Goal: Transaction & Acquisition: Purchase product/service

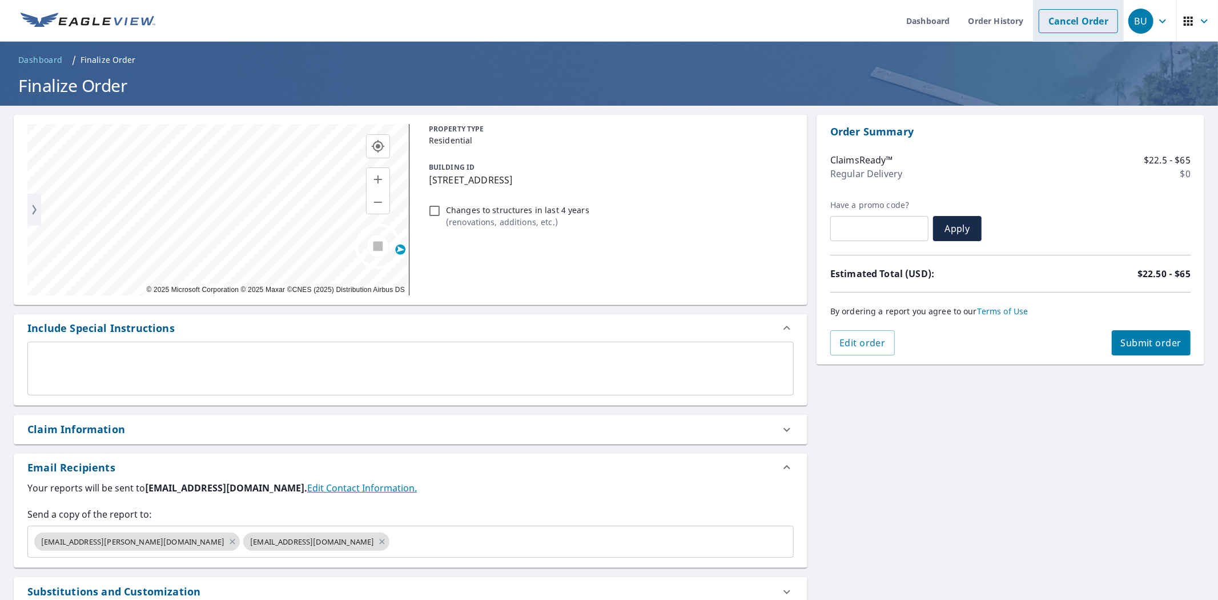
click at [1083, 19] on link "Cancel Order" at bounding box center [1078, 21] width 79 height 24
checkbox input "true"
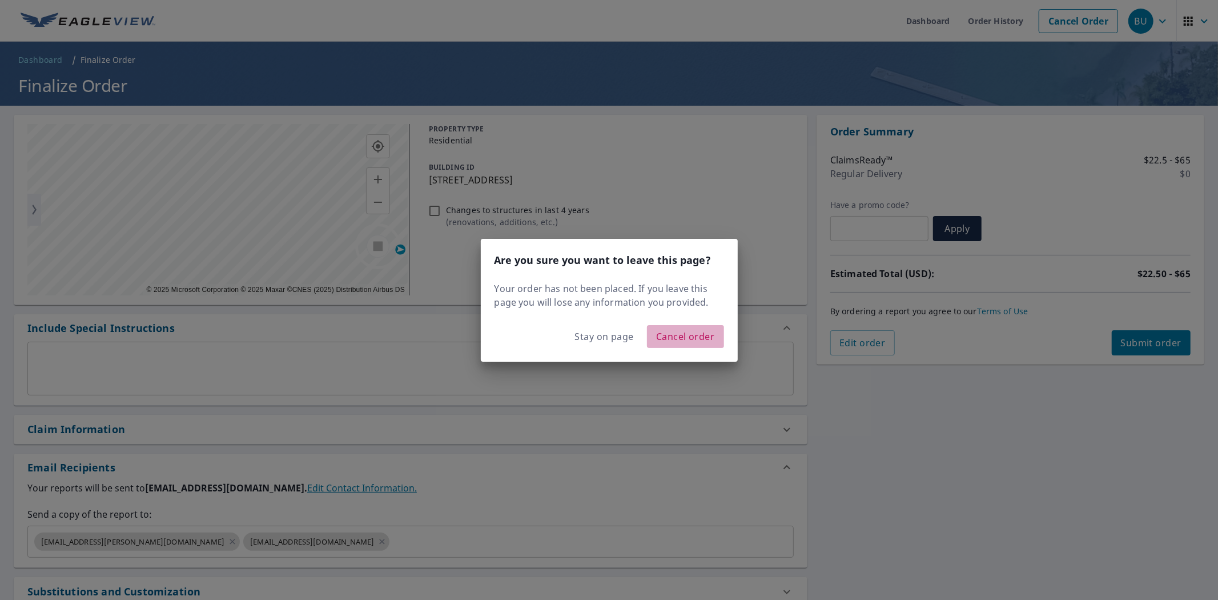
click at [695, 331] on span "Cancel order" at bounding box center [685, 336] width 59 height 16
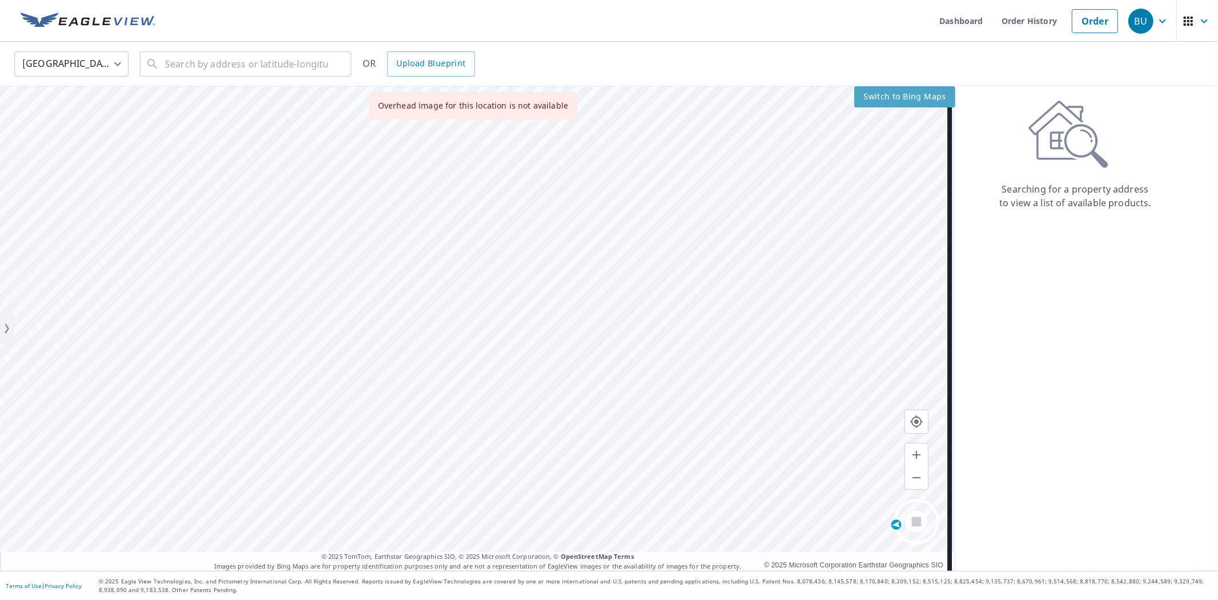
click at [877, 94] on span "Switch to Bing Maps" at bounding box center [904, 97] width 83 height 14
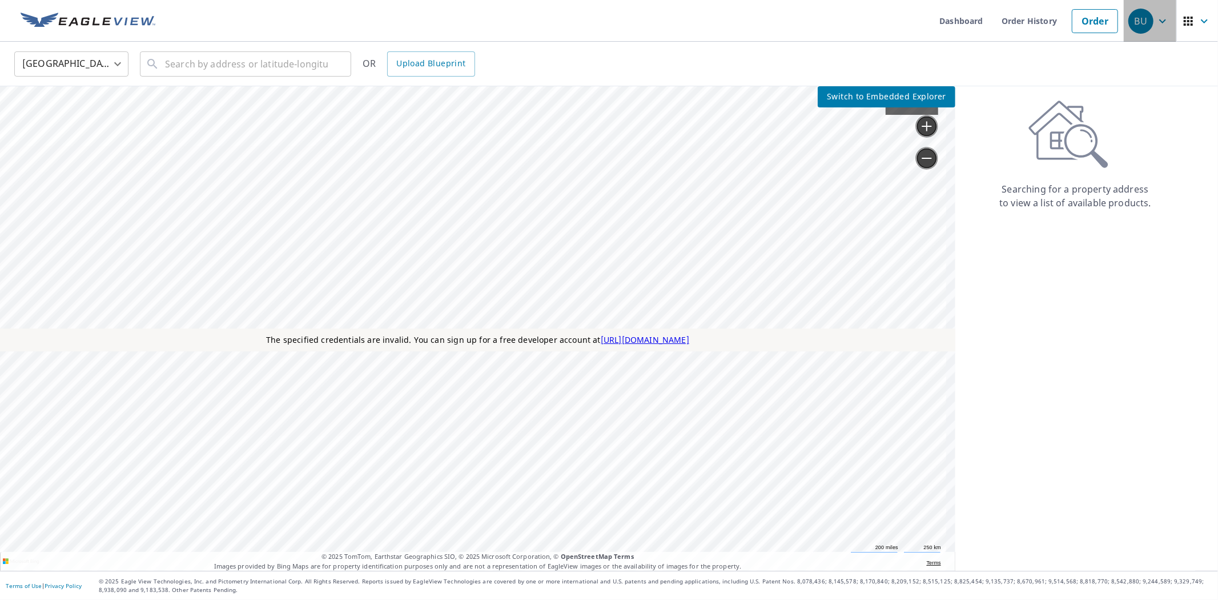
click at [1156, 26] on icon "button" at bounding box center [1163, 21] width 14 height 14
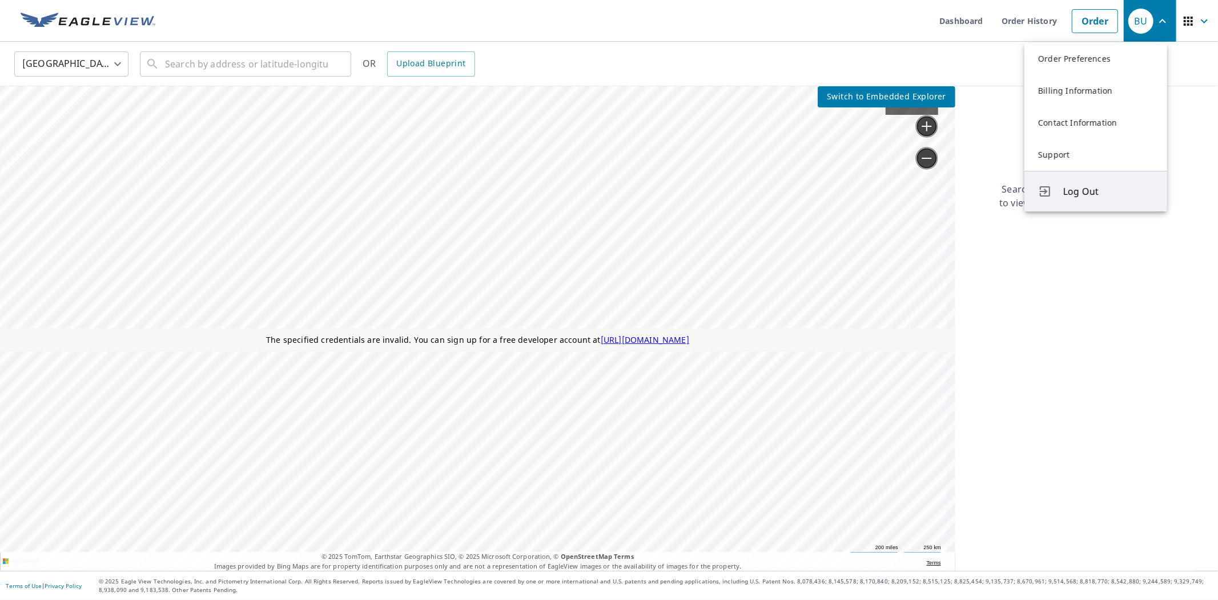
click at [1086, 195] on span "Log Out" at bounding box center [1108, 191] width 90 height 14
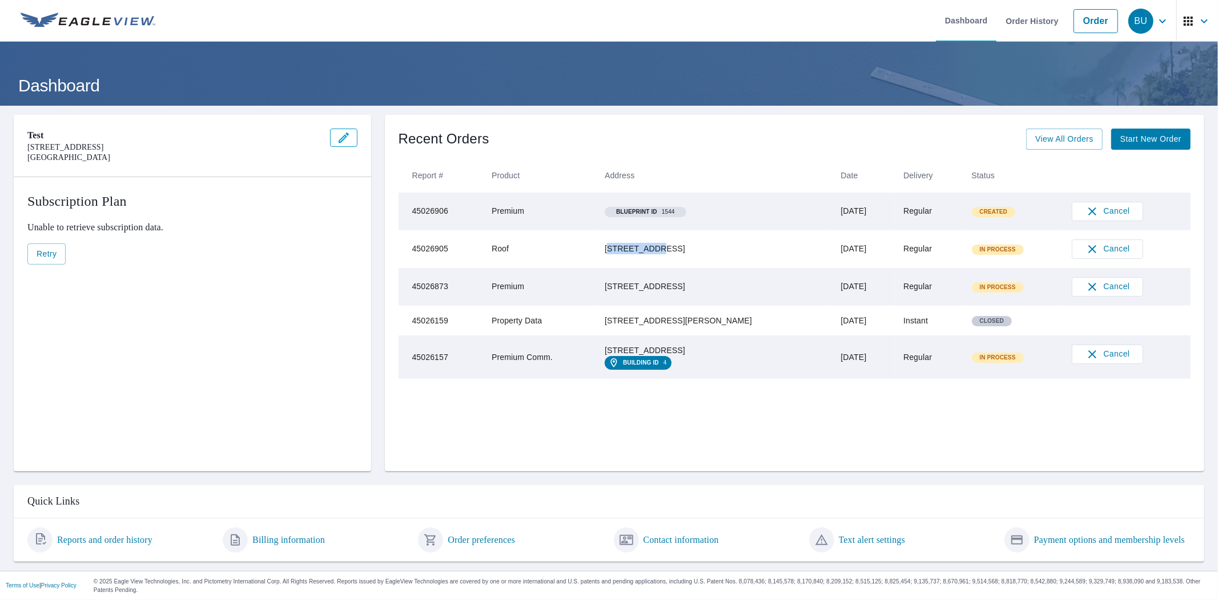
drag, startPoint x: 687, startPoint y: 246, endPoint x: 625, endPoint y: 236, distance: 62.4
click at [625, 236] on td "[STREET_ADDRESS]" at bounding box center [714, 249] width 236 height 38
drag, startPoint x: 724, startPoint y: 255, endPoint x: 721, endPoint y: 268, distance: 13.3
click at [722, 254] on div "51211 876 Rd Orchard, NE 68764" at bounding box center [714, 248] width 218 height 11
drag, startPoint x: 672, startPoint y: 258, endPoint x: 609, endPoint y: 241, distance: 65.7
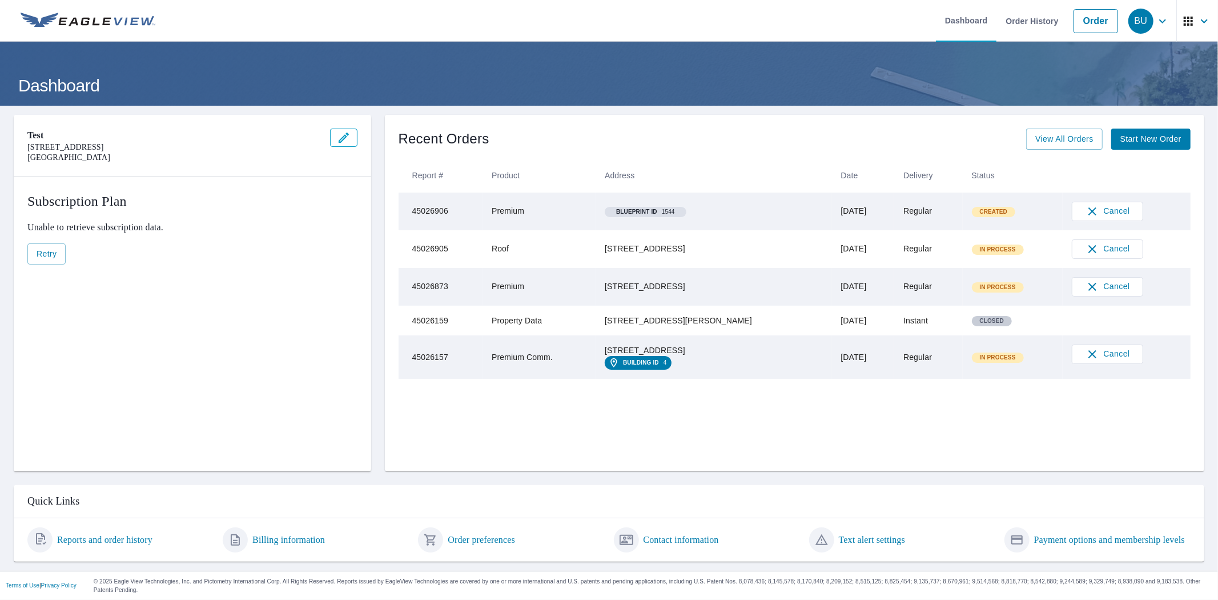
click at [609, 241] on tr "45026905 Roof 51211 876 Rd Orchard, NE 68764 Oct 07, 2025 Regular In Process Ca…" at bounding box center [795, 249] width 793 height 38
copy tr "51211 876 Rd Orchard, NE 68764"
drag, startPoint x: 1087, startPoint y: 23, endPoint x: 1111, endPoint y: 25, distance: 24.0
click at [1087, 24] on link "Order" at bounding box center [1096, 21] width 45 height 24
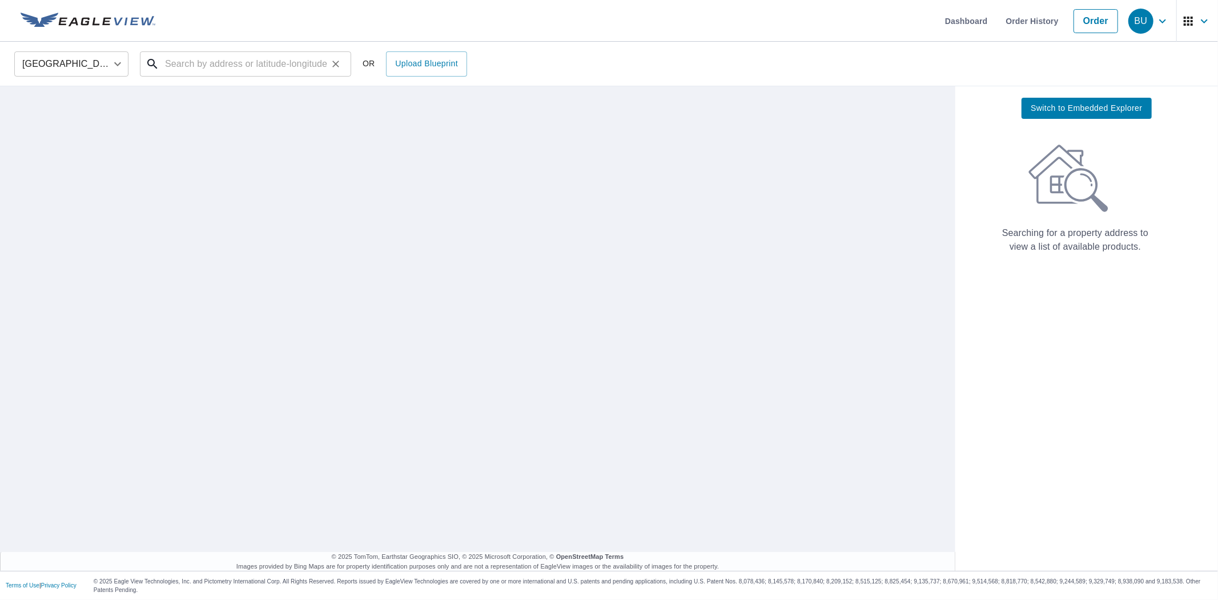
click at [278, 57] on input "text" at bounding box center [246, 64] width 163 height 32
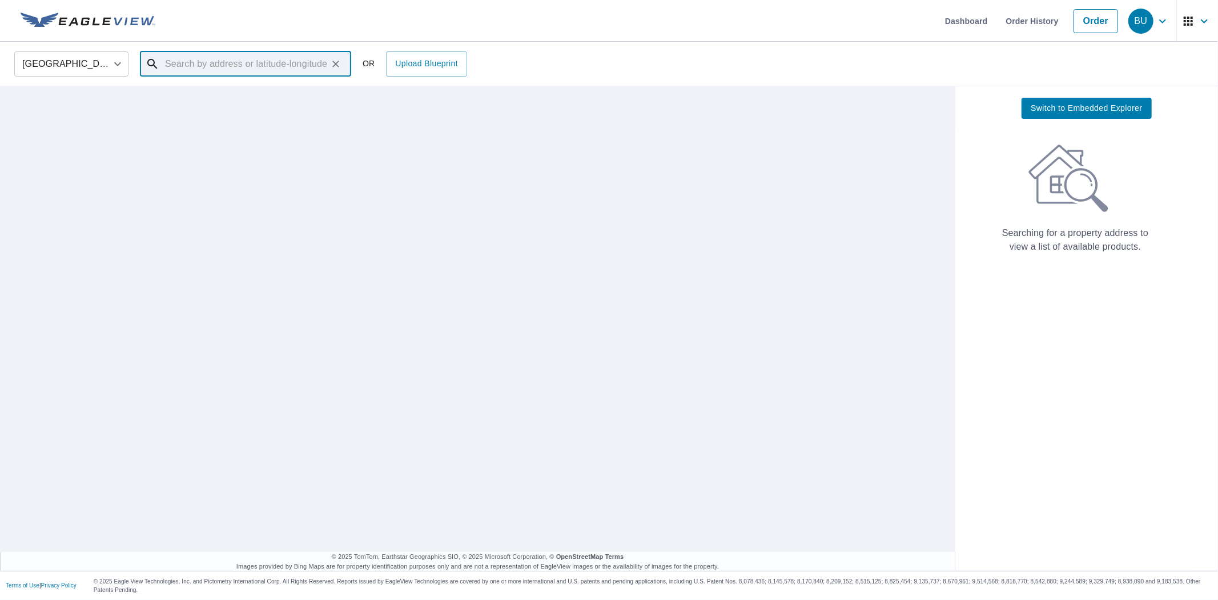
paste input "51211 876 Rd Orchard, NE 68764"
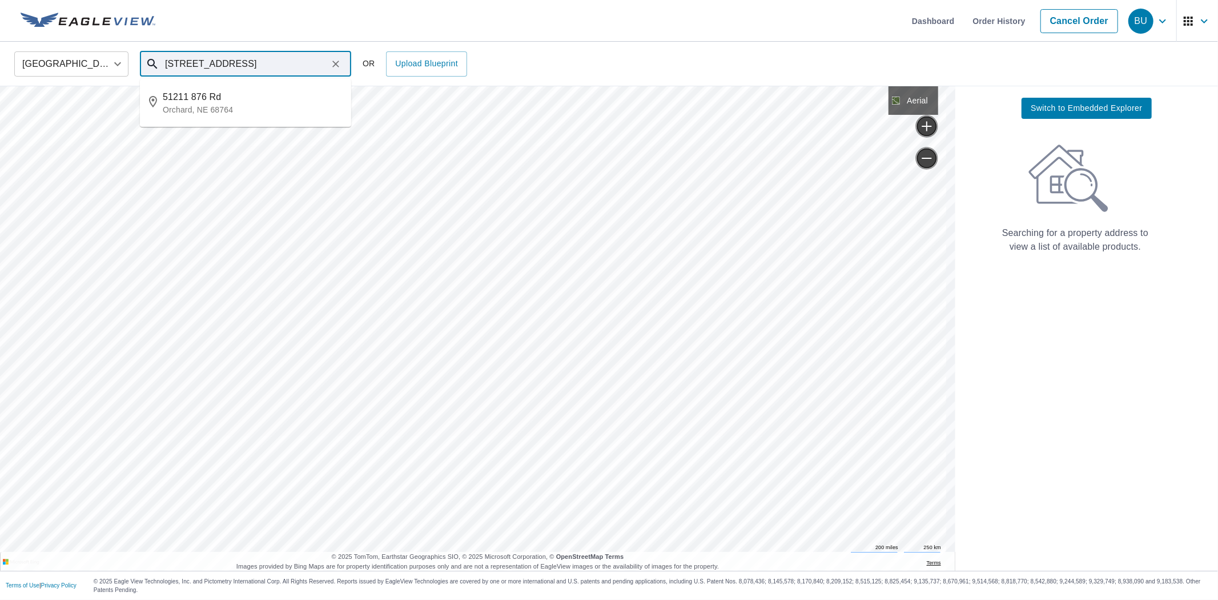
click at [182, 65] on input "51211 876 Rd Orchard, NE 68764" at bounding box center [246, 64] width 163 height 32
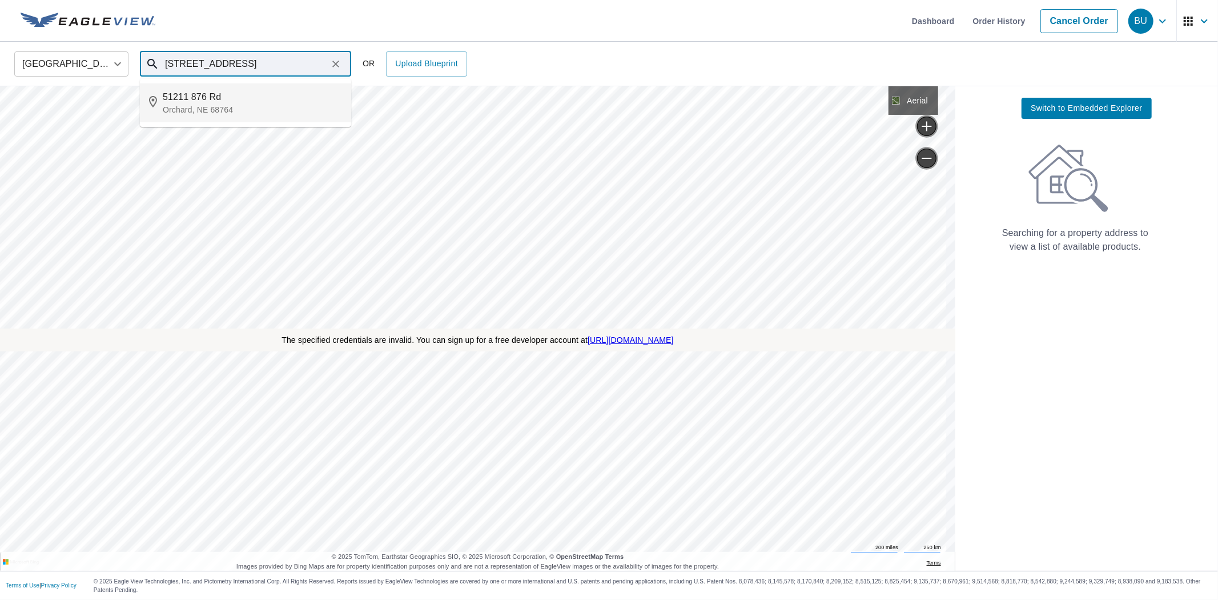
click at [219, 103] on span "51211 876 Rd" at bounding box center [252, 97] width 179 height 14
type input "51211 876 Rd Orchard, NE 68764"
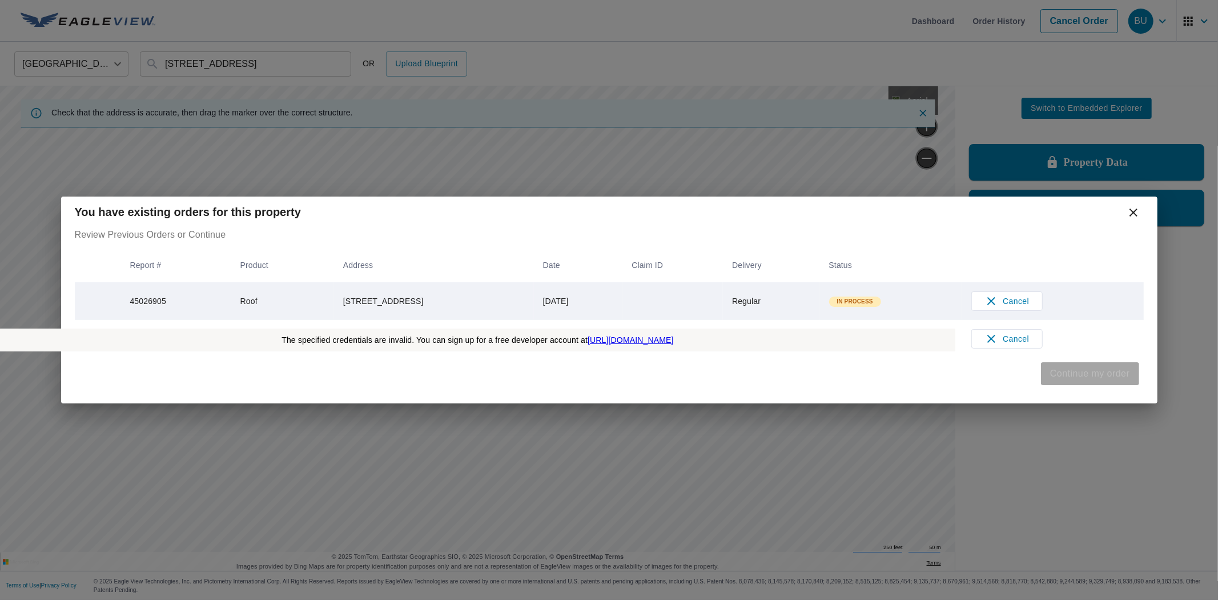
click at [1100, 377] on span "Continue my order" at bounding box center [1089, 374] width 79 height 16
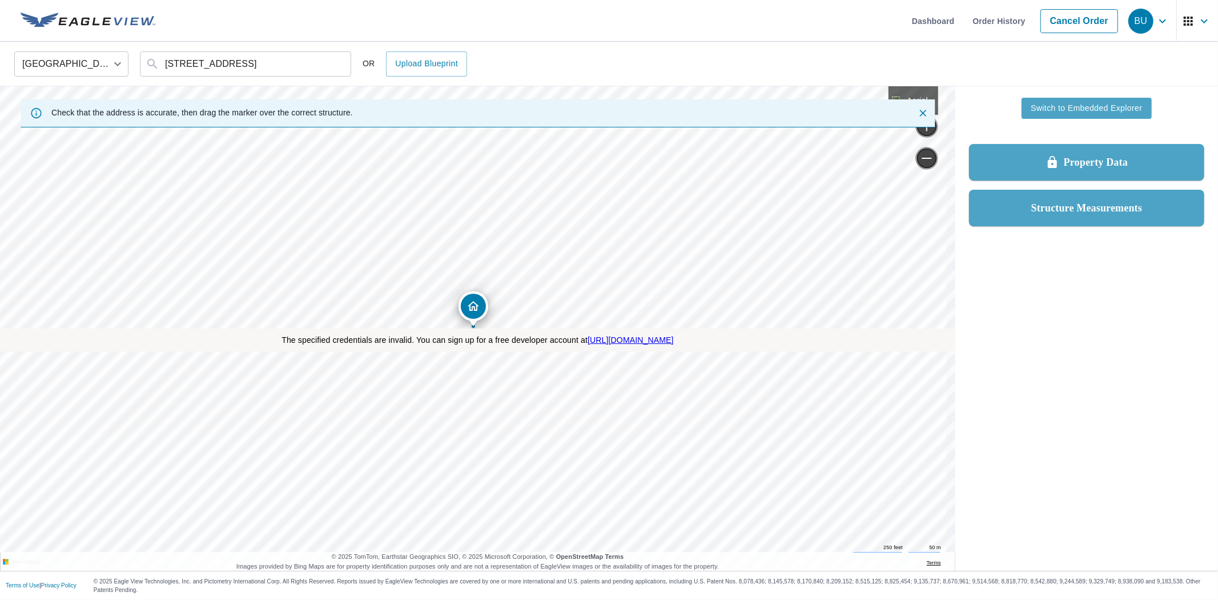
click at [1031, 105] on span "Switch to Embedded Explorer" at bounding box center [1086, 108] width 111 height 14
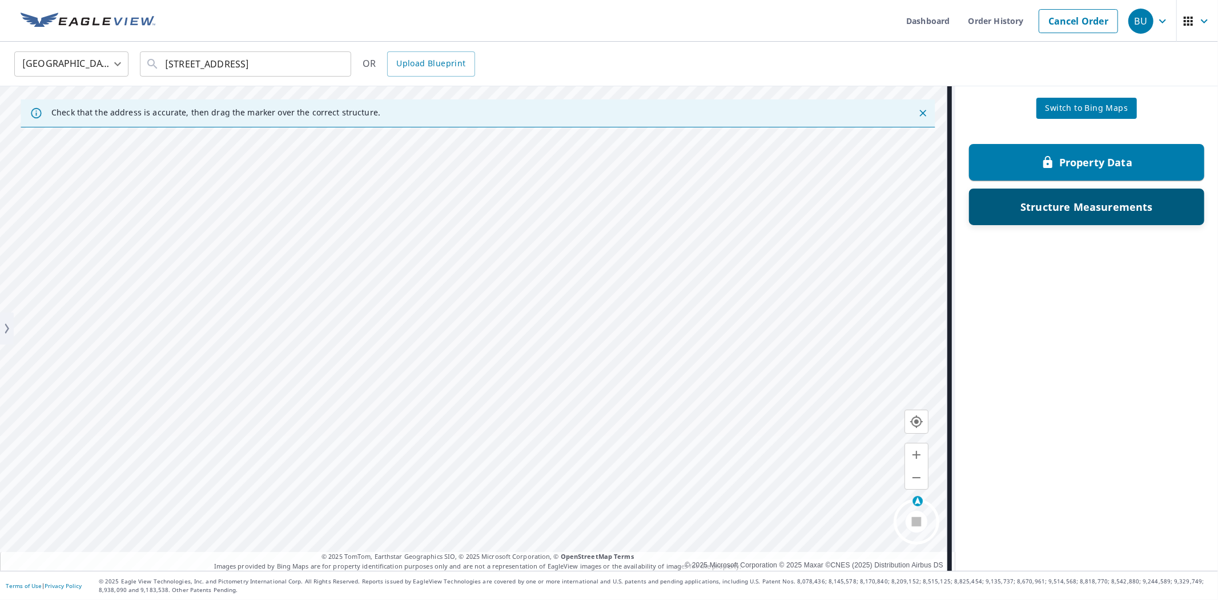
click at [1054, 204] on p "Structure Measurements" at bounding box center [1087, 207] width 132 height 14
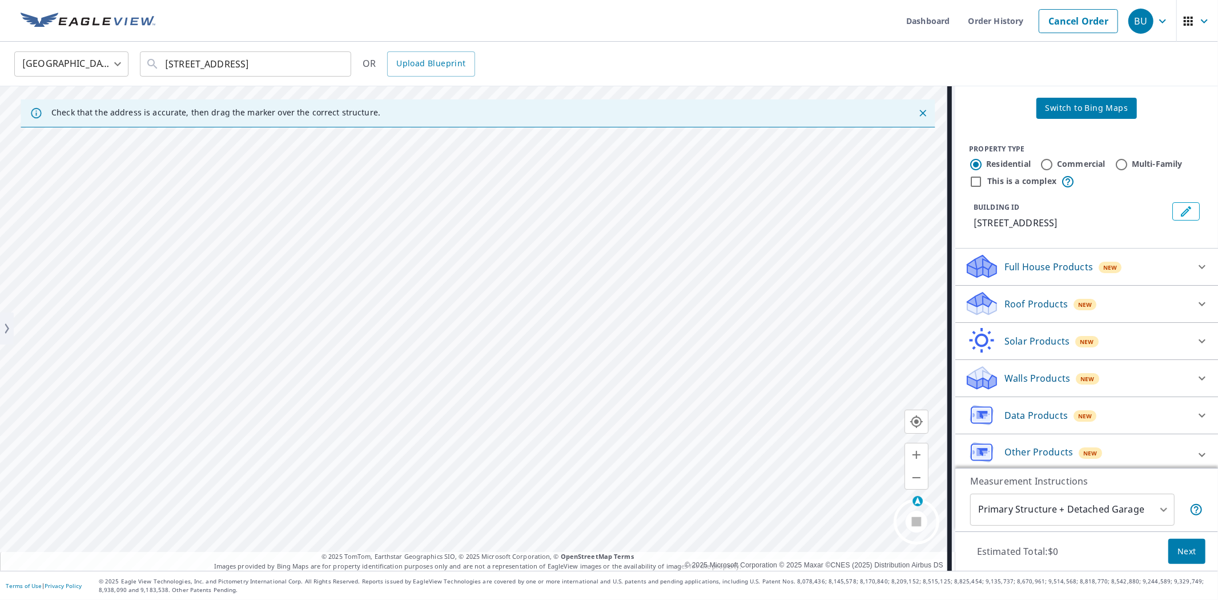
click at [1058, 163] on label "Commercial" at bounding box center [1081, 163] width 49 height 11
click at [1054, 163] on input "Commercial" at bounding box center [1047, 165] width 14 height 14
radio input "true"
type input "4"
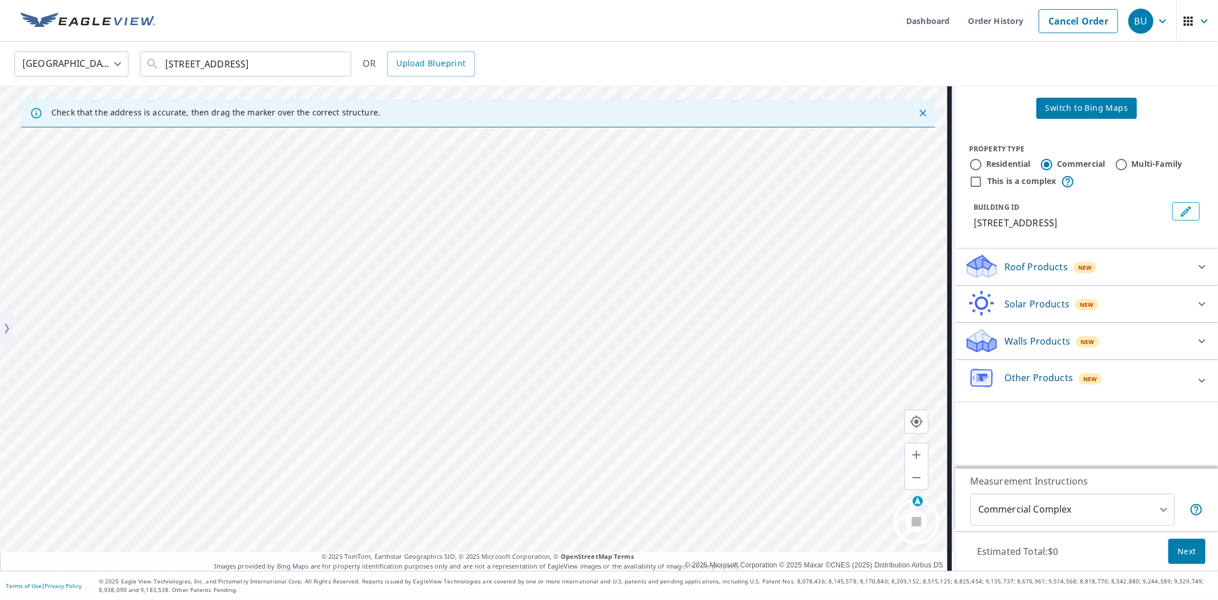
click at [999, 163] on label "Residential" at bounding box center [1008, 163] width 45 height 11
click at [983, 163] on input "Residential" at bounding box center [976, 165] width 14 height 14
radio input "true"
type input "1"
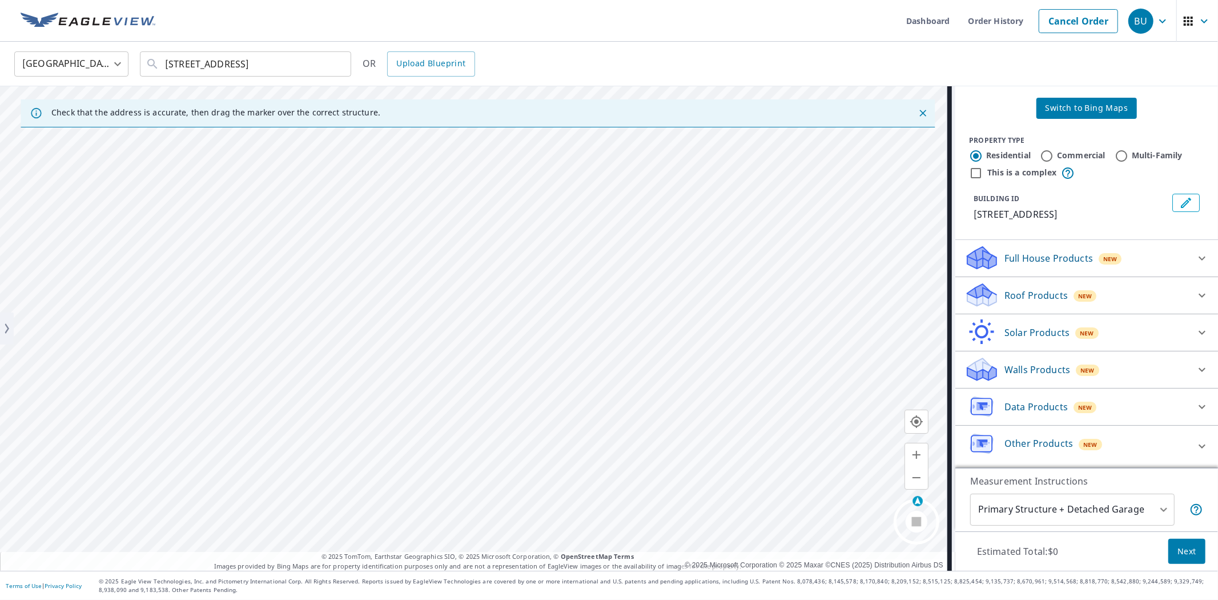
click at [1017, 254] on p "Full House Products" at bounding box center [1049, 258] width 89 height 14
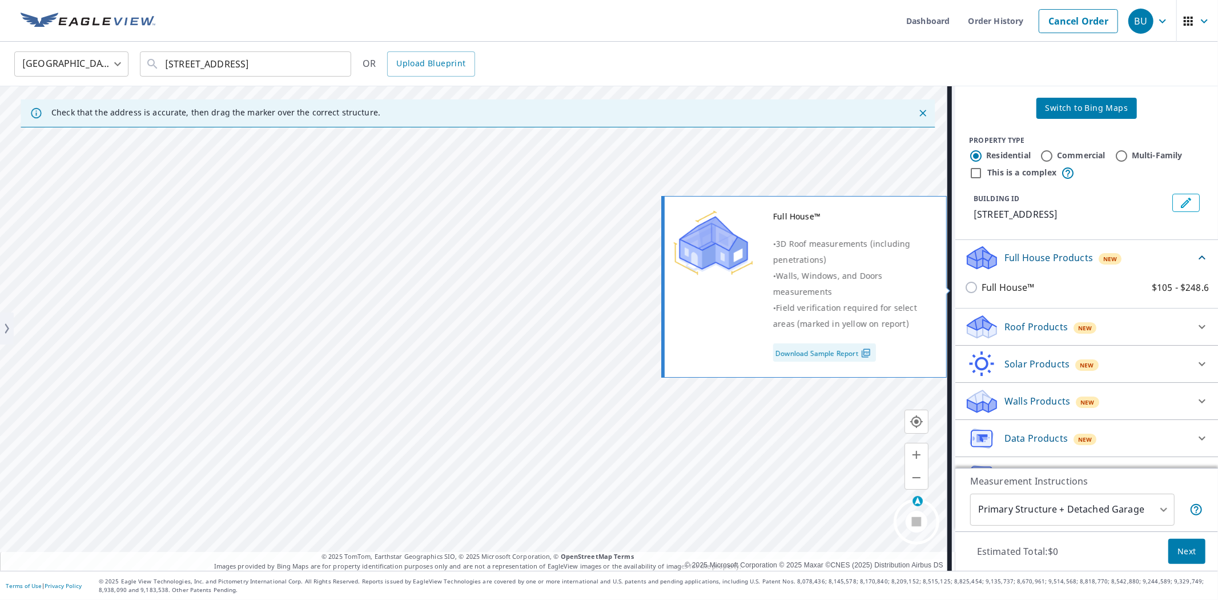
click at [986, 290] on p "Full House™" at bounding box center [1008, 287] width 53 height 14
click at [982, 290] on input "Full House™ $105 - $248.6" at bounding box center [973, 287] width 17 height 14
checkbox input "true"
type input "3"
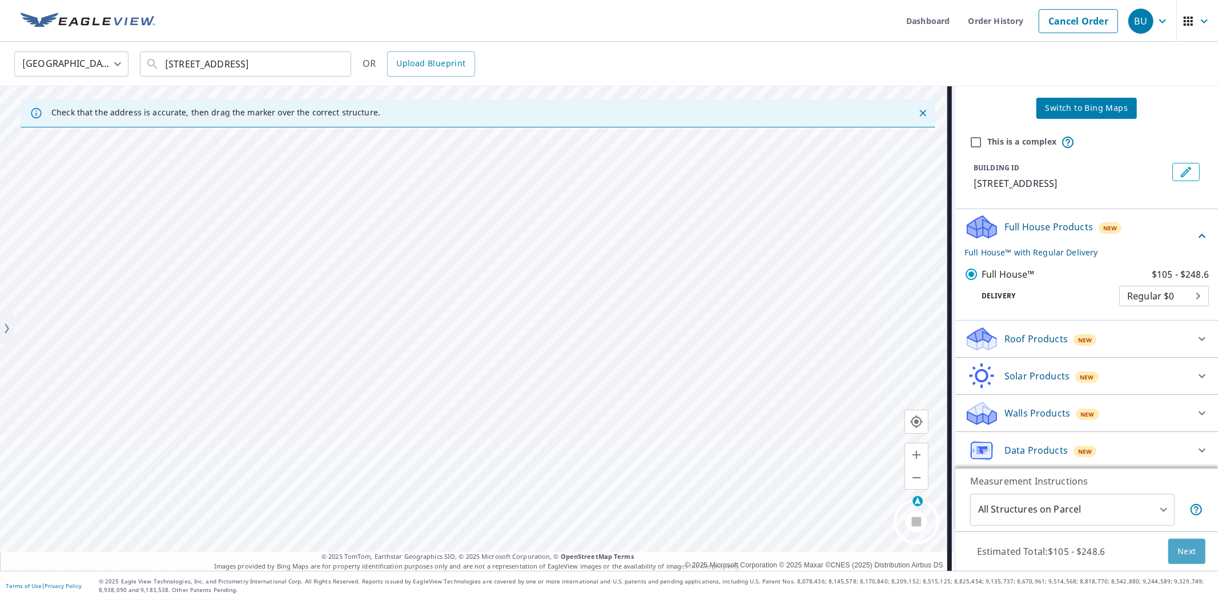
click at [1168, 544] on button "Next" at bounding box center [1186, 552] width 37 height 26
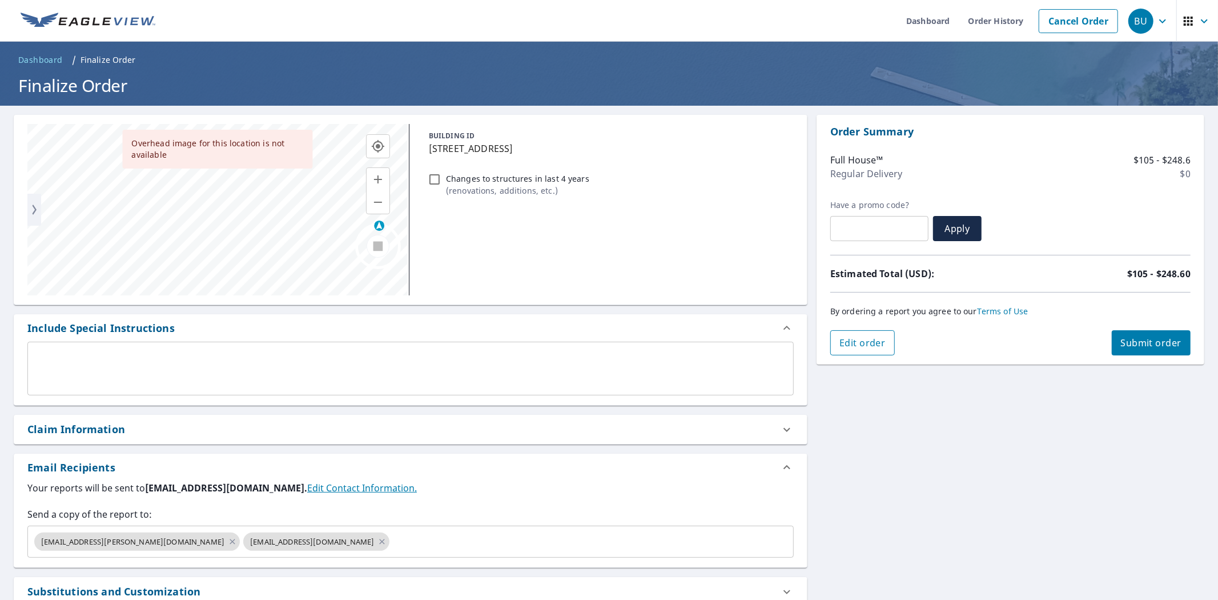
click at [853, 342] on span "Edit order" at bounding box center [863, 342] width 46 height 13
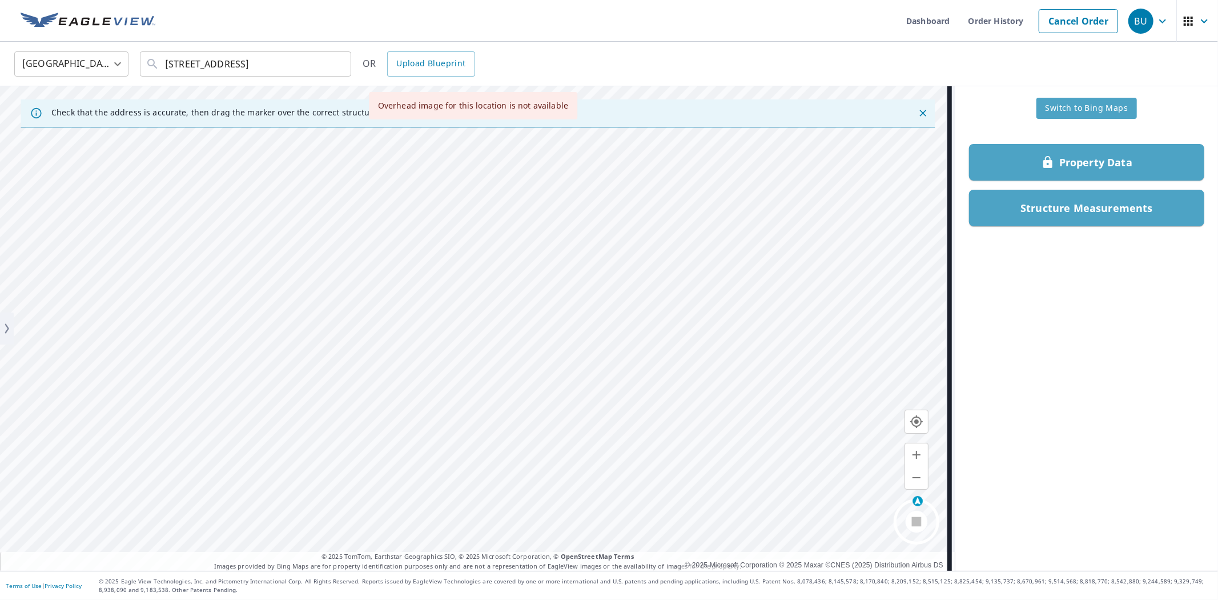
click at [1067, 105] on span "Switch to Bing Maps" at bounding box center [1087, 108] width 83 height 14
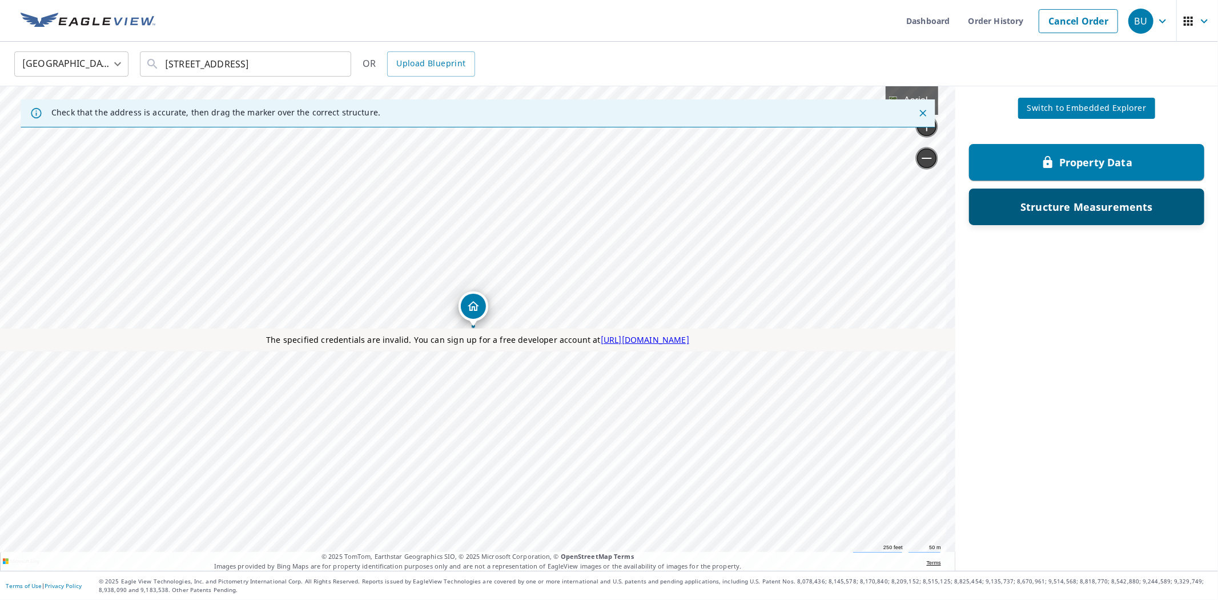
click at [1082, 206] on p "Structure Measurements" at bounding box center [1087, 207] width 132 height 14
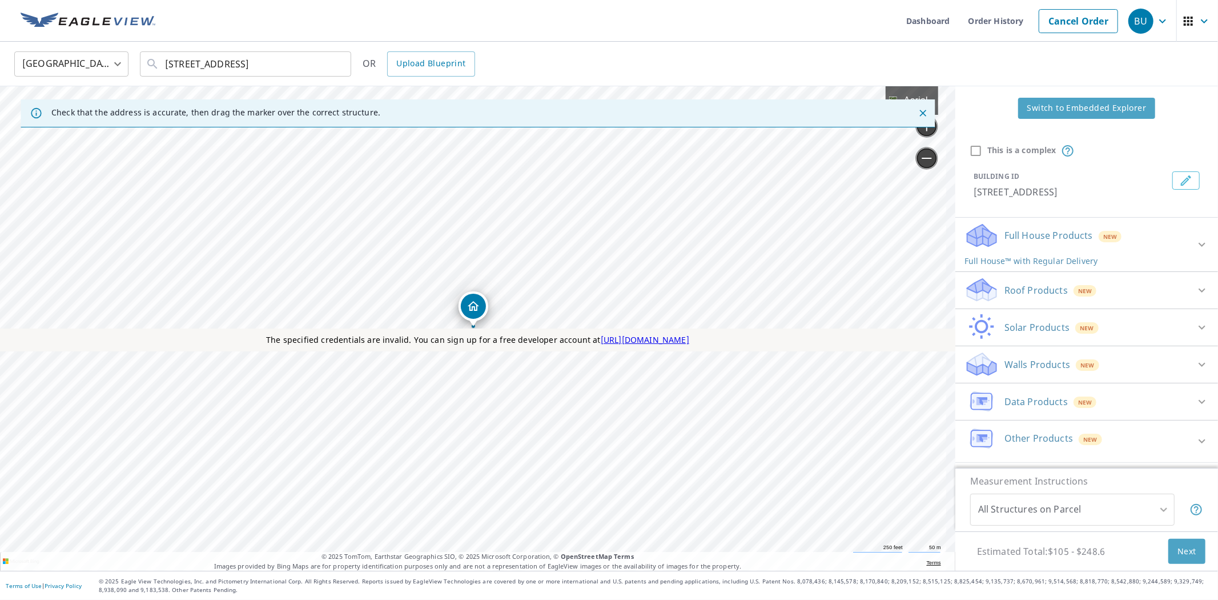
click at [1047, 106] on span "Switch to Embedded Explorer" at bounding box center [1086, 108] width 119 height 14
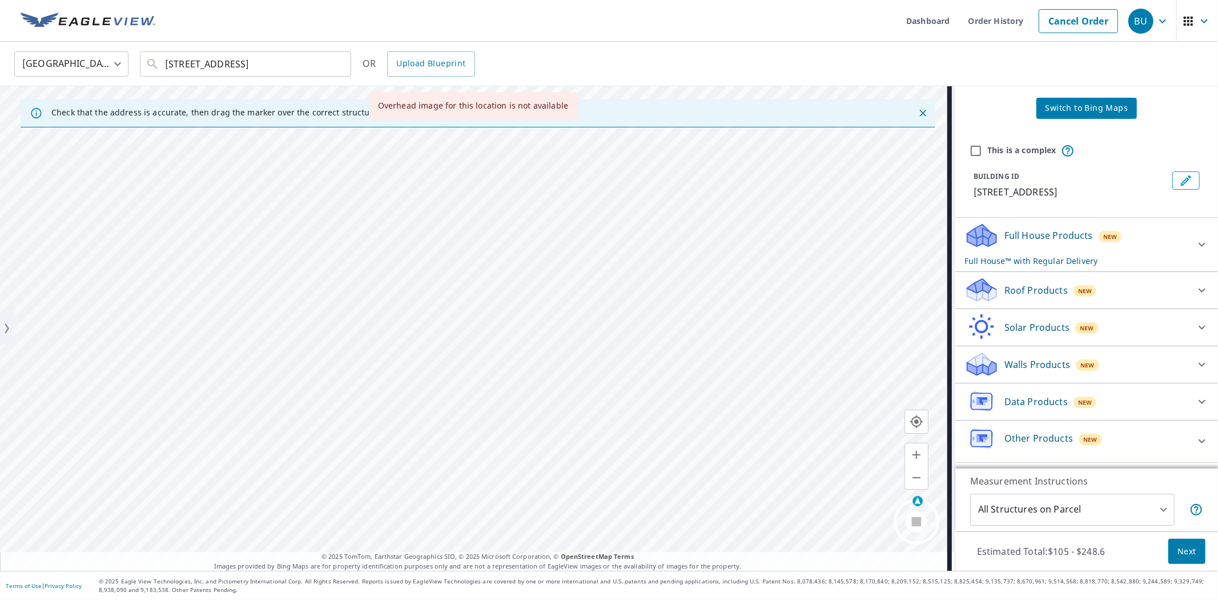
click at [1047, 106] on span "Switch to Bing Maps" at bounding box center [1087, 108] width 83 height 14
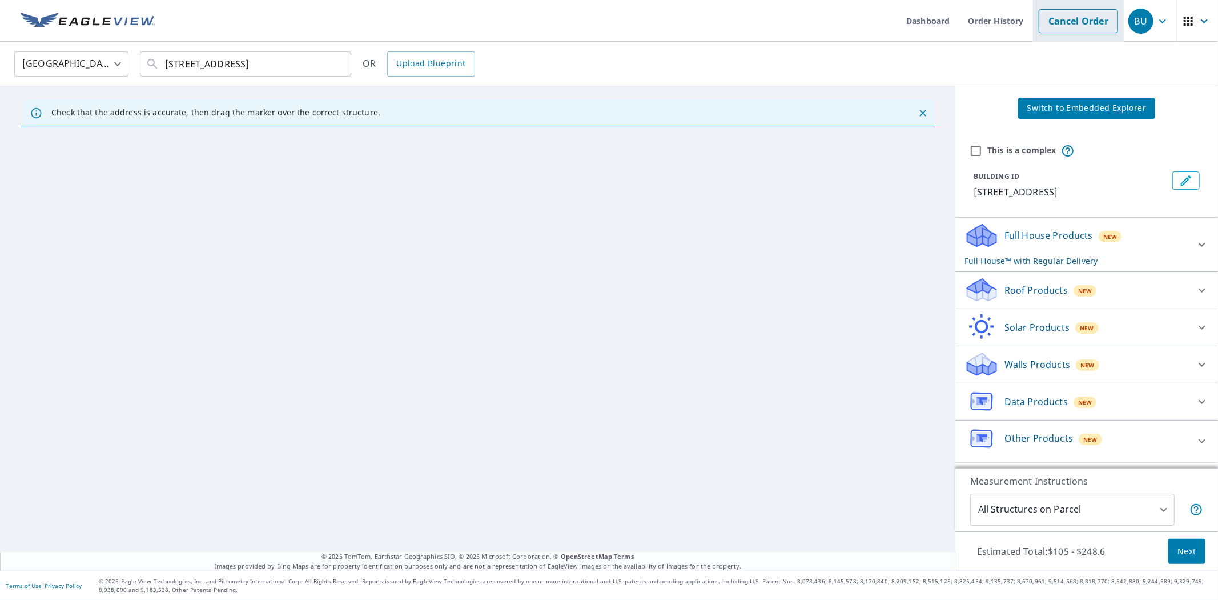
click at [1071, 26] on link "Cancel Order" at bounding box center [1078, 21] width 79 height 24
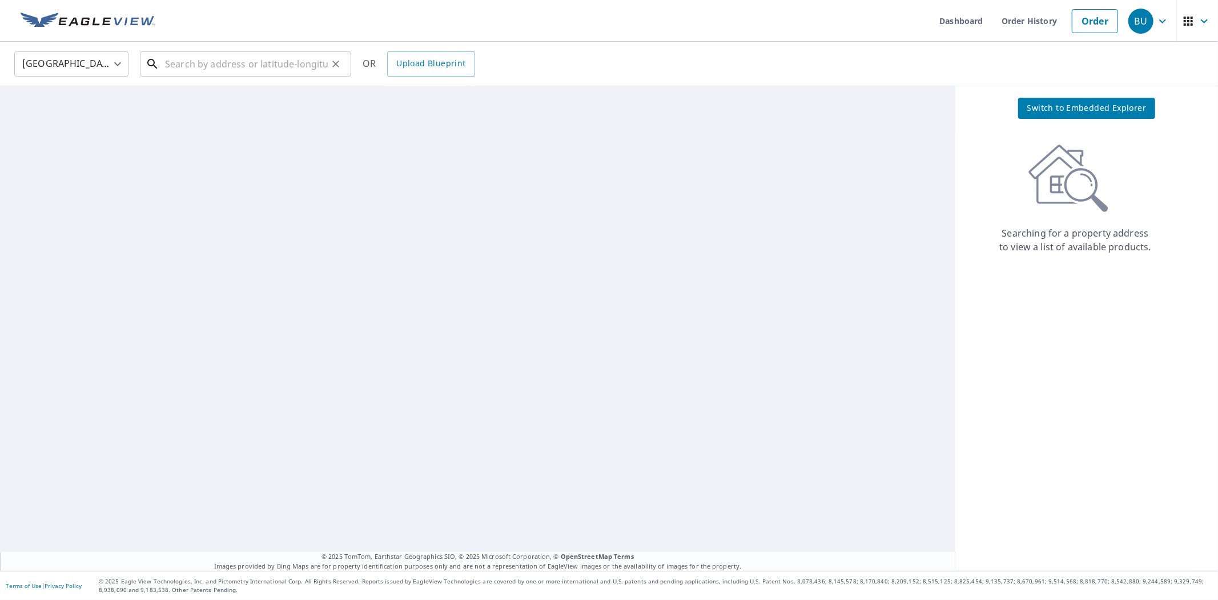
click at [264, 67] on input "text" at bounding box center [246, 64] width 163 height 32
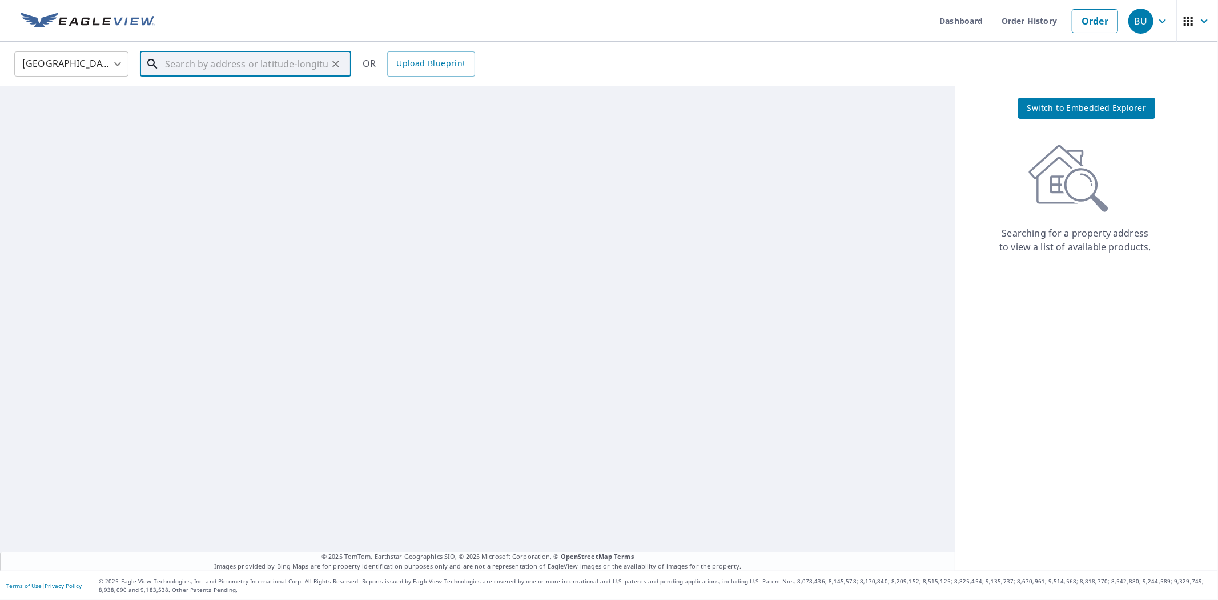
paste input "51211 876 Rd Orchard, NE 68764"
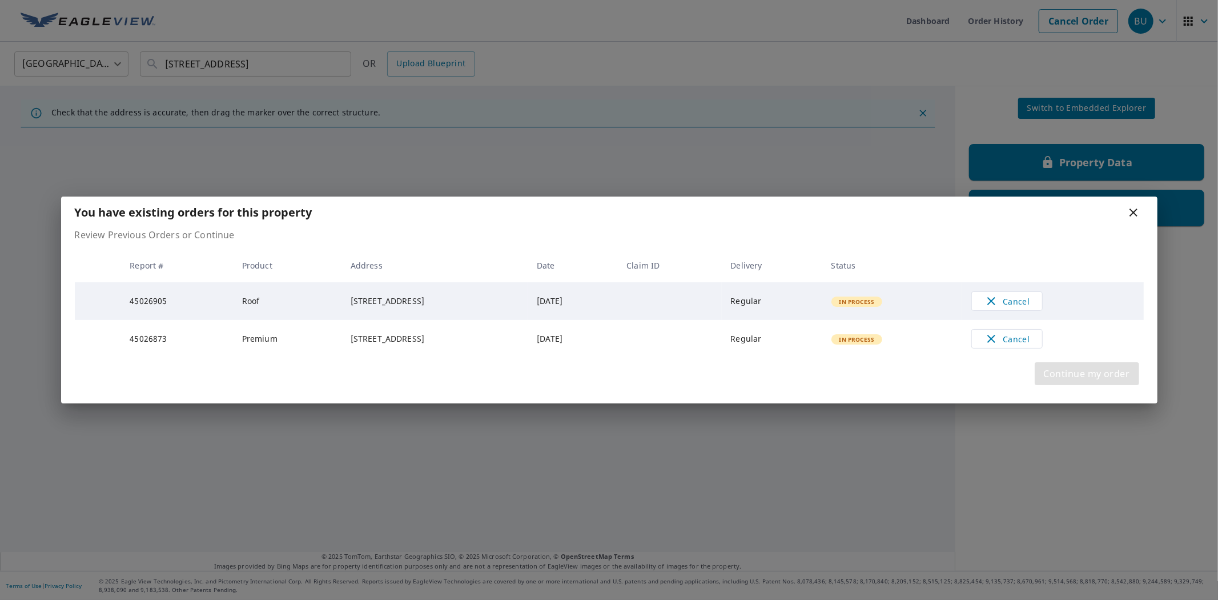
click at [1069, 377] on span "Continue my order" at bounding box center [1087, 374] width 86 height 16
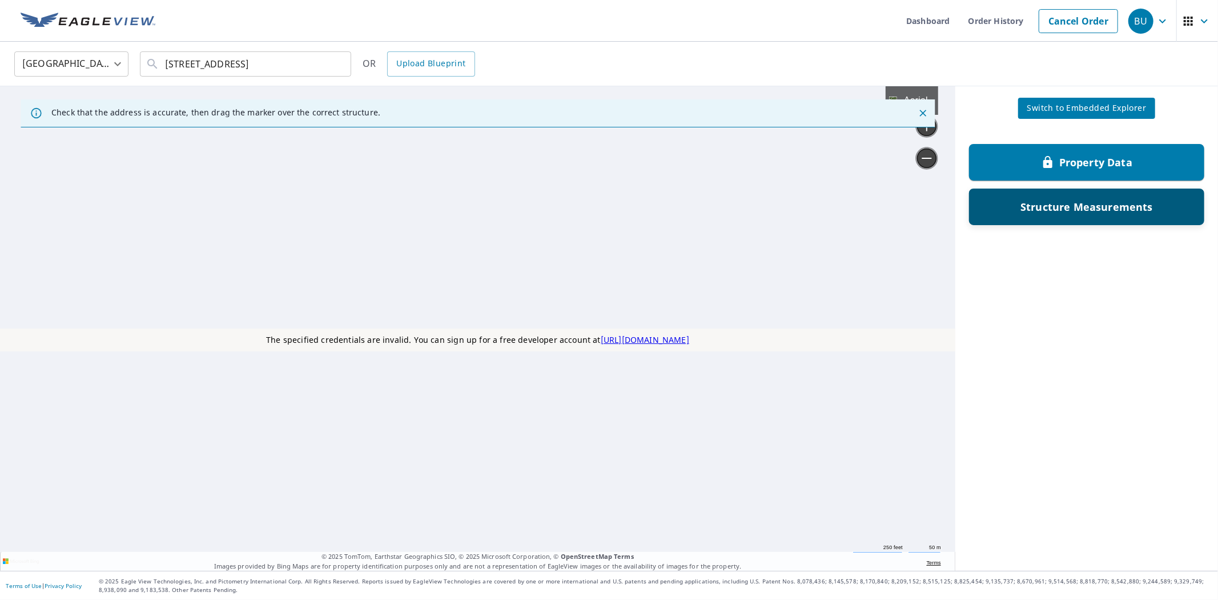
click at [1029, 214] on div "Structure Measurements" at bounding box center [1087, 206] width 206 height 21
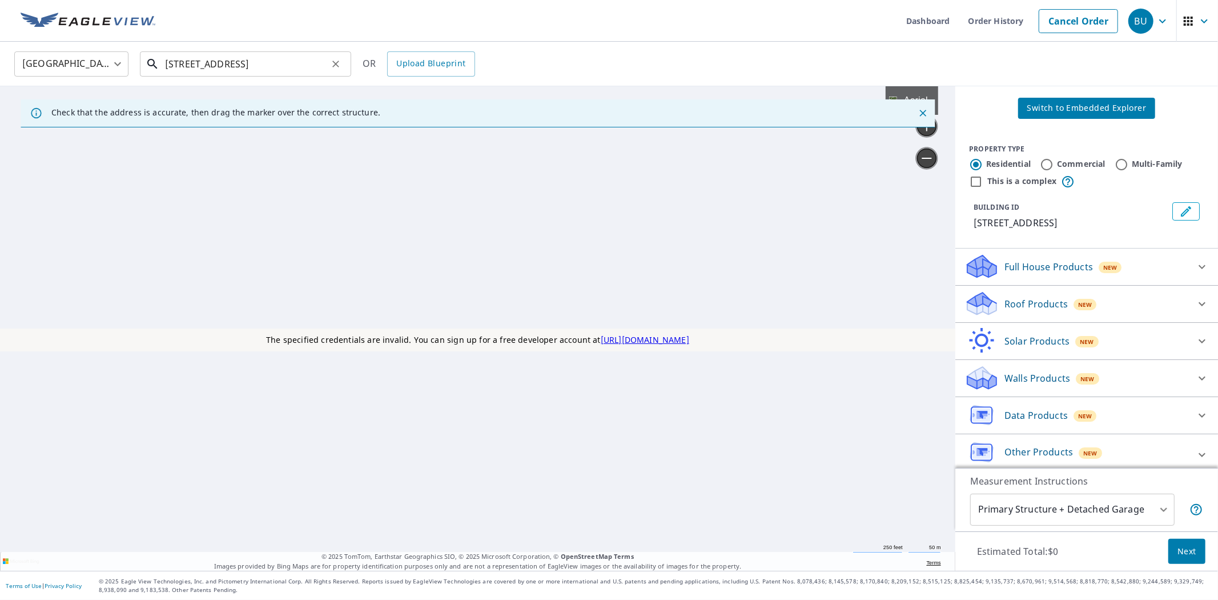
click at [326, 62] on input "51211 876 Rd Orchard, NE 68764" at bounding box center [246, 64] width 163 height 32
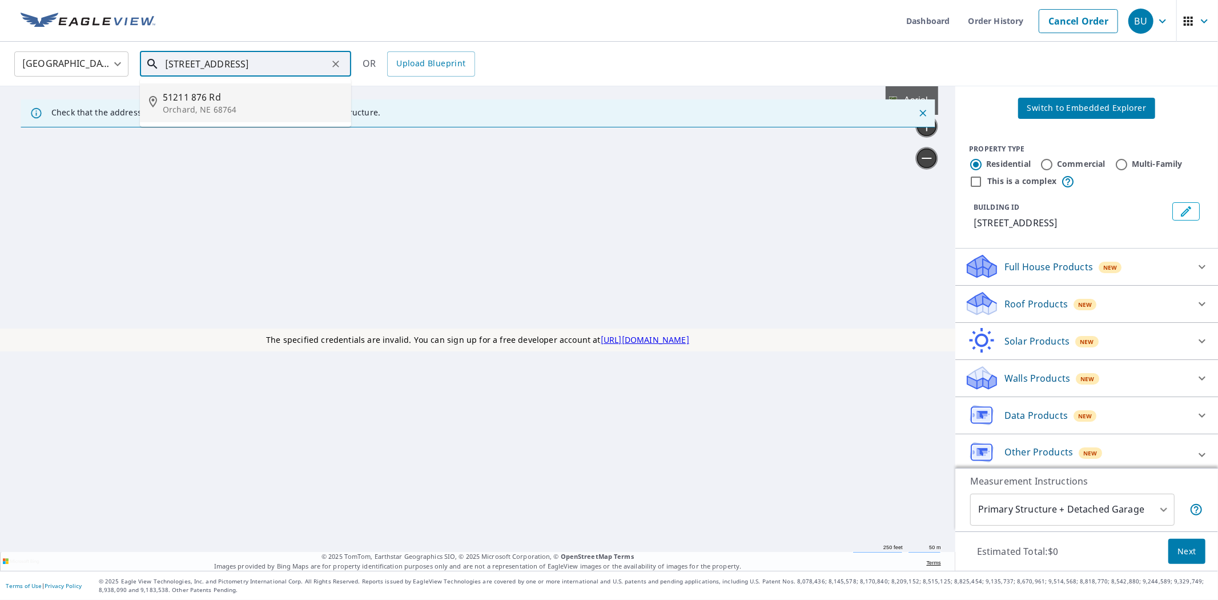
click at [263, 102] on span "51211 876 Rd" at bounding box center [252, 97] width 179 height 14
type input "51211 876 Rd Orchard, NE 68764"
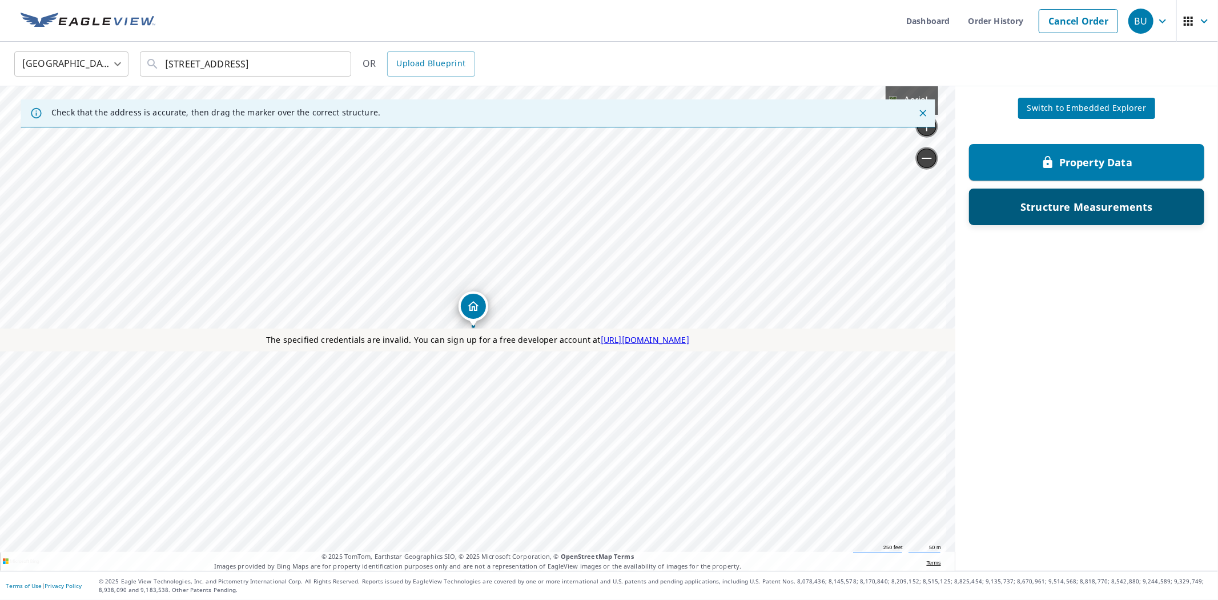
click at [1021, 202] on p "Structure Measurements" at bounding box center [1087, 207] width 132 height 14
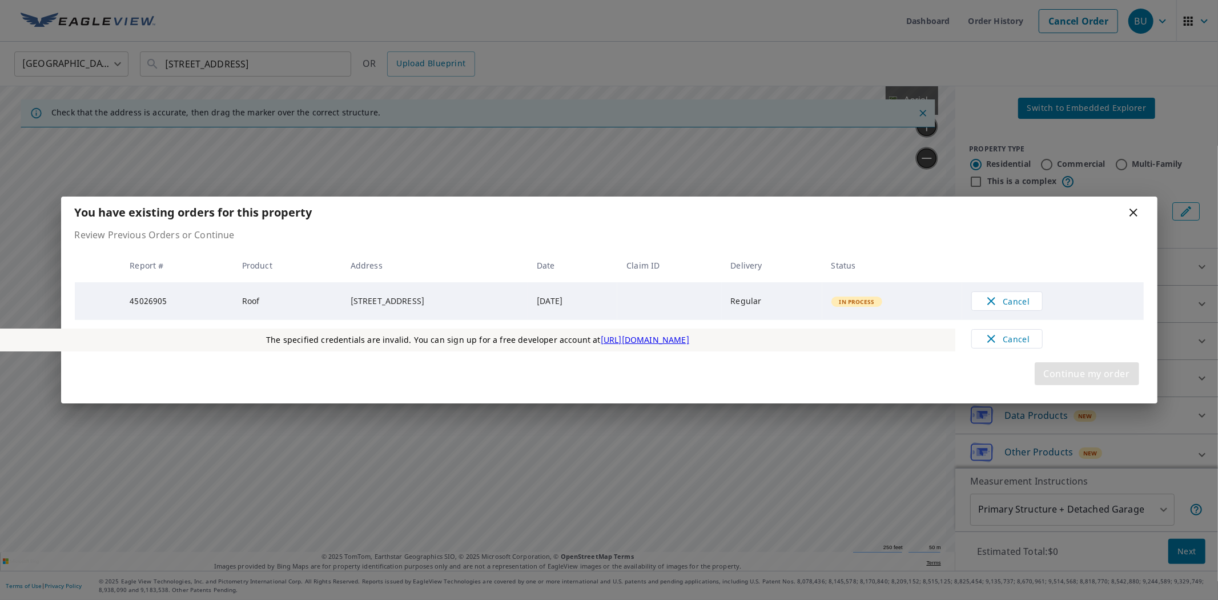
click at [1079, 370] on span "Continue my order" at bounding box center [1087, 374] width 86 height 16
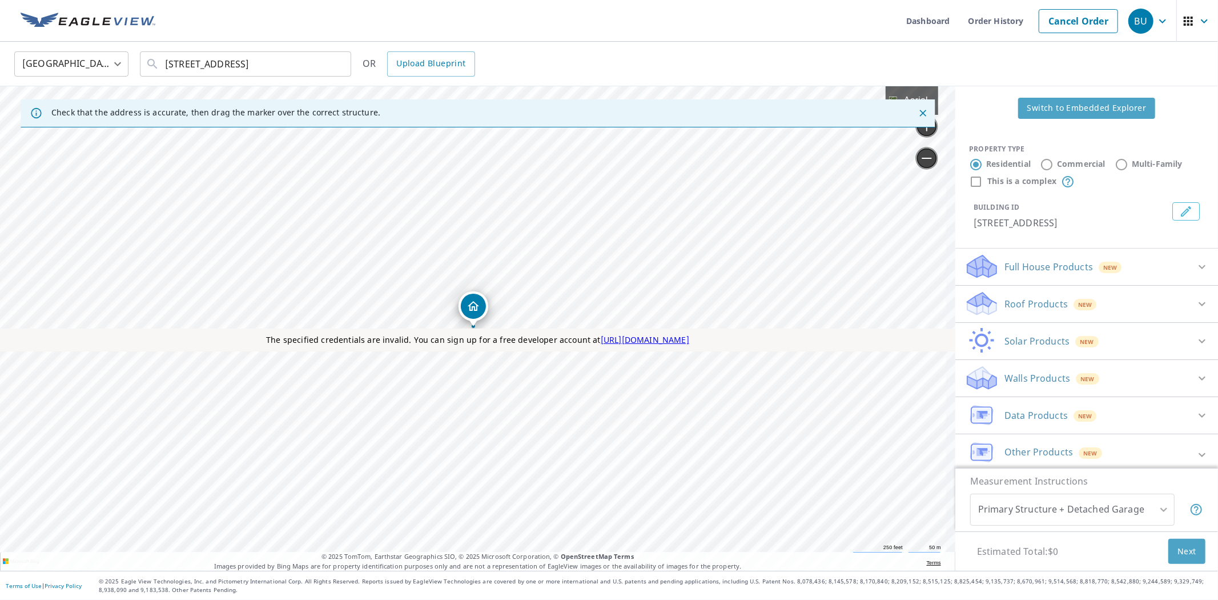
click at [1068, 109] on span "Switch to Embedded Explorer" at bounding box center [1086, 108] width 119 height 14
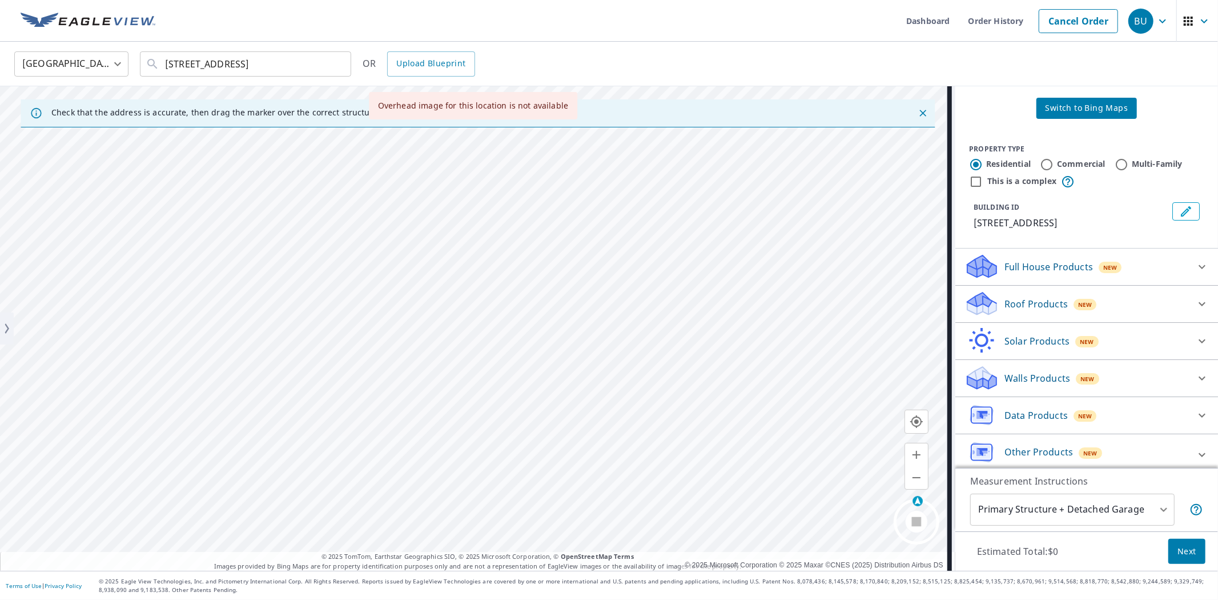
click at [1018, 266] on p "Full House Products" at bounding box center [1049, 267] width 89 height 14
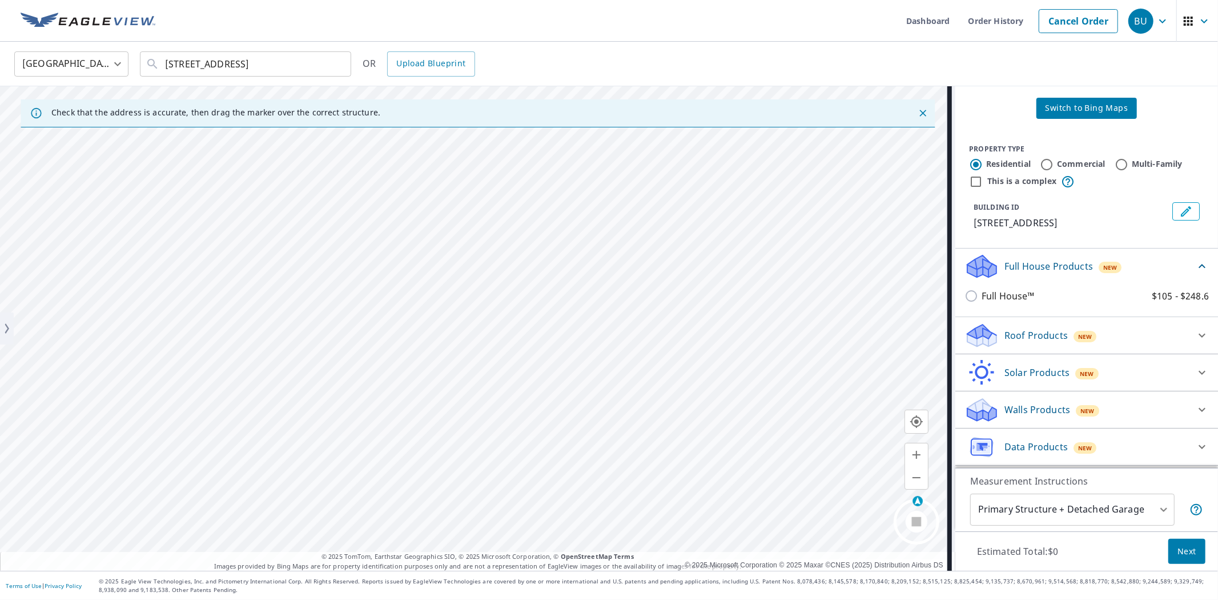
click at [1009, 340] on p "Roof Products" at bounding box center [1036, 335] width 63 height 14
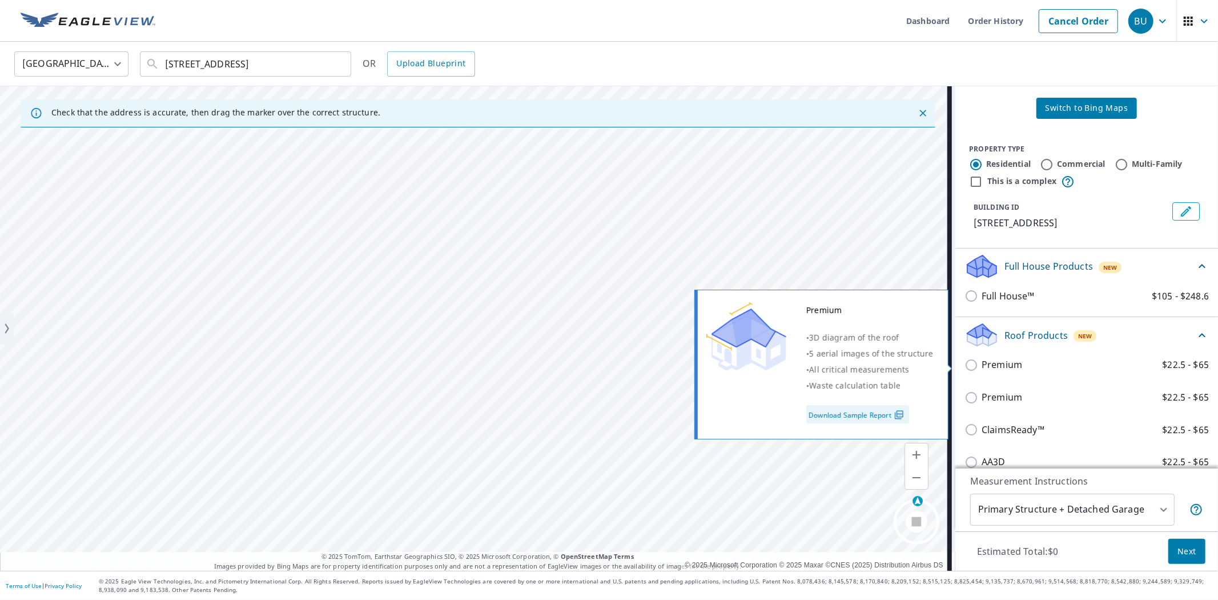
click at [985, 366] on p "Premium" at bounding box center [1002, 365] width 41 height 14
click at [982, 366] on input "Premium $22.5 - $65" at bounding box center [973, 365] width 17 height 14
checkbox input "true"
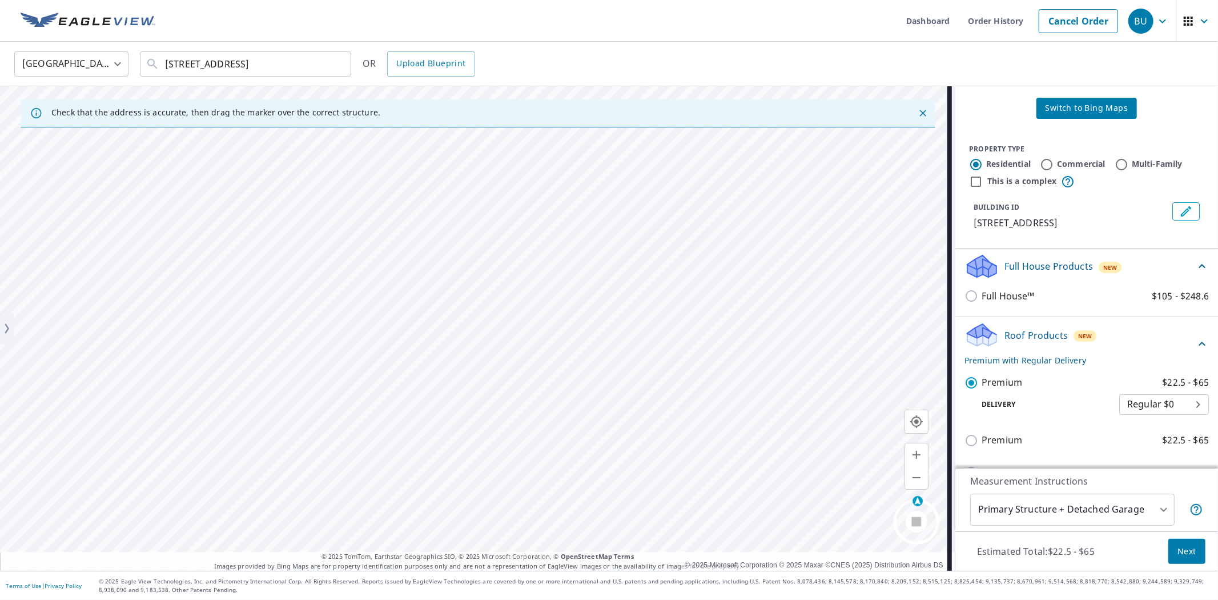
click at [1194, 550] on button "Next" at bounding box center [1186, 552] width 37 height 26
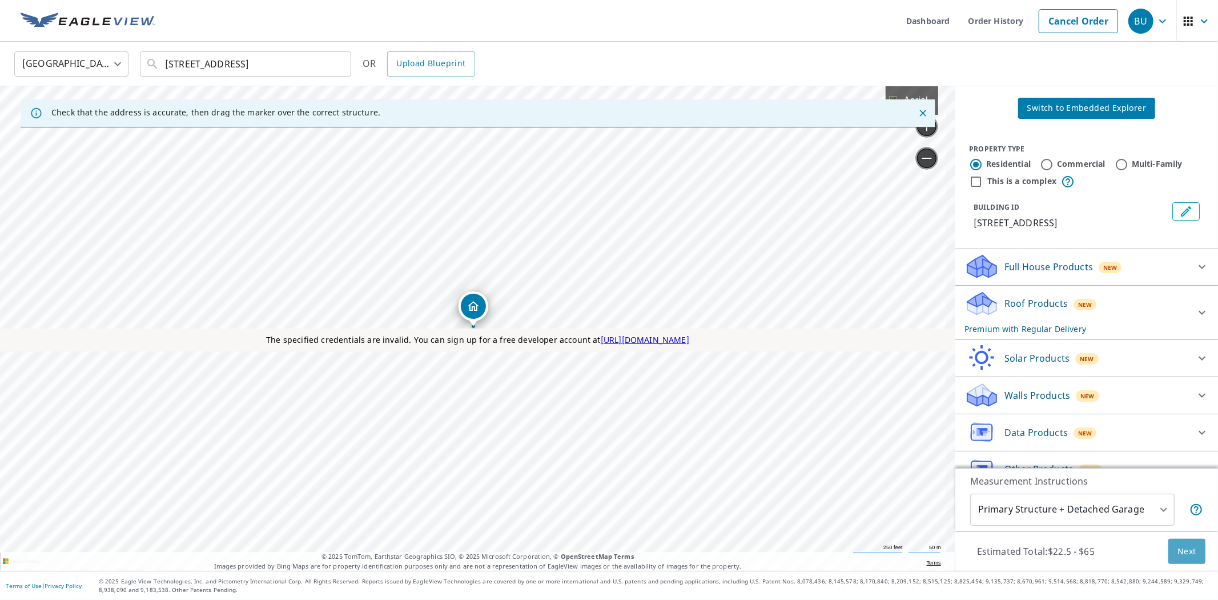
click at [1190, 549] on button "Next" at bounding box center [1186, 552] width 37 height 26
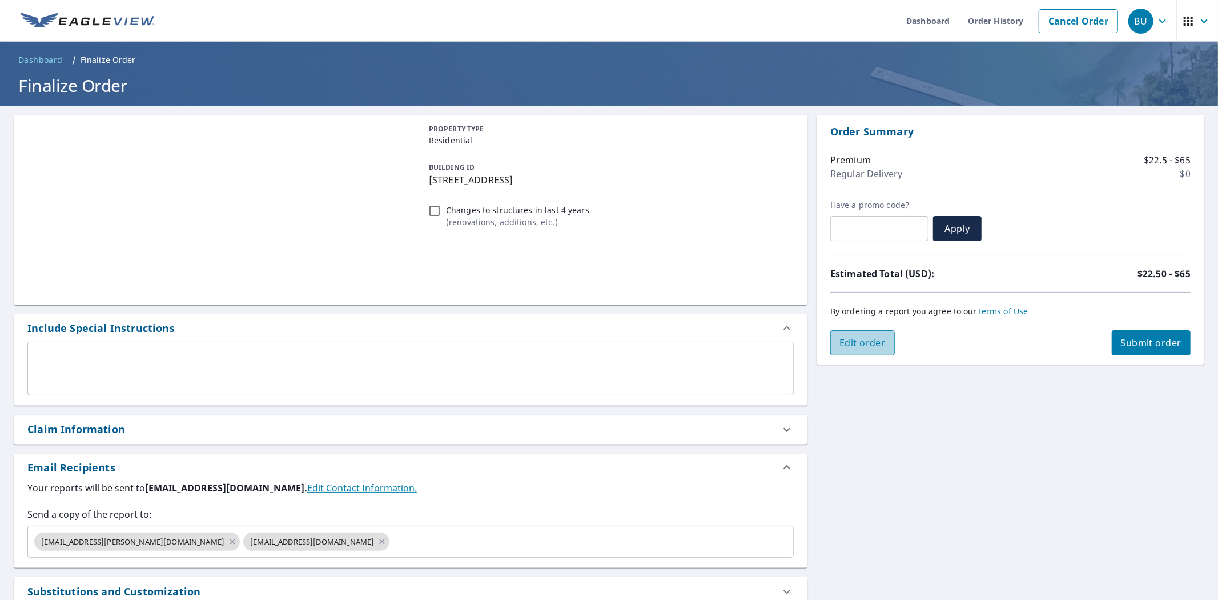
click at [866, 346] on span "Edit order" at bounding box center [863, 342] width 46 height 13
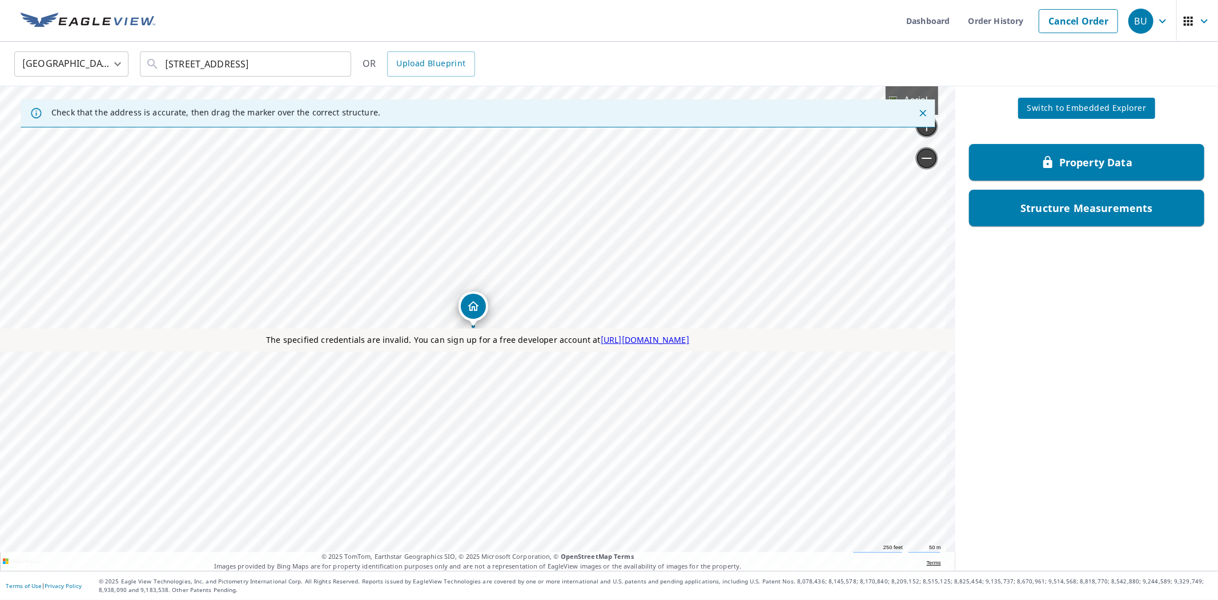
drag, startPoint x: 1123, startPoint y: 380, endPoint x: 1098, endPoint y: 373, distance: 25.5
click at [1122, 380] on div "Property Data Structure Measurements" at bounding box center [1086, 350] width 263 height 441
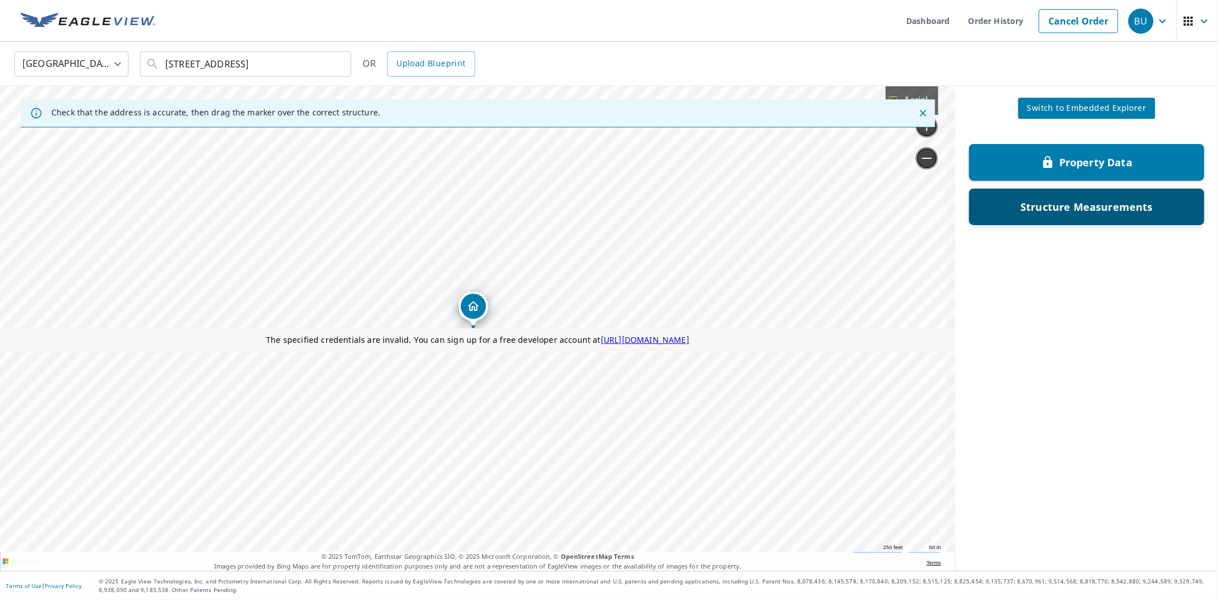
click at [1100, 209] on p "Structure Measurements" at bounding box center [1087, 207] width 132 height 14
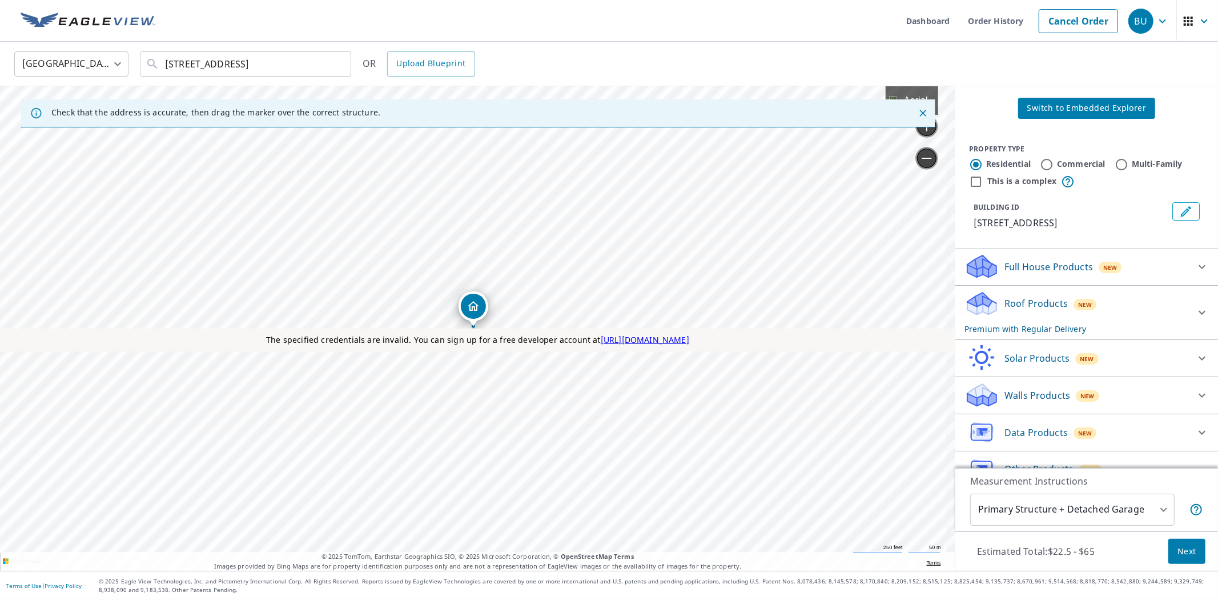
scroll to position [26, 0]
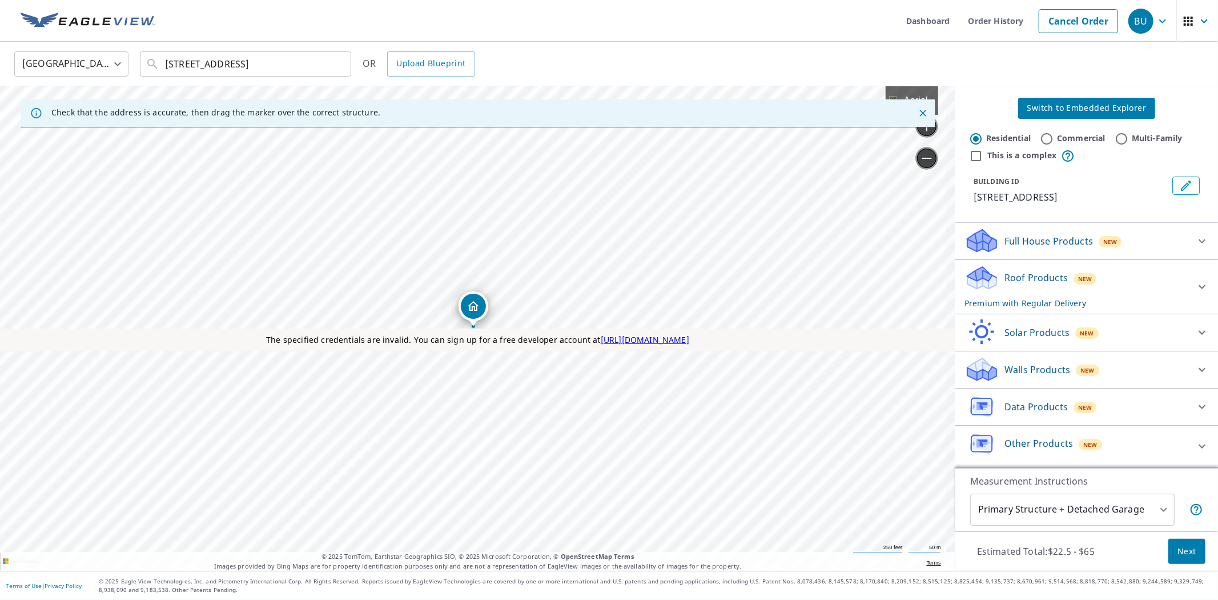
click at [1178, 555] on span "Next" at bounding box center [1187, 551] width 19 height 14
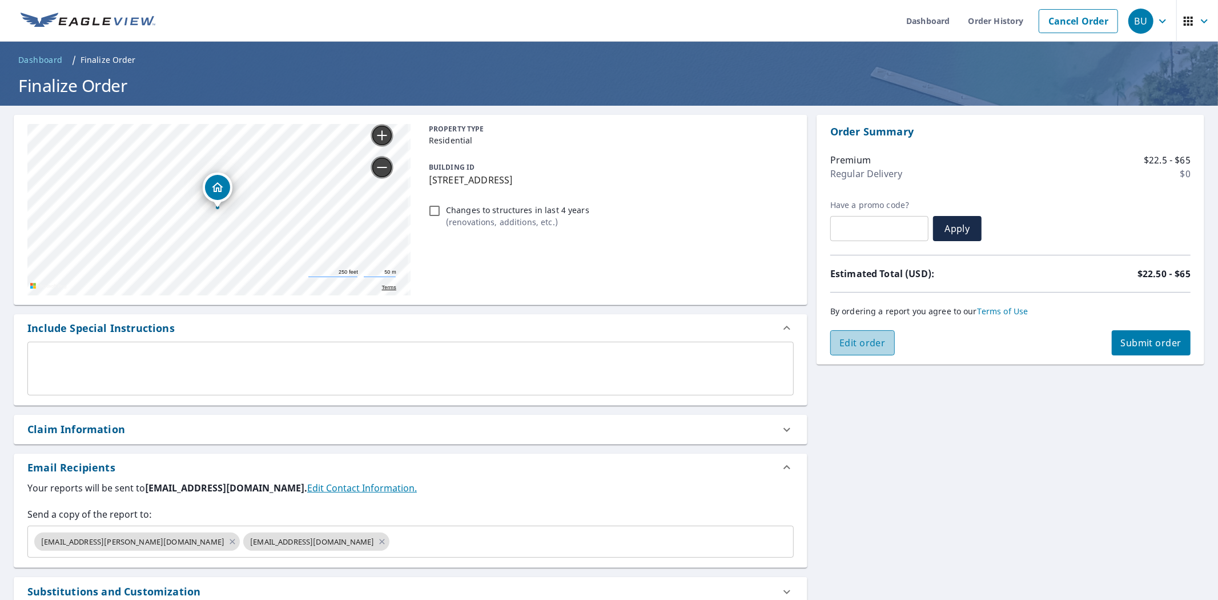
click at [863, 342] on span "Edit order" at bounding box center [863, 342] width 46 height 13
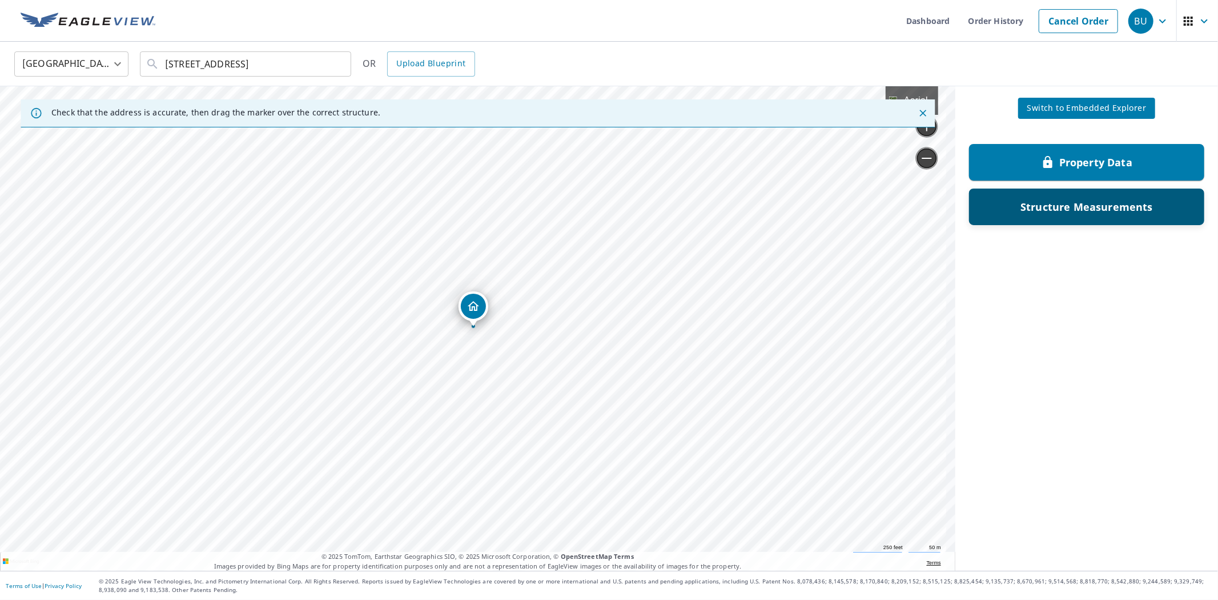
click at [1055, 210] on p "Structure Measurements" at bounding box center [1087, 207] width 132 height 14
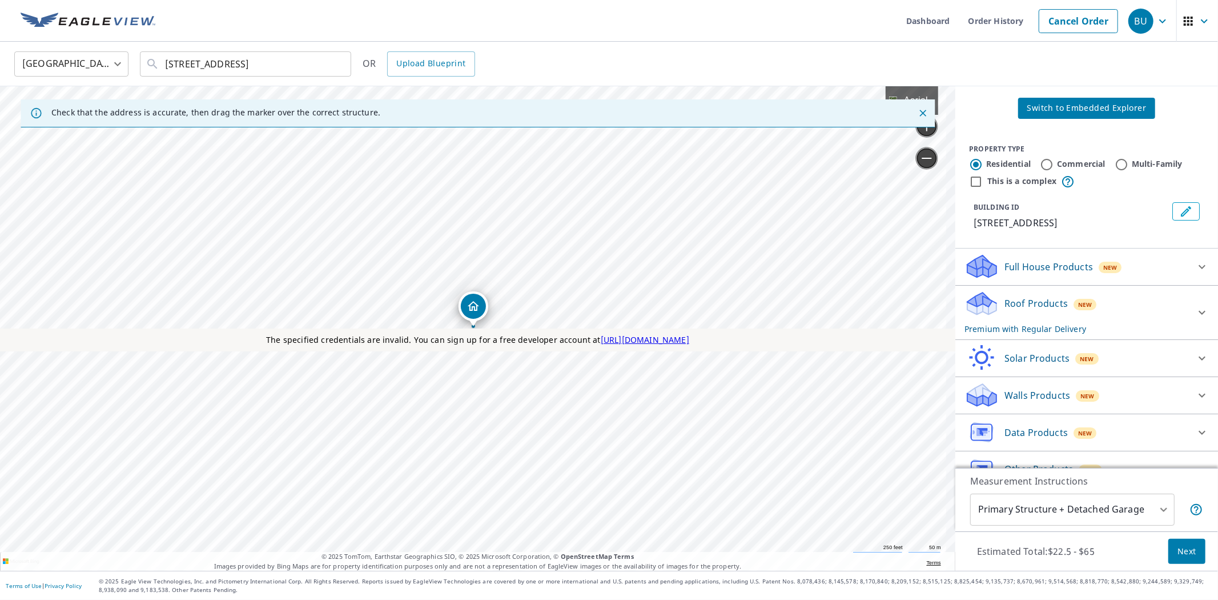
scroll to position [26, 0]
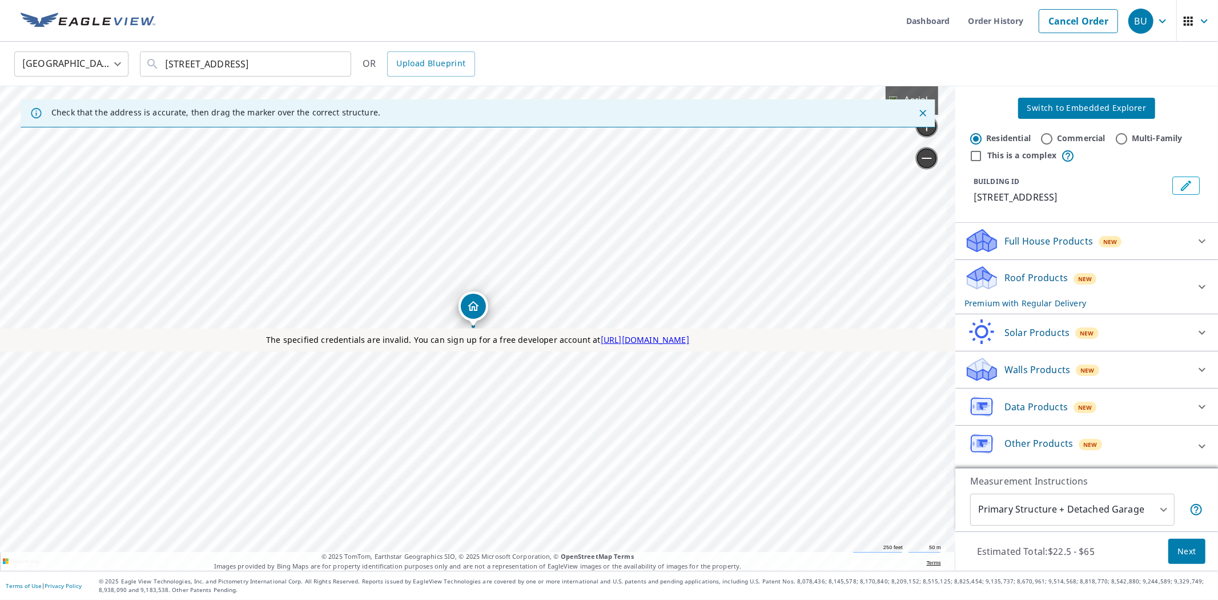
click at [1081, 111] on span "Switch to Embedded Explorer" at bounding box center [1086, 108] width 119 height 14
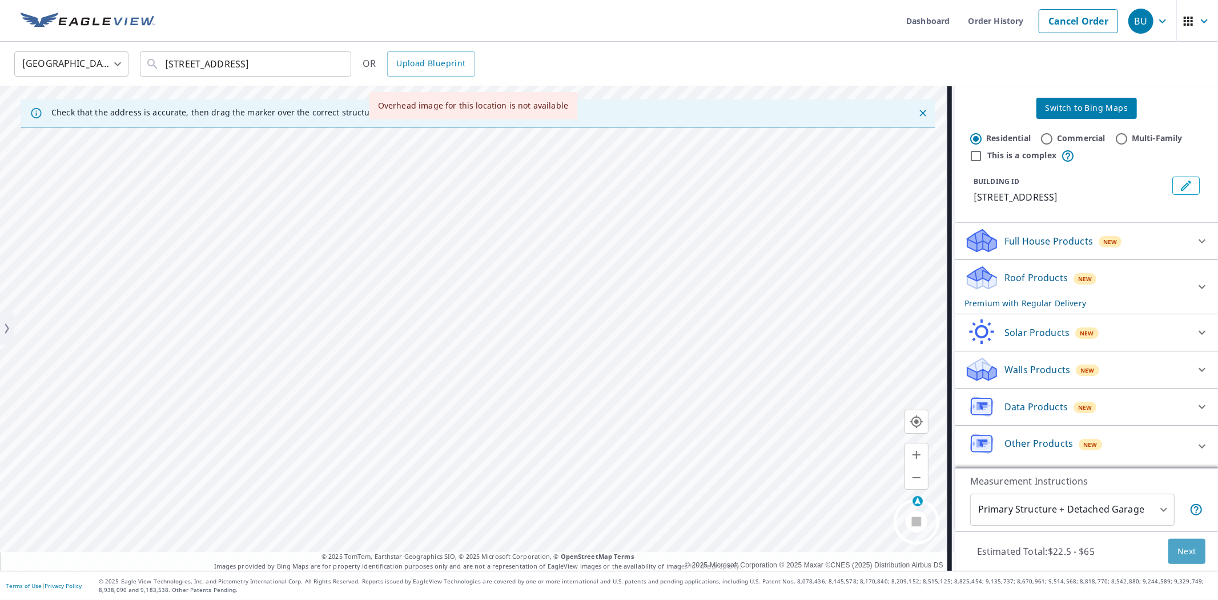
click at [1185, 557] on span "Next" at bounding box center [1187, 551] width 19 height 14
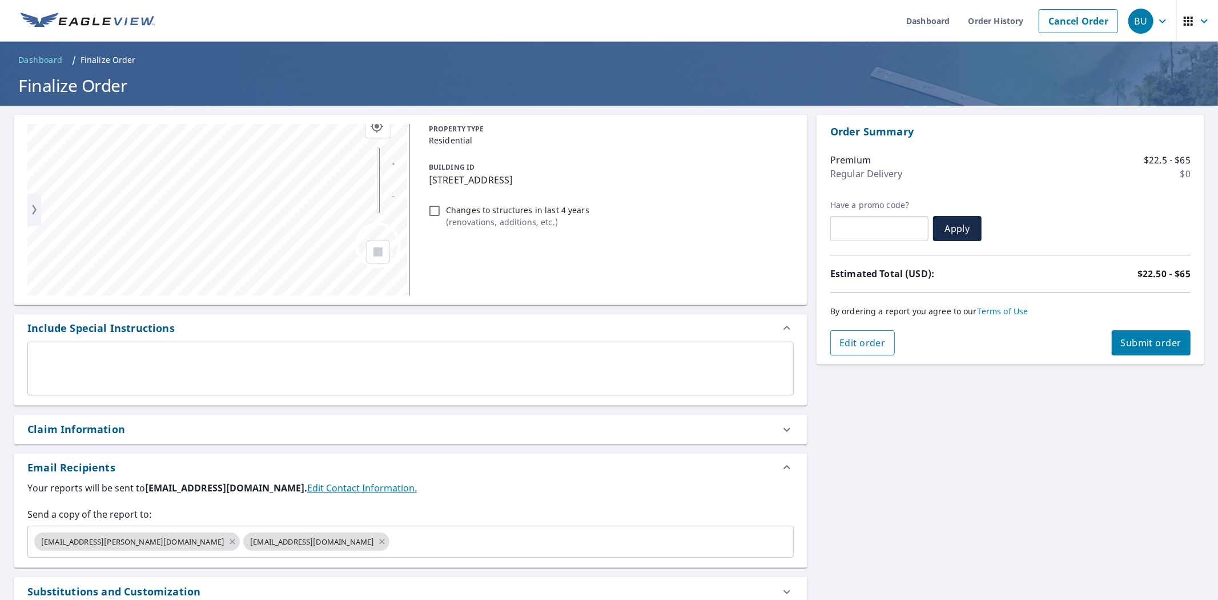
click at [843, 339] on span "Edit order" at bounding box center [863, 342] width 46 height 13
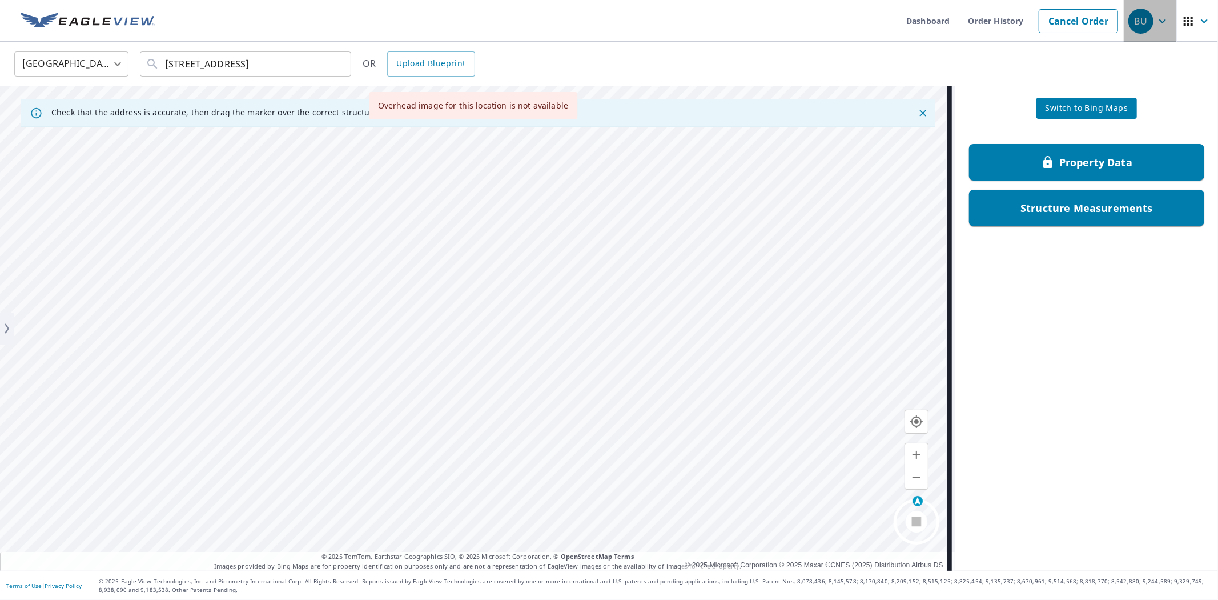
click at [1140, 15] on div "BU" at bounding box center [1140, 21] width 25 height 25
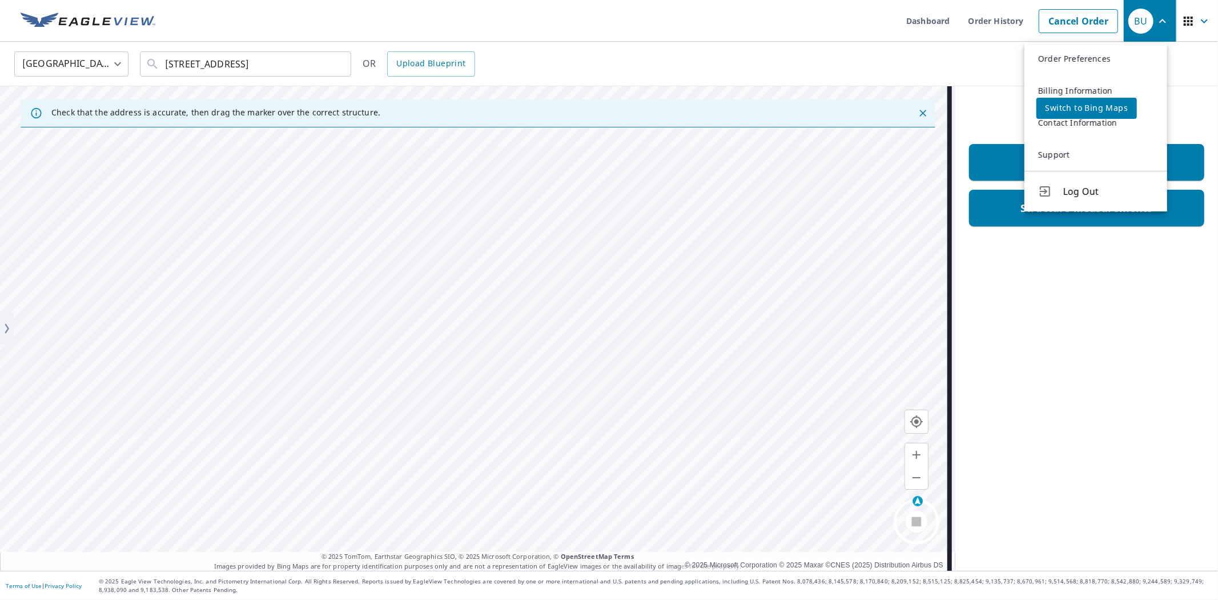
click at [1077, 314] on div "Property Data Structure Measurements" at bounding box center [1086, 350] width 263 height 441
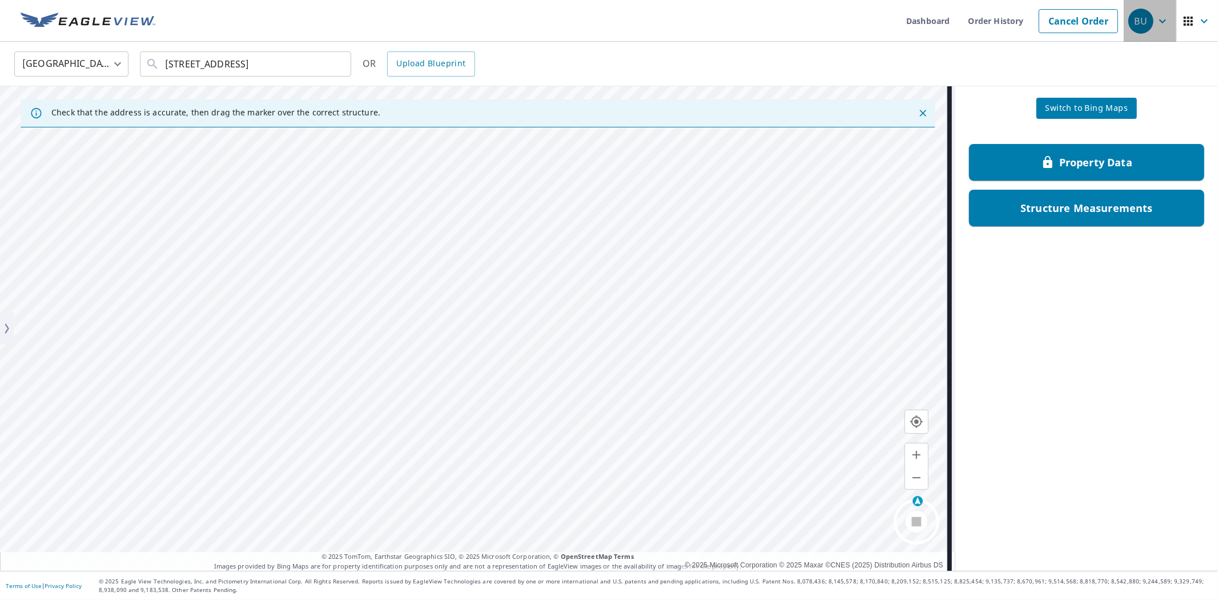
click at [1154, 29] on span "BU" at bounding box center [1149, 20] width 43 height 27
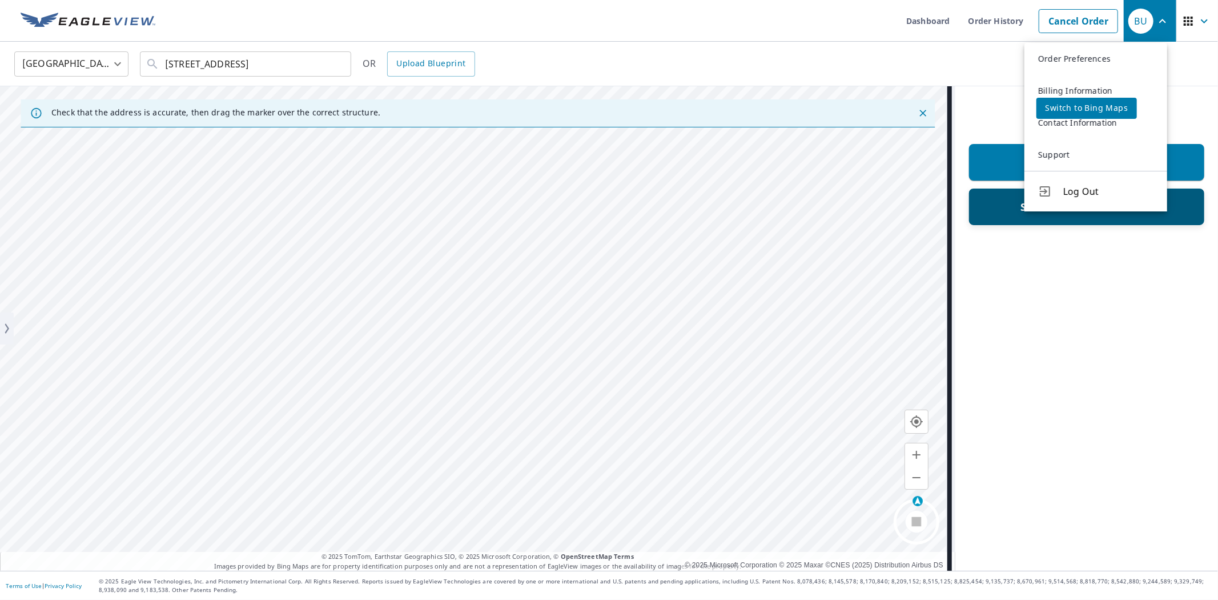
click at [1070, 195] on span "Log Out" at bounding box center [1108, 191] width 90 height 14
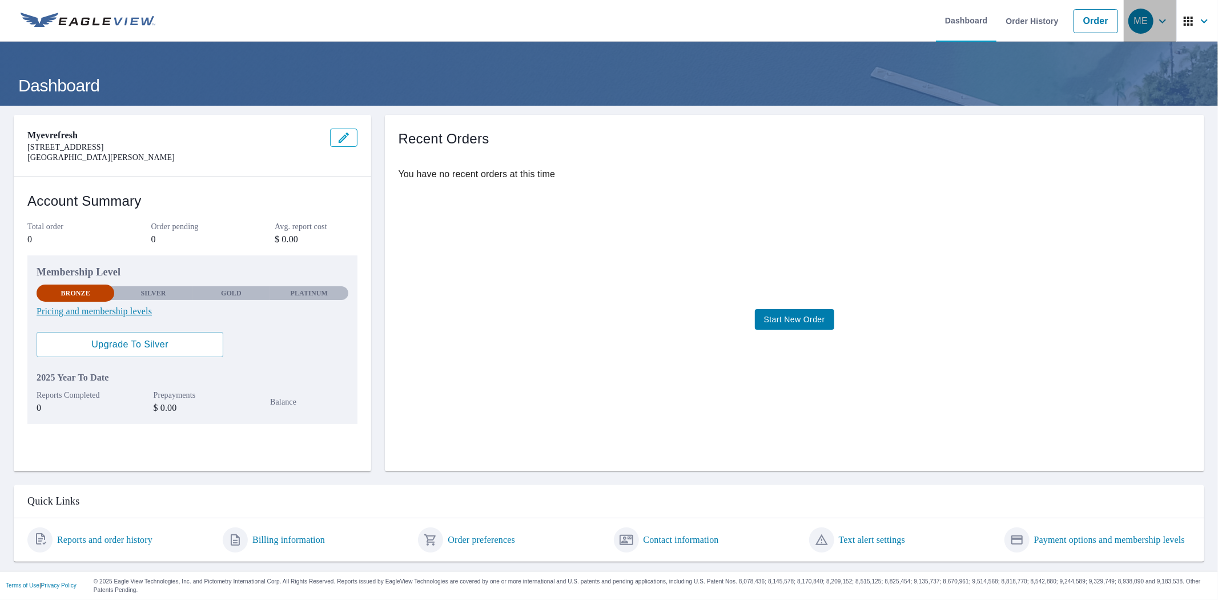
click at [1156, 20] on icon "button" at bounding box center [1163, 21] width 14 height 14
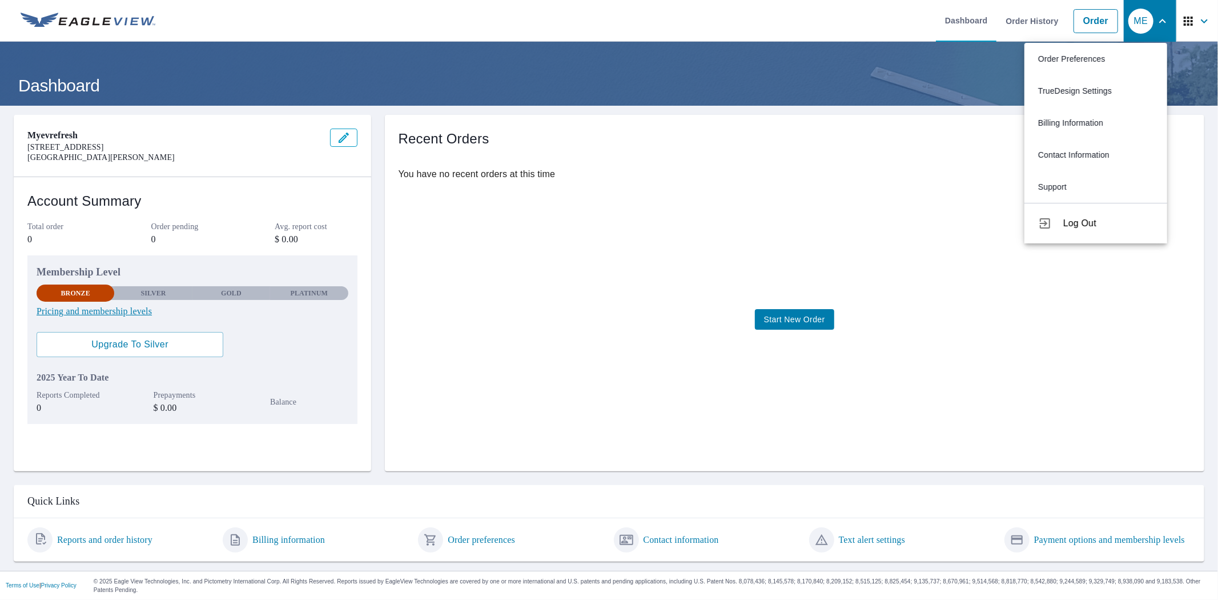
click at [1095, 221] on span "Log Out" at bounding box center [1108, 223] width 90 height 14
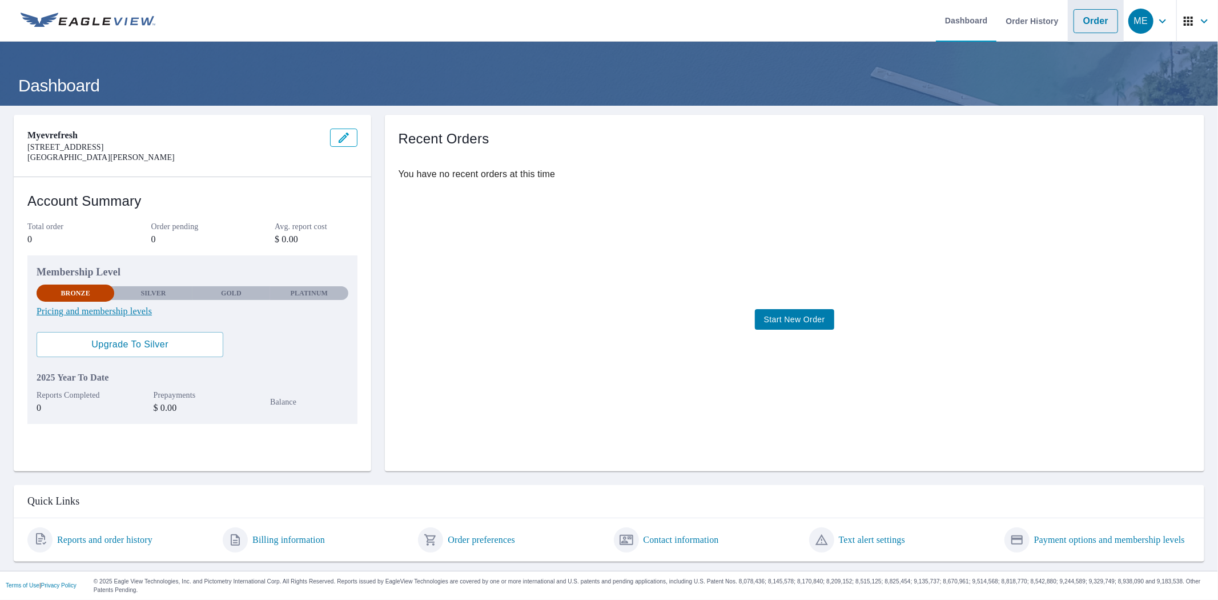
click at [1087, 25] on link "Order" at bounding box center [1096, 21] width 45 height 24
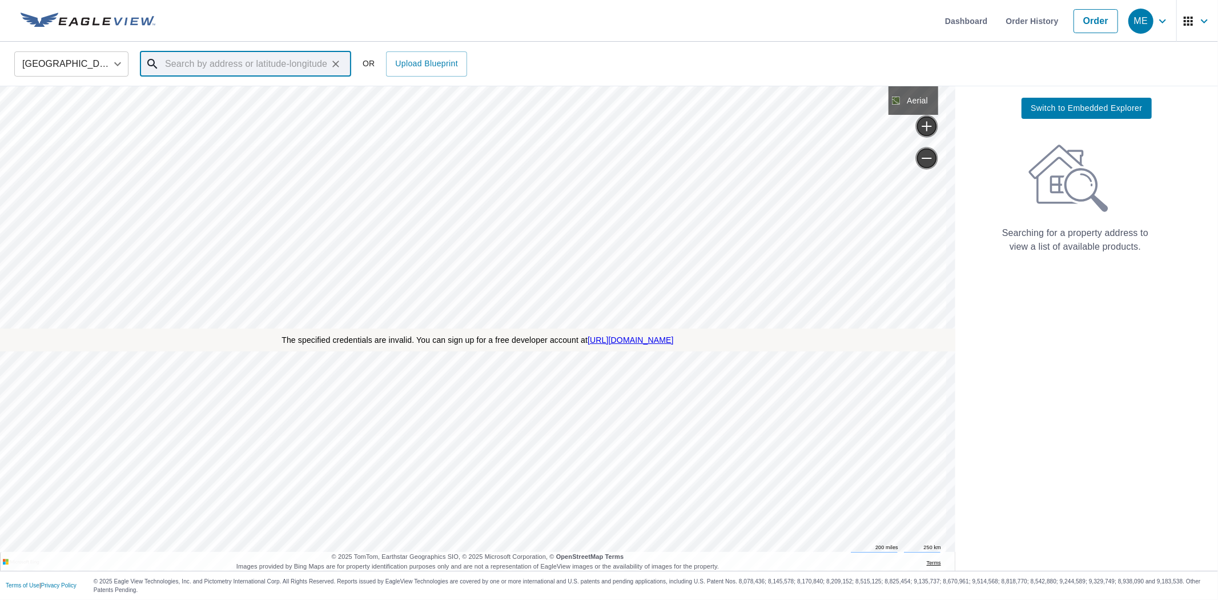
click at [224, 67] on input "text" at bounding box center [246, 64] width 163 height 32
click at [223, 67] on input "text" at bounding box center [246, 64] width 163 height 32
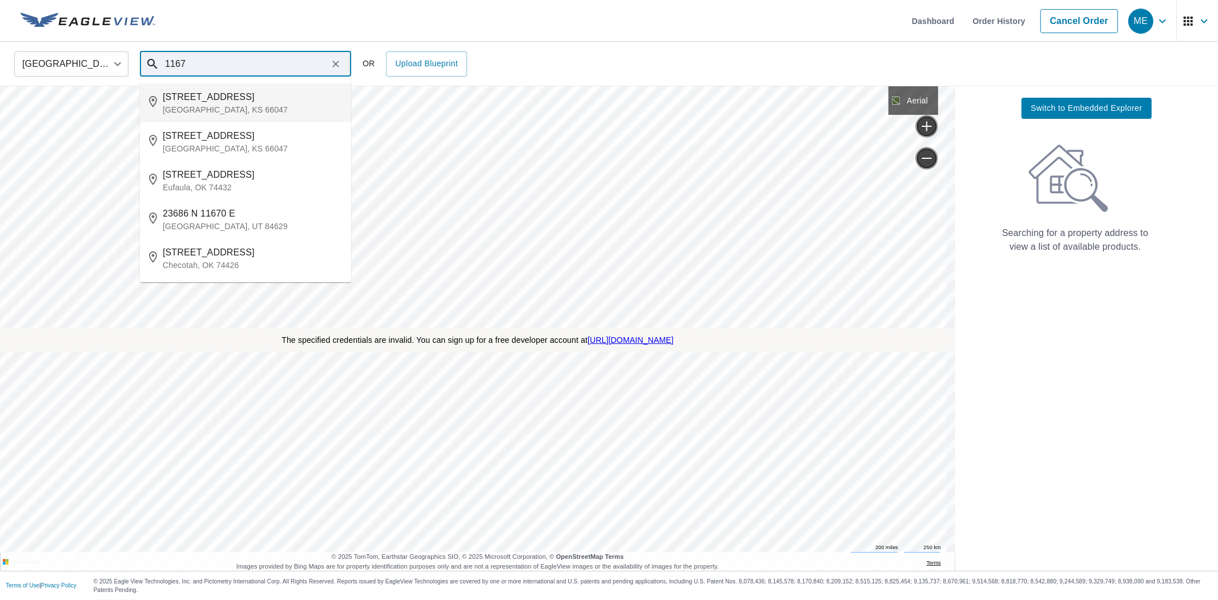
click at [224, 103] on span "[STREET_ADDRESS]" at bounding box center [252, 97] width 179 height 14
type input "[STREET_ADDRESS][PERSON_NAME]"
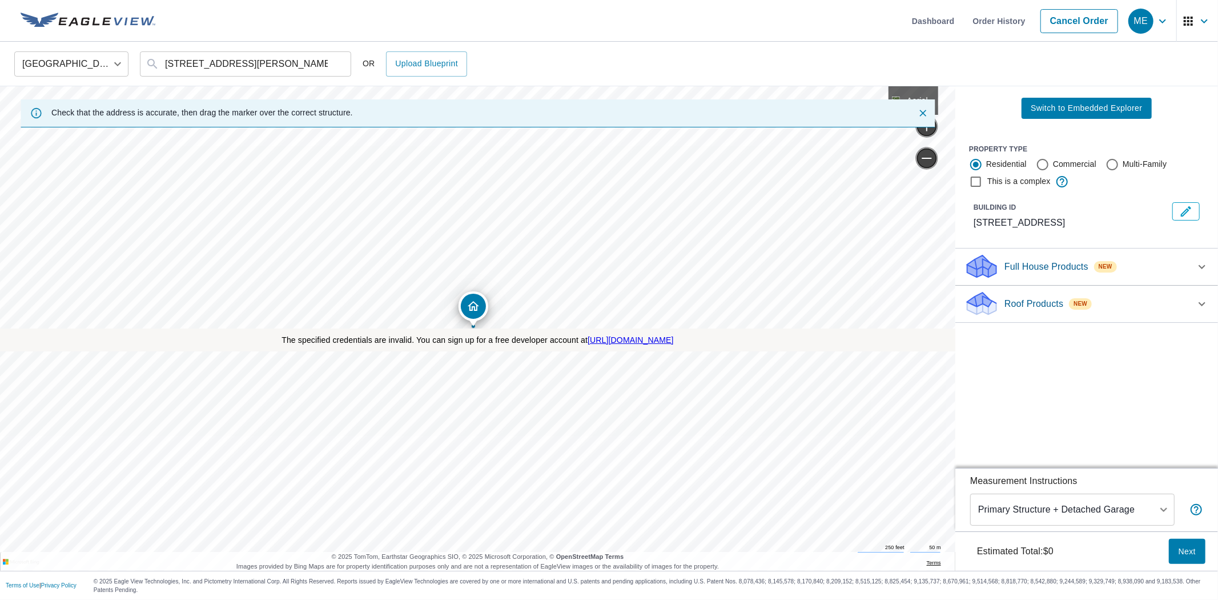
click at [1029, 273] on div "Full House Products New" at bounding box center [1077, 266] width 224 height 27
drag, startPoint x: 1003, startPoint y: 339, endPoint x: 1012, endPoint y: 343, distance: 10.2
click at [1005, 339] on p "Roof Products" at bounding box center [1034, 335] width 59 height 14
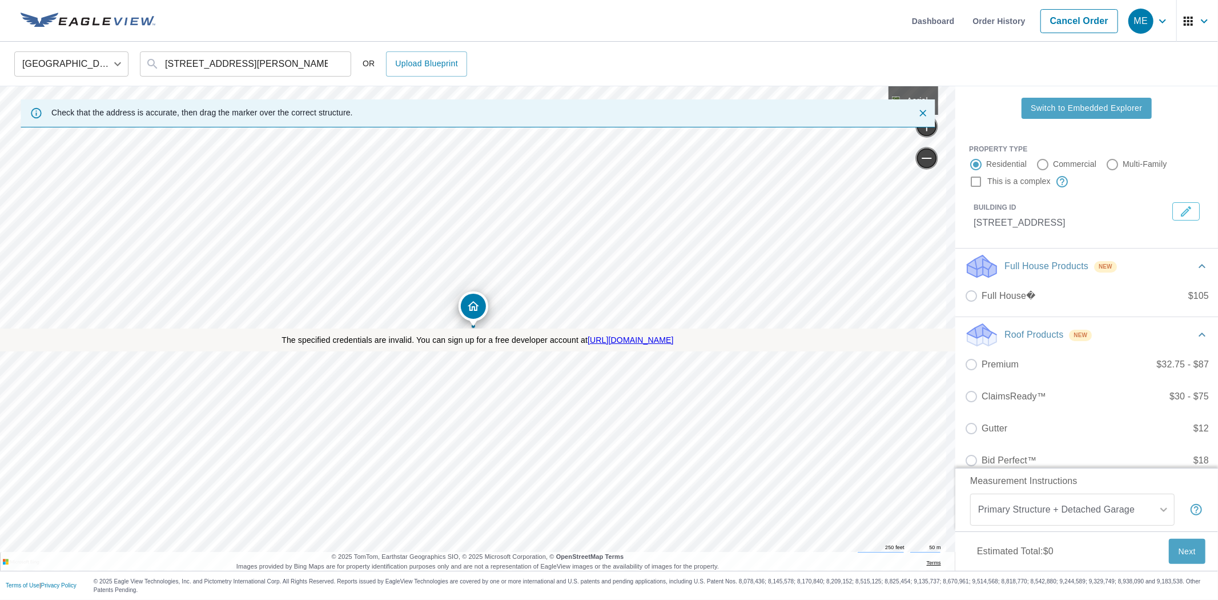
click at [1059, 107] on span "Switch to Embedded Explorer" at bounding box center [1086, 108] width 111 height 14
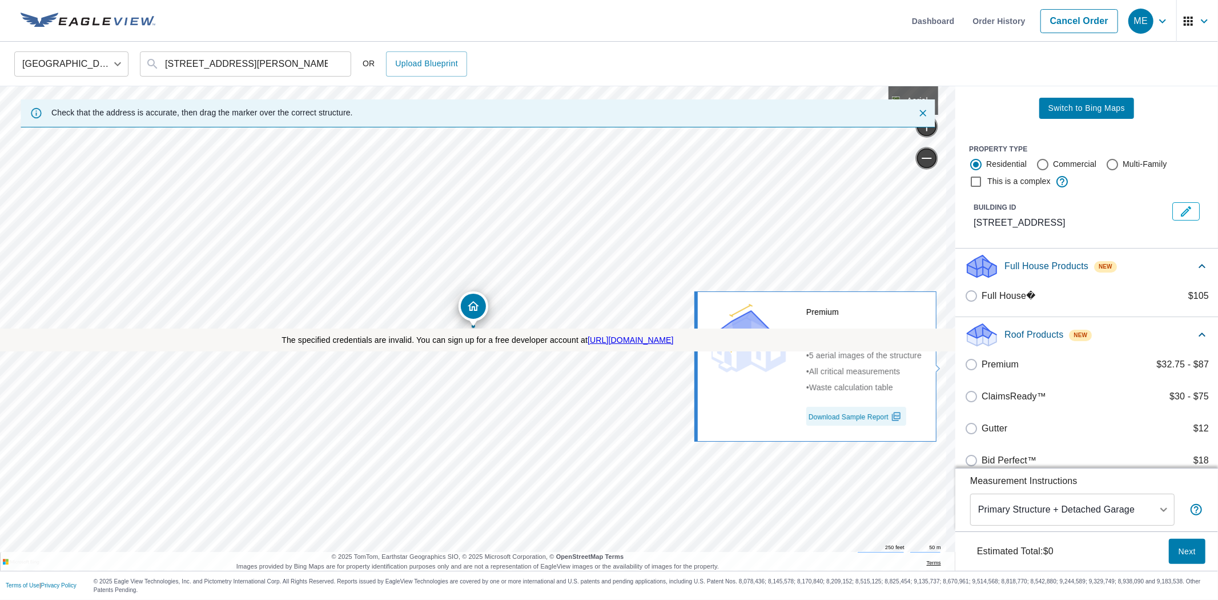
click at [999, 358] on p "Premium" at bounding box center [1000, 365] width 37 height 14
click at [982, 358] on input "Premium $32.75 - $87" at bounding box center [973, 365] width 17 height 14
checkbox input "true"
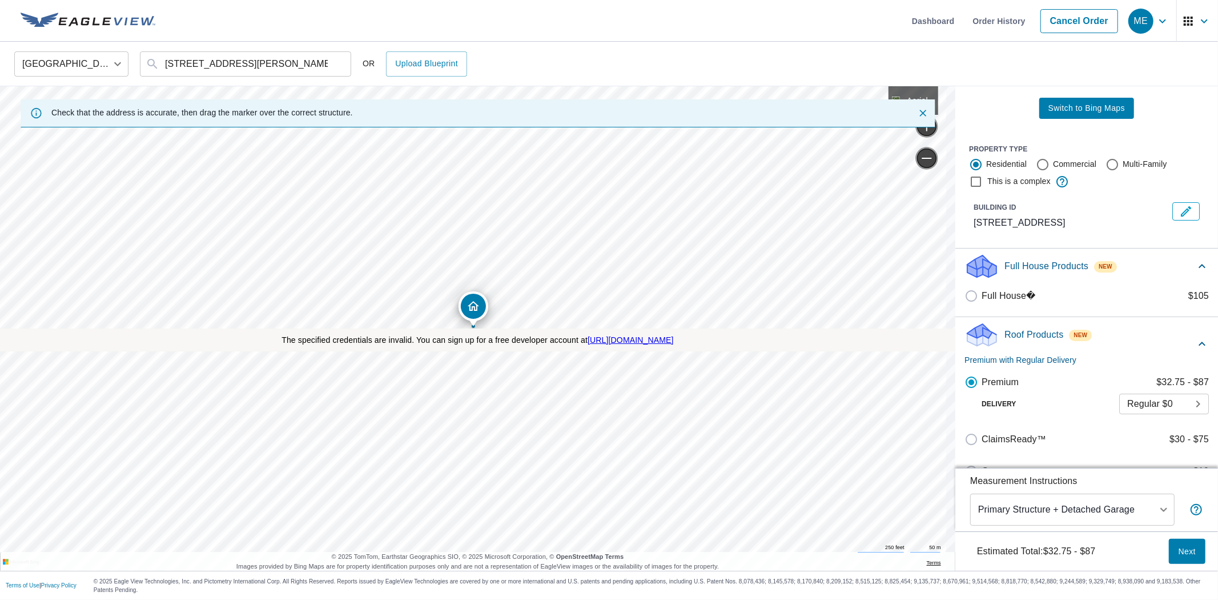
click at [1178, 552] on span "Next" at bounding box center [1187, 551] width 18 height 14
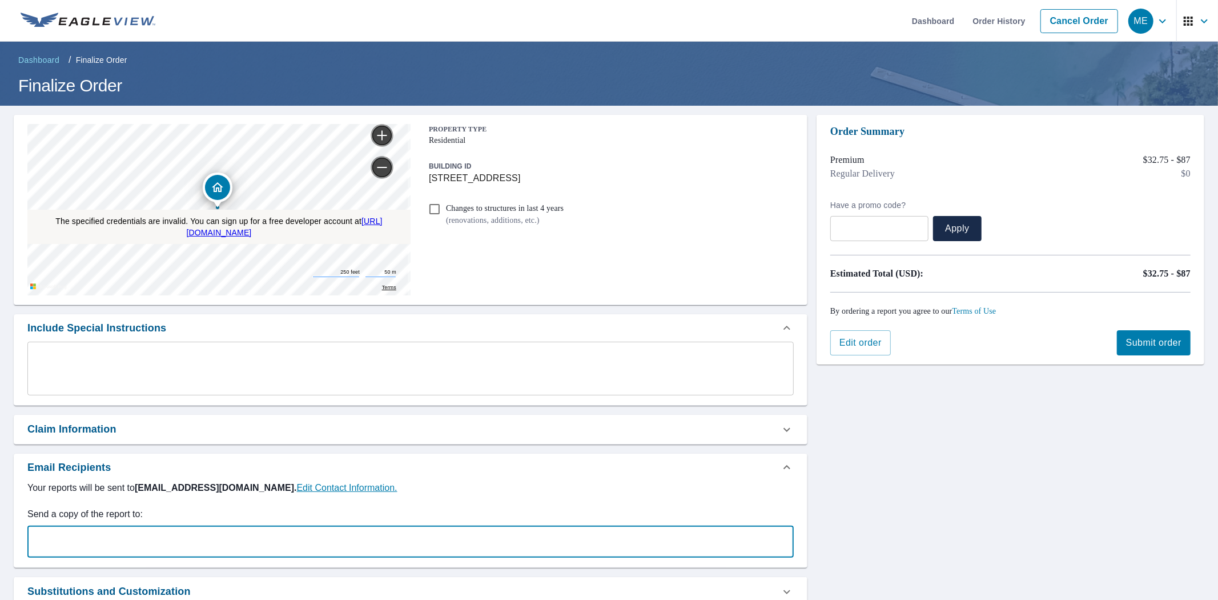
click at [730, 544] on input "text" at bounding box center [402, 542] width 739 height 22
click at [894, 465] on div "The specified credentials are invalid. You can sign up for a free developer acc…" at bounding box center [609, 394] width 1218 height 577
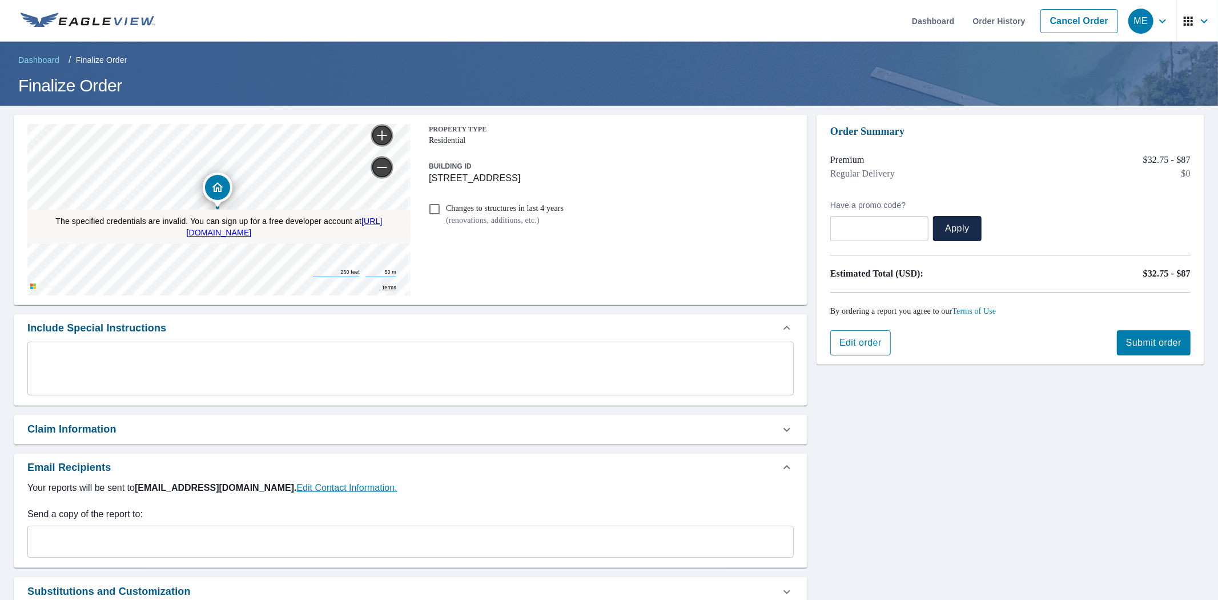
click at [849, 343] on span "Edit order" at bounding box center [861, 342] width 42 height 13
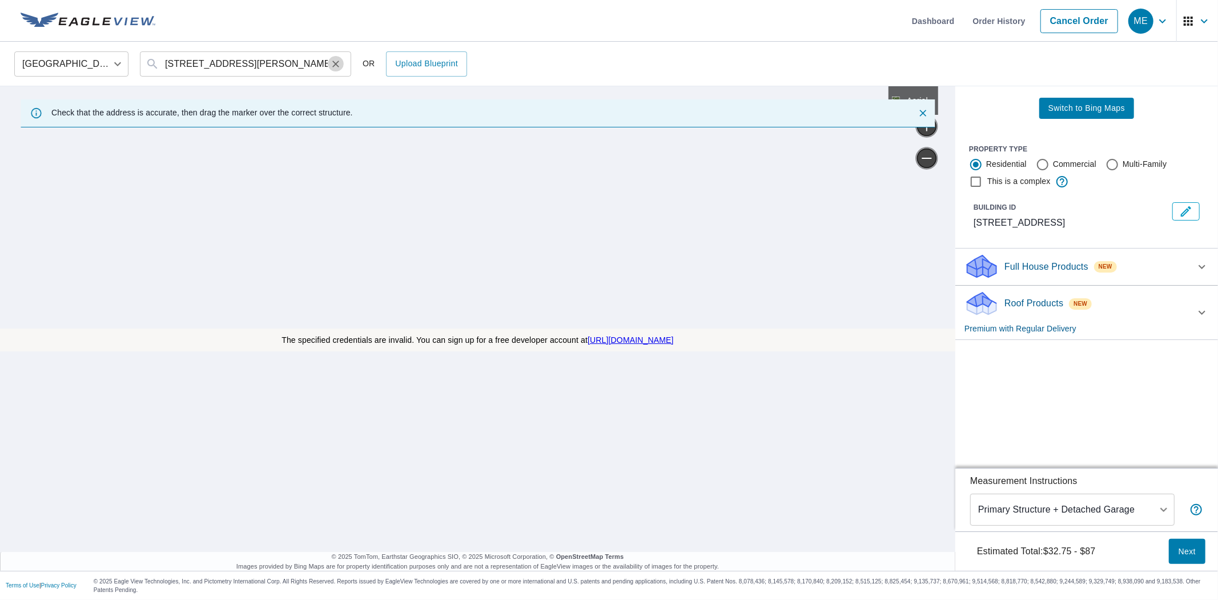
click at [335, 65] on icon "Clear" at bounding box center [335, 63] width 11 height 11
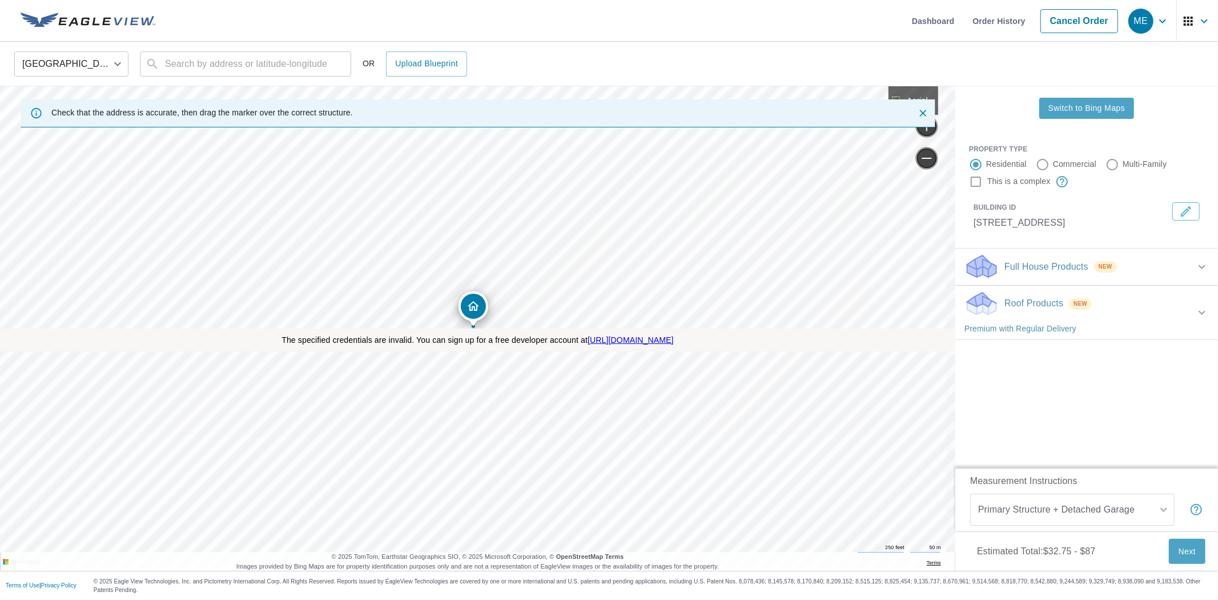
click at [1077, 103] on span "Switch to Bing Maps" at bounding box center [1087, 108] width 77 height 14
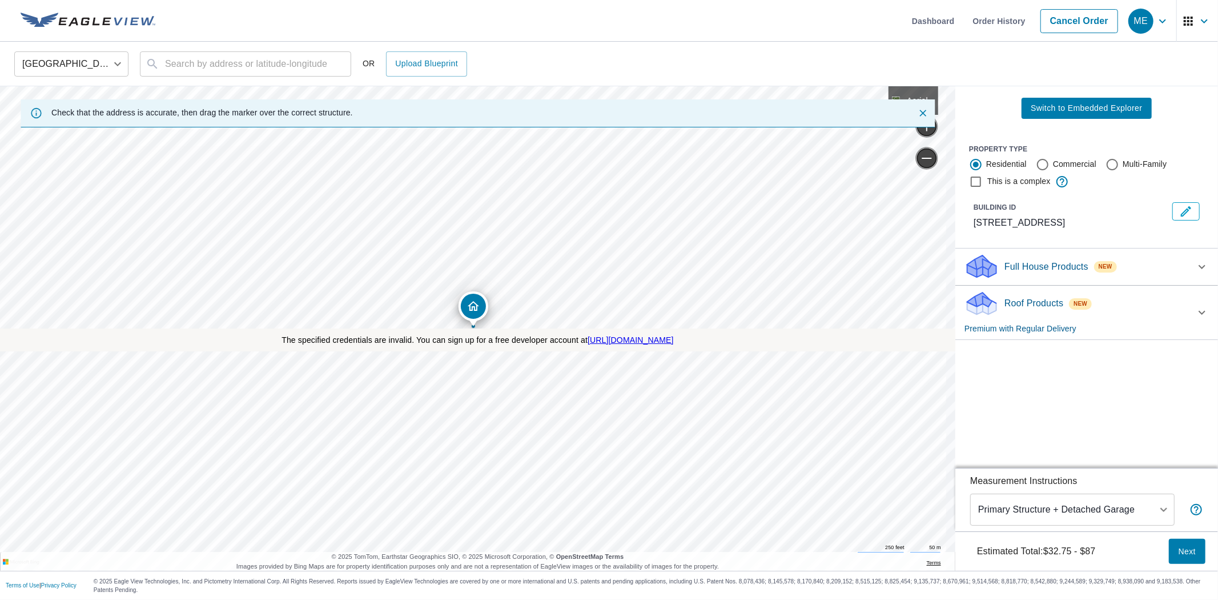
click at [1057, 109] on span "Switch to Embedded Explorer" at bounding box center [1086, 108] width 111 height 14
drag, startPoint x: 677, startPoint y: 372, endPoint x: 564, endPoint y: 300, distance: 134.0
click at [0, 86] on div "975 E 1167 Rd Lawrence, KS 66047" at bounding box center [0, 86] width 0 height 0
click at [1069, 110] on span "Switch to Bing Maps" at bounding box center [1087, 108] width 77 height 14
drag, startPoint x: 544, startPoint y: 216, endPoint x: 698, endPoint y: 307, distance: 178.9
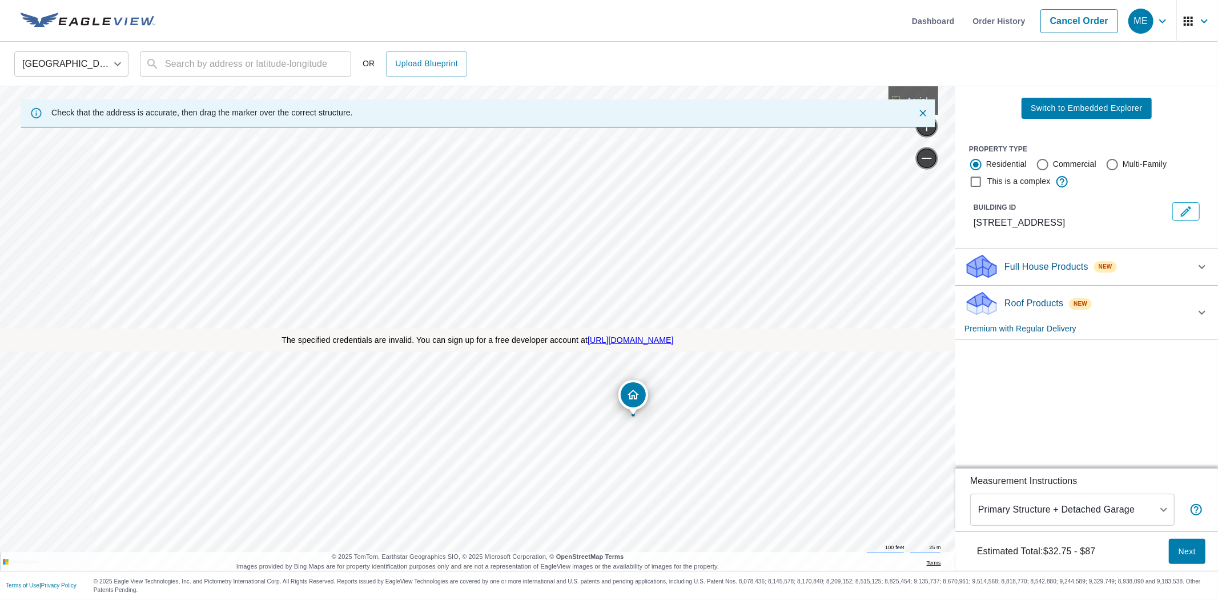
click at [0, 86] on div "975 E 1167 Rd Lawrence, KS 66047" at bounding box center [0, 86] width 0 height 0
drag, startPoint x: 684, startPoint y: 398, endPoint x: 540, endPoint y: 435, distance: 149.2
click at [0, 86] on div "975 E 1167 Rd Lawrence, KS 66047" at bounding box center [0, 86] width 0 height 0
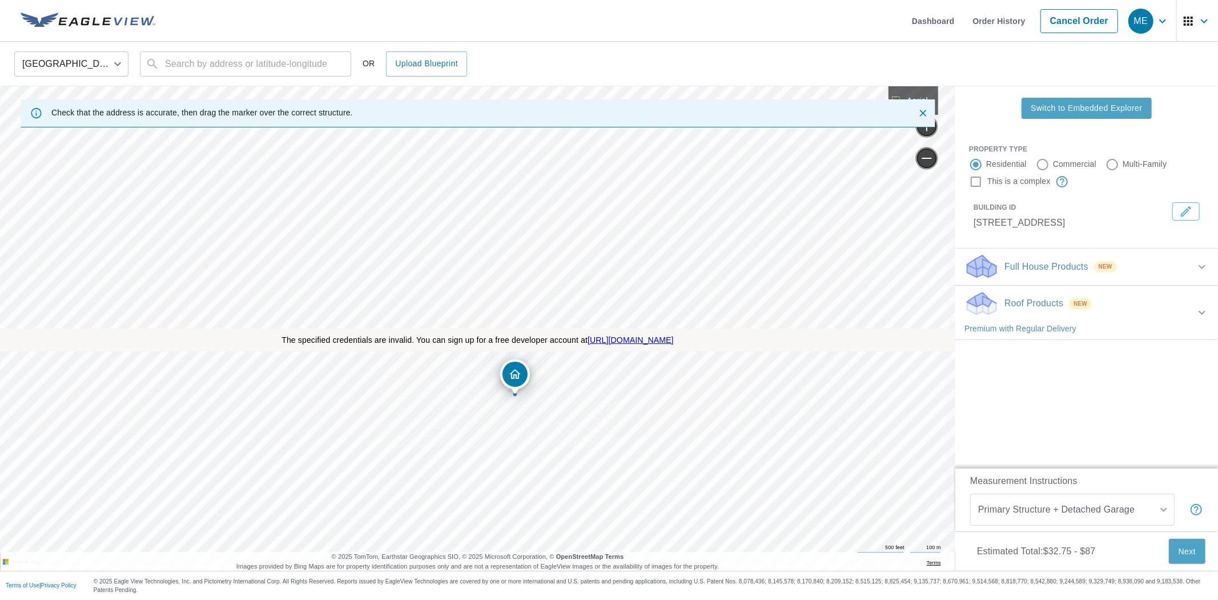
click at [1070, 113] on span "Switch to Embedded Explorer" at bounding box center [1086, 108] width 111 height 14
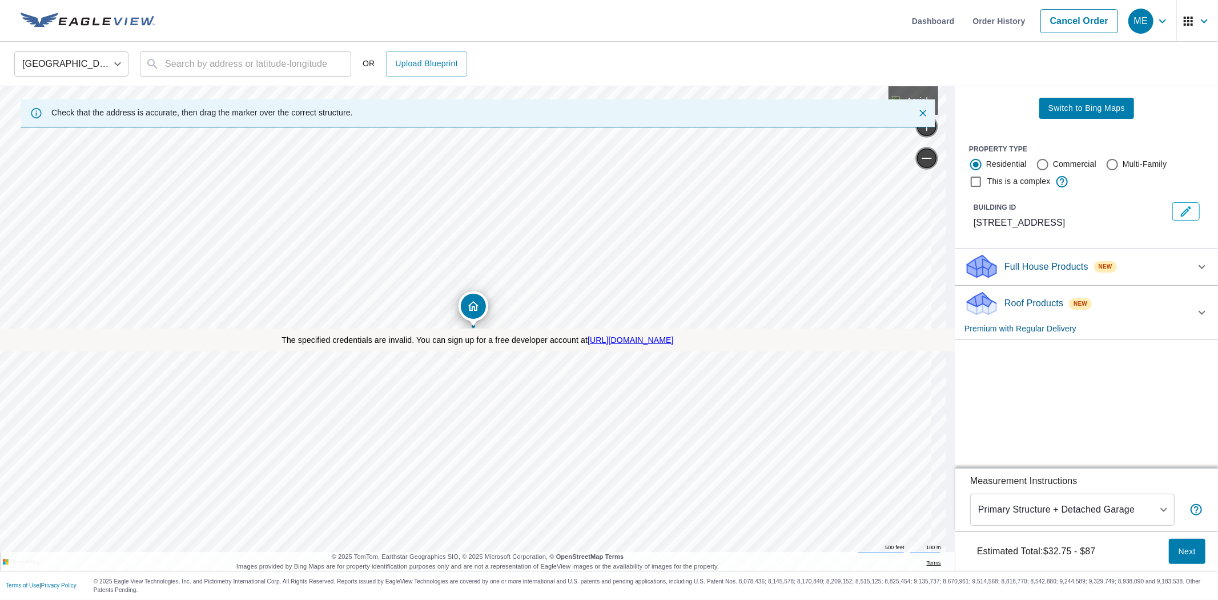
click at [1076, 112] on span "Switch to Bing Maps" at bounding box center [1087, 108] width 77 height 14
drag, startPoint x: 541, startPoint y: 306, endPoint x: 560, endPoint y: 326, distance: 27.1
click at [0, 86] on div "975 E 1167 Rd Lawrence, KS 66047" at bounding box center [0, 86] width 0 height 0
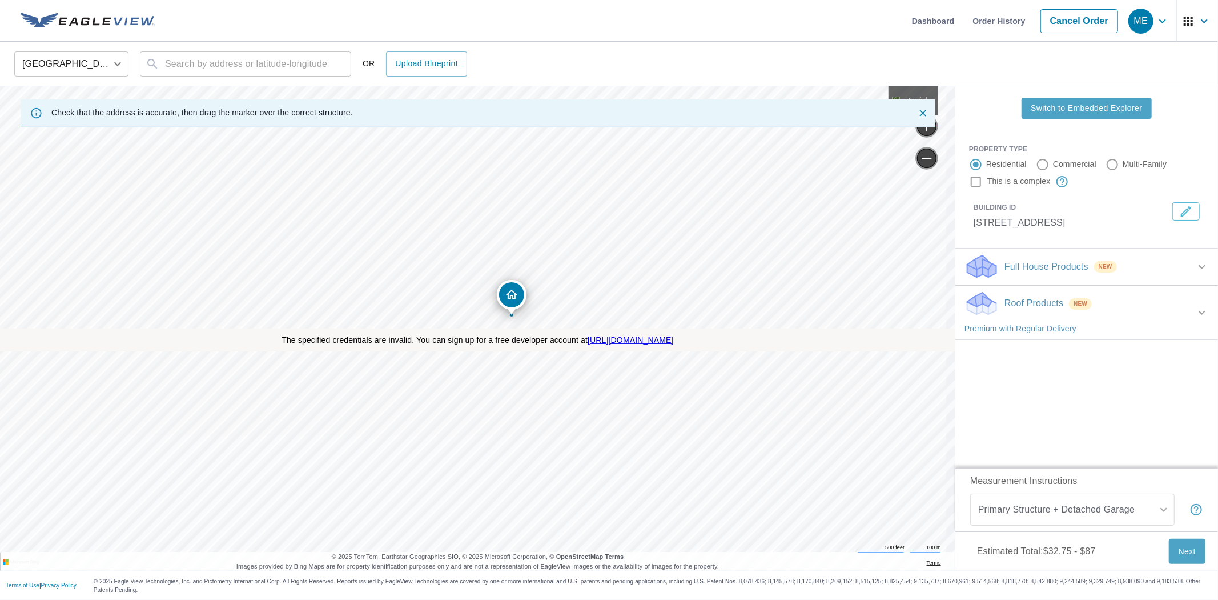
click at [1053, 101] on span "Switch to Embedded Explorer" at bounding box center [1086, 108] width 111 height 14
click at [1055, 105] on span "Switch to Bing Maps" at bounding box center [1087, 108] width 77 height 14
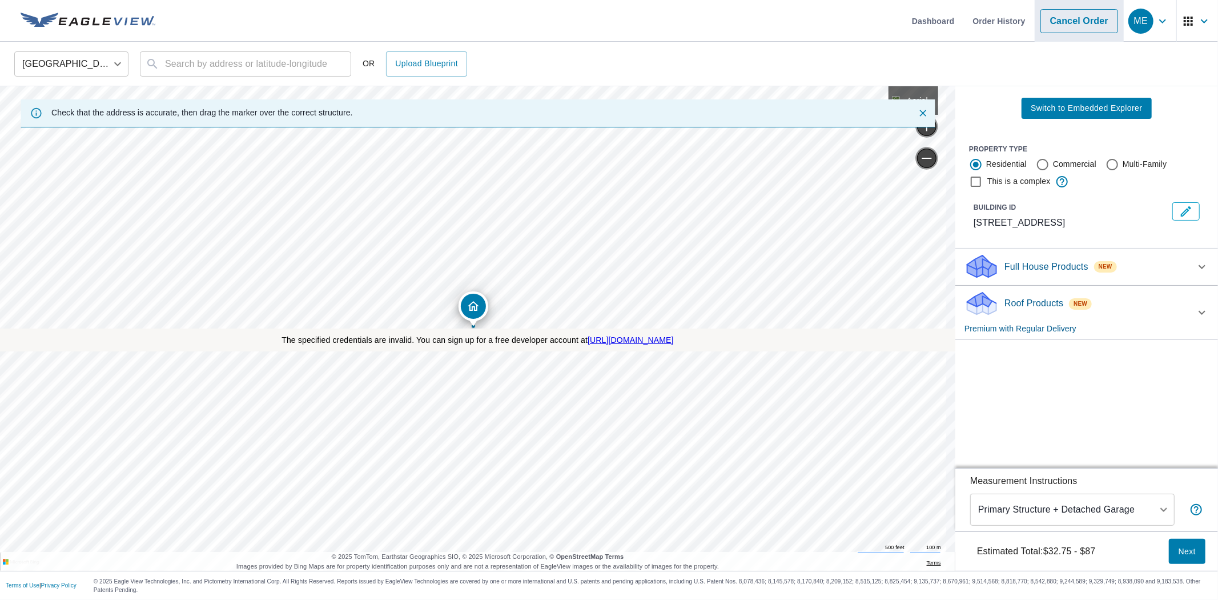
click at [1069, 26] on link "Cancel Order" at bounding box center [1080, 21] width 78 height 24
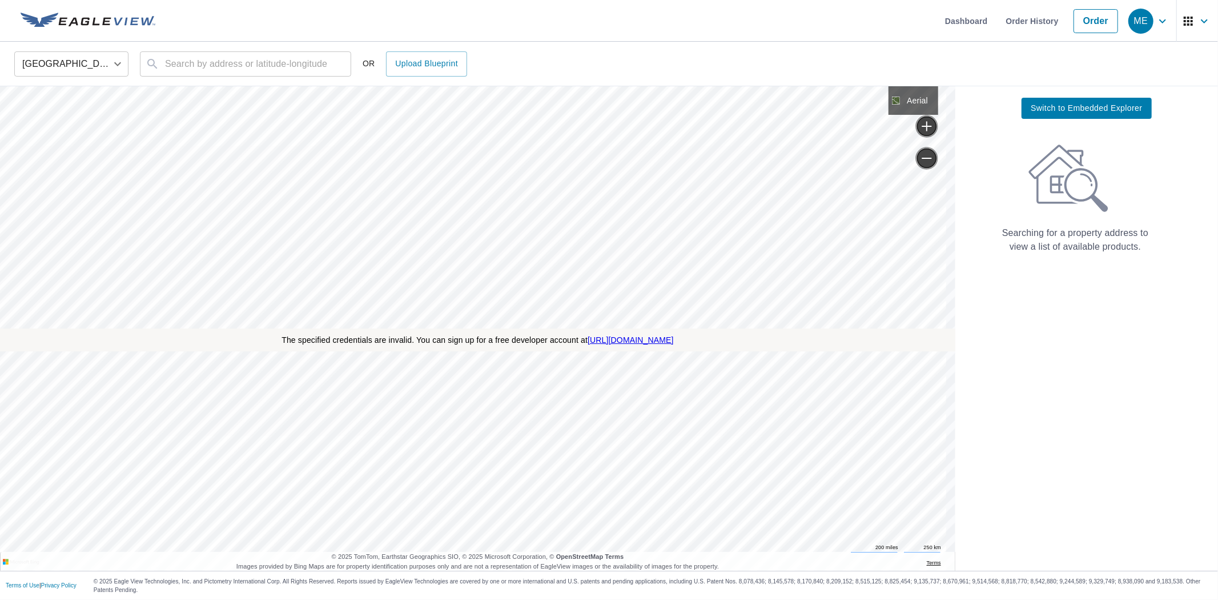
click at [1038, 109] on span "Switch to Embedded Explorer" at bounding box center [1086, 108] width 111 height 14
drag, startPoint x: 1014, startPoint y: 22, endPoint x: 998, endPoint y: 27, distance: 16.4
click at [1014, 22] on link "Order History" at bounding box center [1032, 21] width 71 height 42
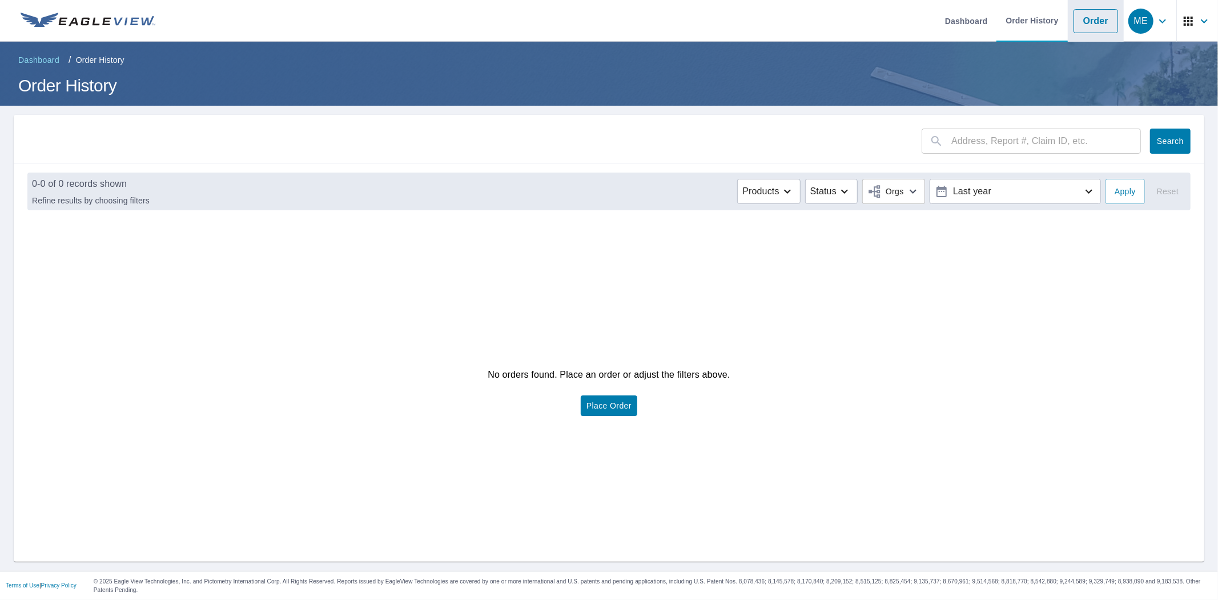
click at [1098, 30] on link "Order" at bounding box center [1096, 21] width 45 height 24
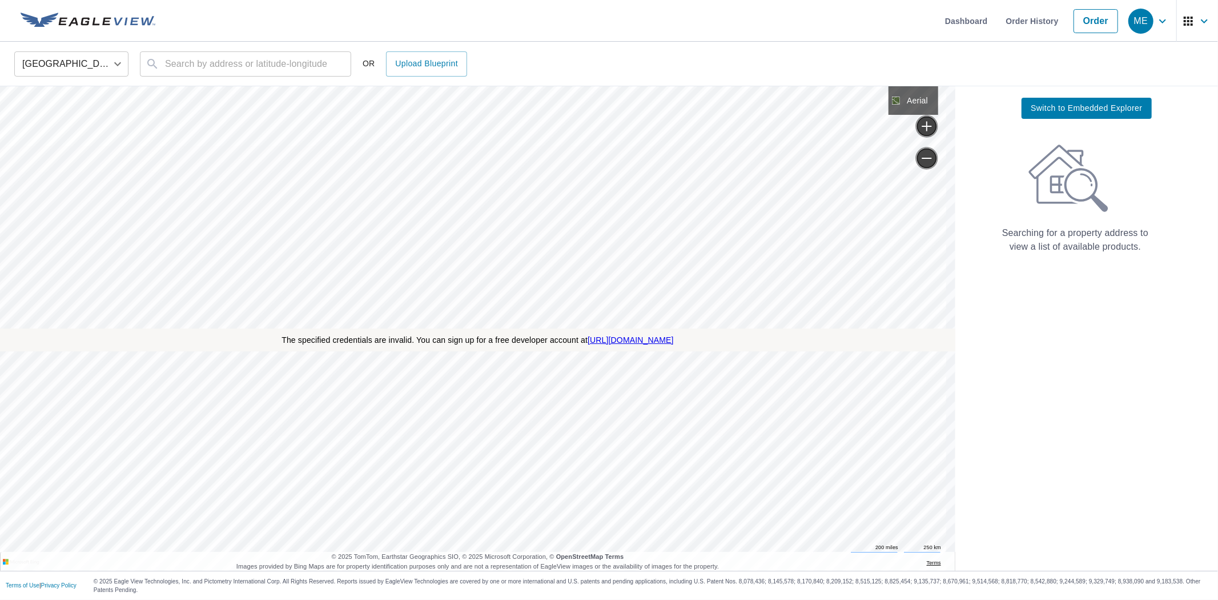
click at [1081, 112] on span "Switch to Embedded Explorer" at bounding box center [1086, 108] width 111 height 14
click at [1083, 107] on span "Switch to Bing Maps" at bounding box center [1087, 108] width 77 height 14
drag, startPoint x: 1155, startPoint y: 11, endPoint x: 1140, endPoint y: 36, distance: 28.4
click at [1155, 11] on span "ME" at bounding box center [1149, 20] width 43 height 27
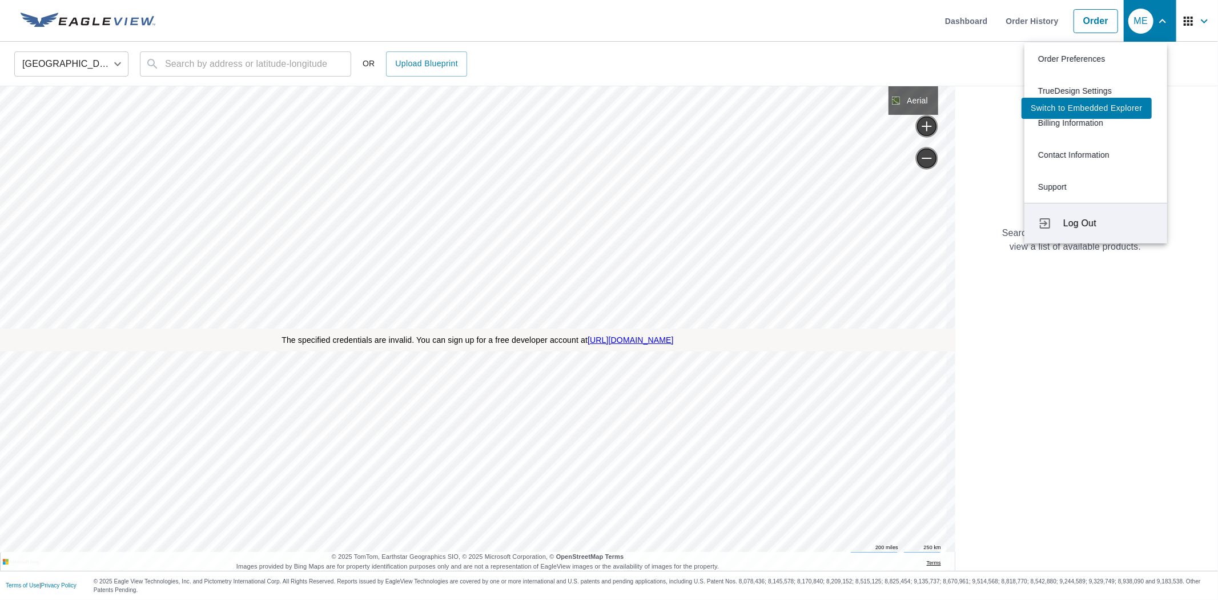
click at [1077, 210] on button "Log Out" at bounding box center [1096, 223] width 143 height 41
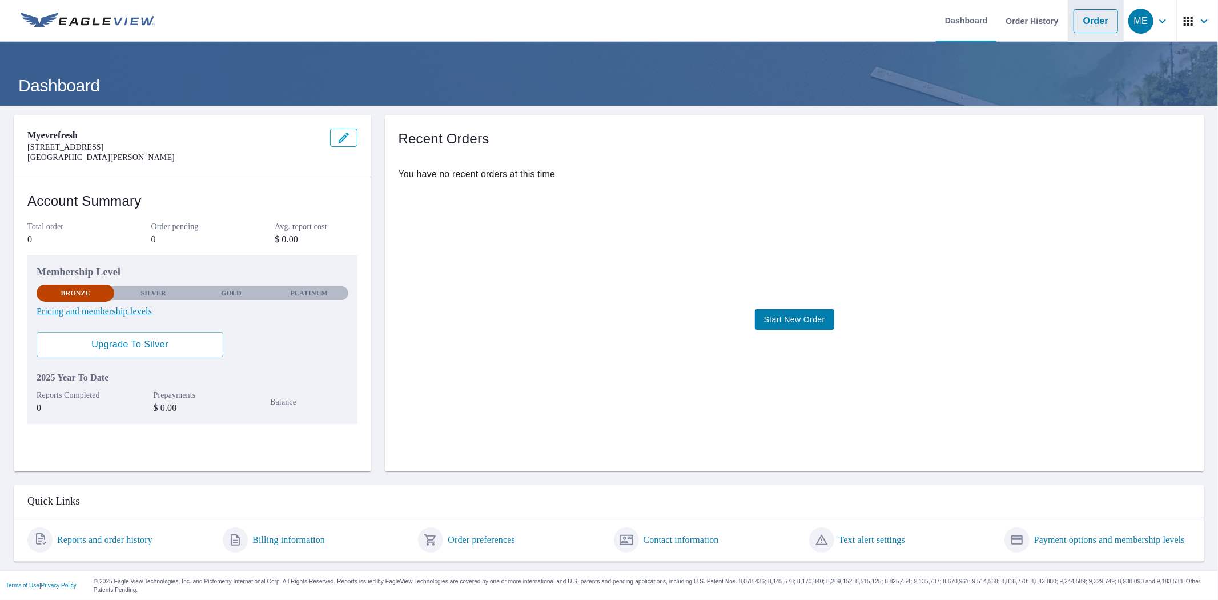
click at [1095, 22] on link "Order" at bounding box center [1096, 21] width 45 height 24
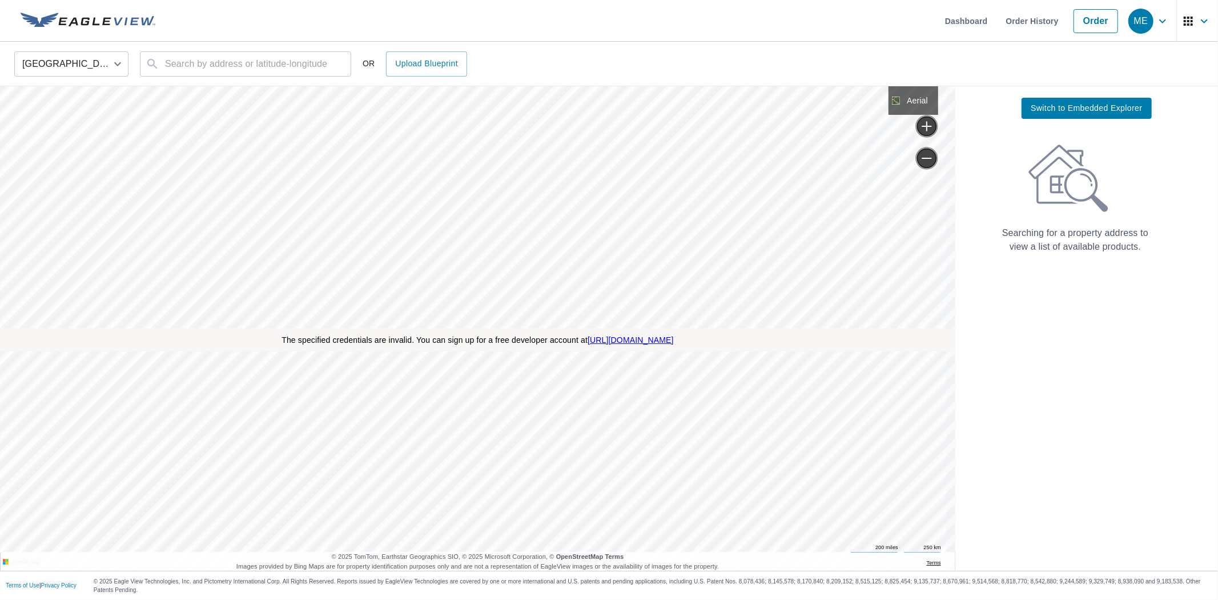
drag, startPoint x: 1059, startPoint y: 439, endPoint x: 1058, endPoint y: 444, distance: 5.8
click at [1059, 439] on div "Searching for a property address to view a list of available products." at bounding box center [1075, 350] width 240 height 441
click at [1054, 109] on span "Switch to Embedded Explorer" at bounding box center [1086, 108] width 111 height 14
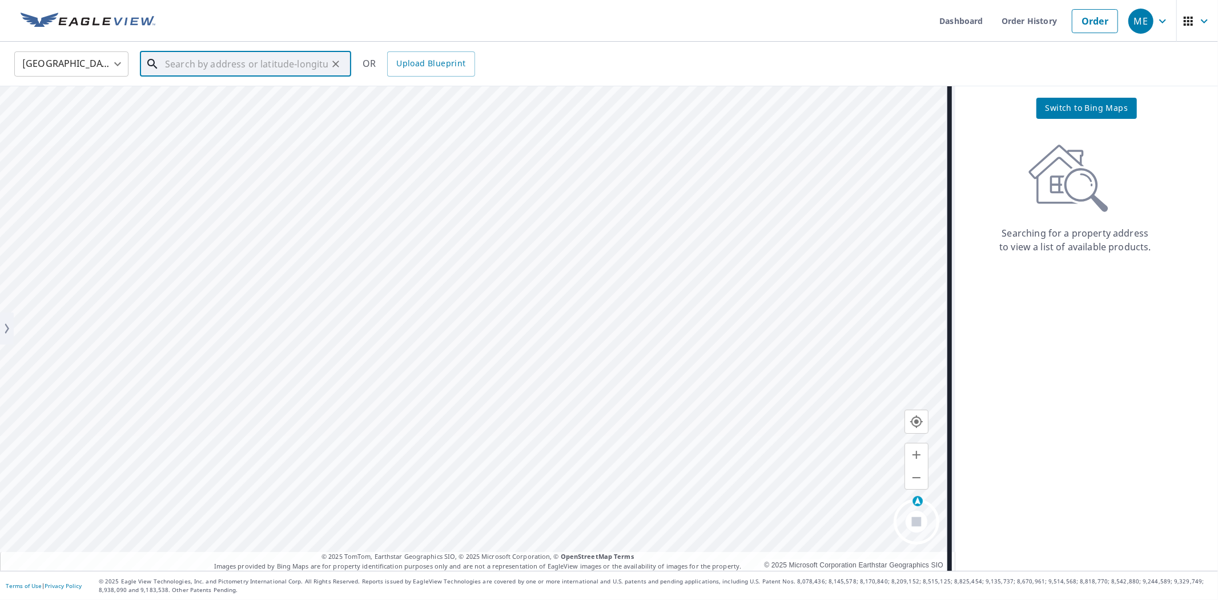
click at [271, 70] on input "text" at bounding box center [246, 64] width 163 height 32
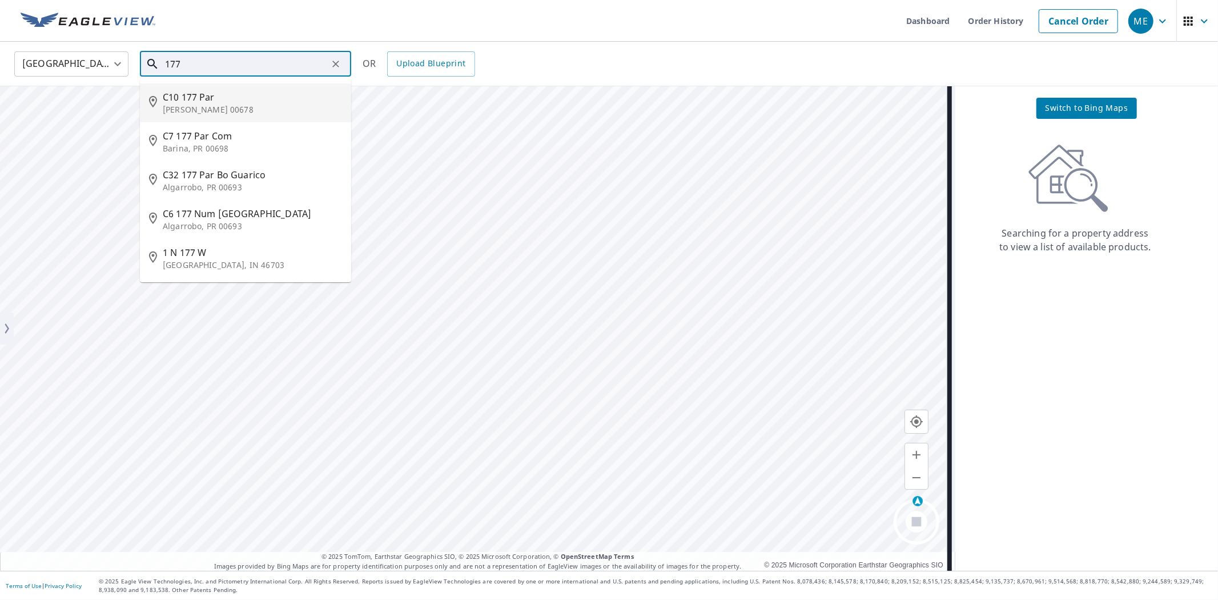
click at [254, 90] on span "C10 177 Par" at bounding box center [252, 97] width 179 height 14
type input "C10 [STREET_ADDRESS][PERSON_NAME]"
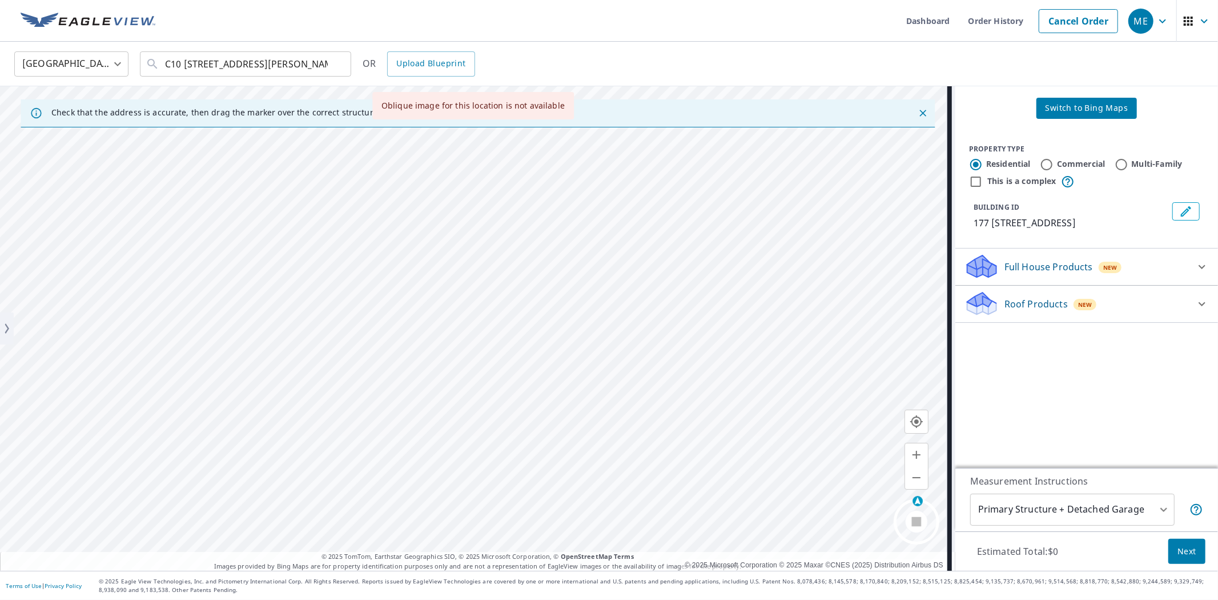
click at [1180, 555] on span "Next" at bounding box center [1187, 551] width 19 height 14
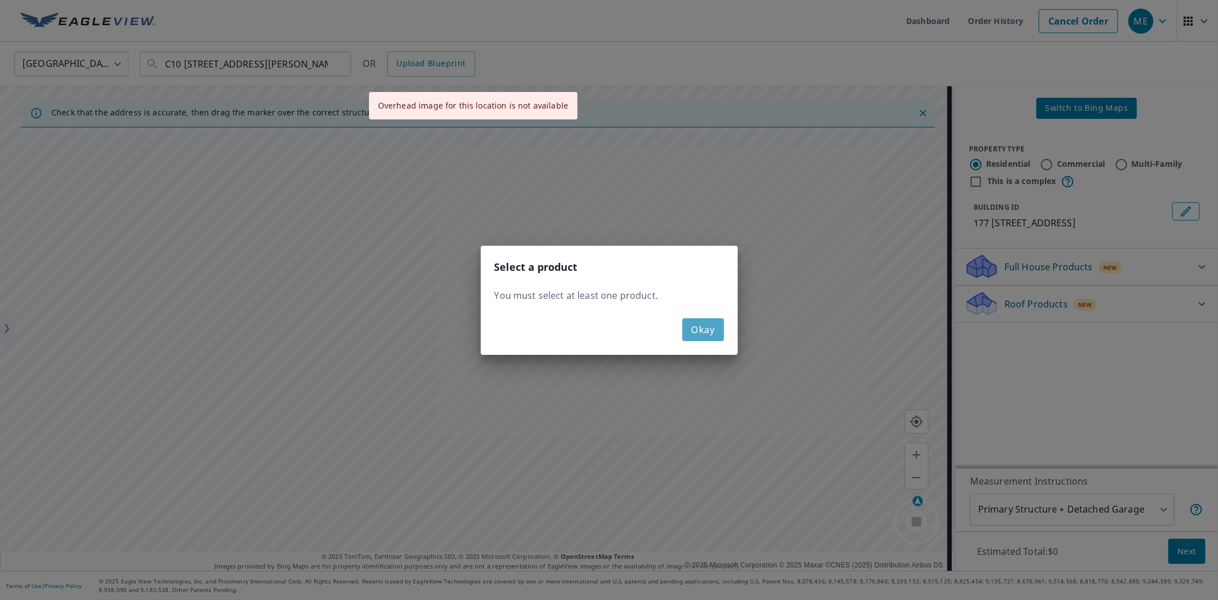
click at [701, 330] on span "Okay" at bounding box center [703, 330] width 23 height 16
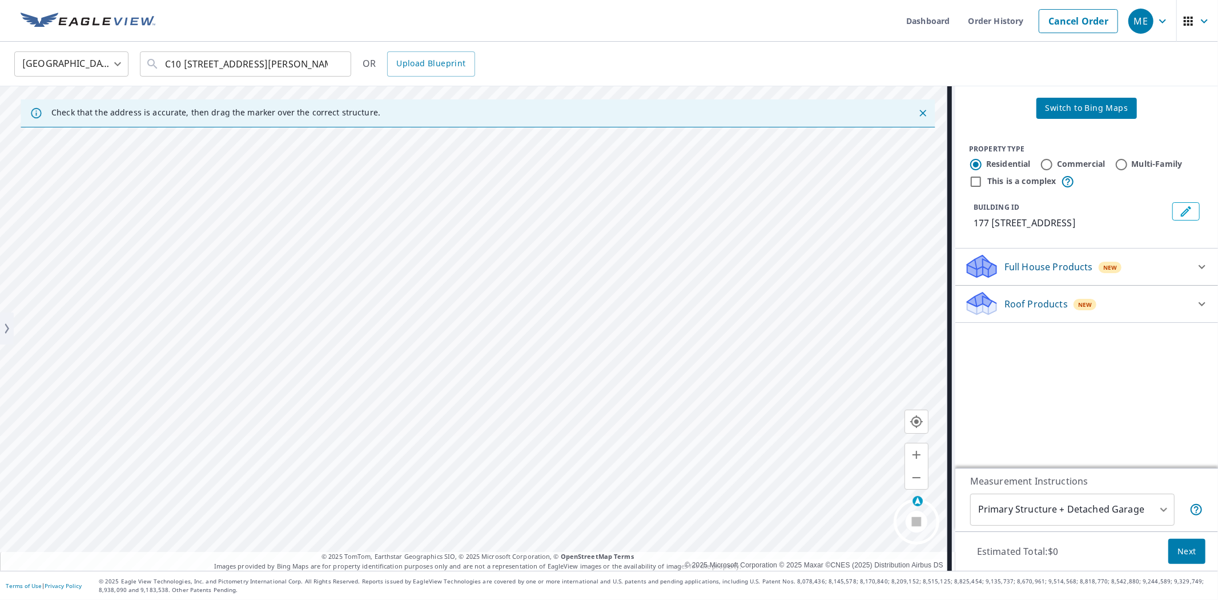
click at [1050, 277] on div "Full House Products New" at bounding box center [1077, 266] width 224 height 27
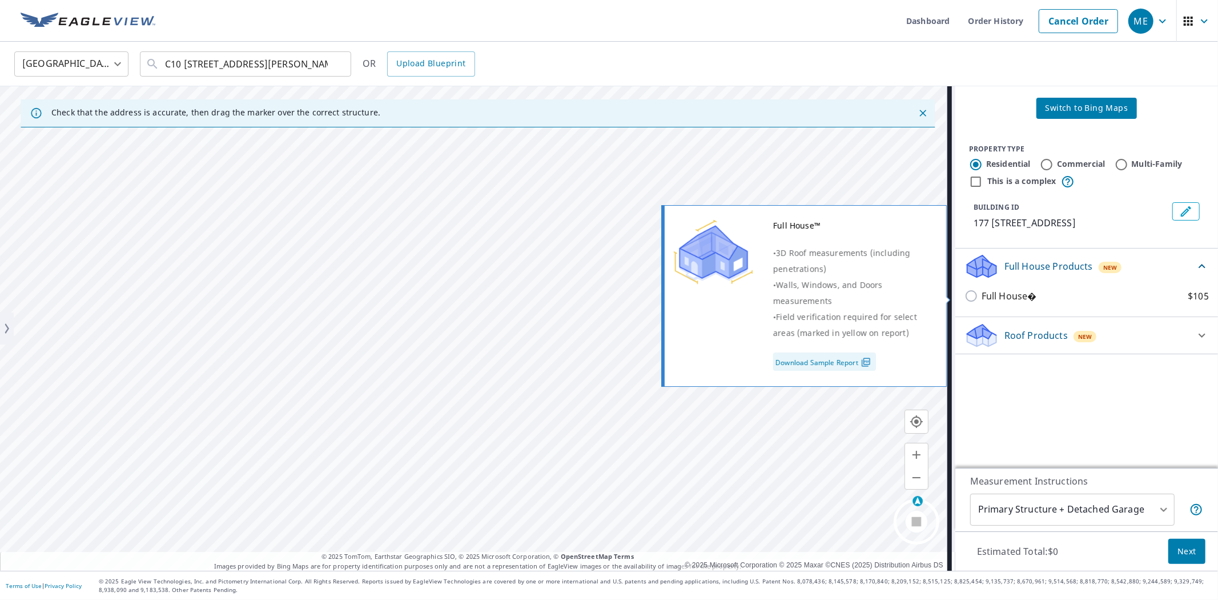
click at [992, 301] on p "Full House�" at bounding box center [1009, 296] width 55 height 14
click at [982, 301] on input "Full House� $105" at bounding box center [973, 296] width 17 height 14
checkbox input "true"
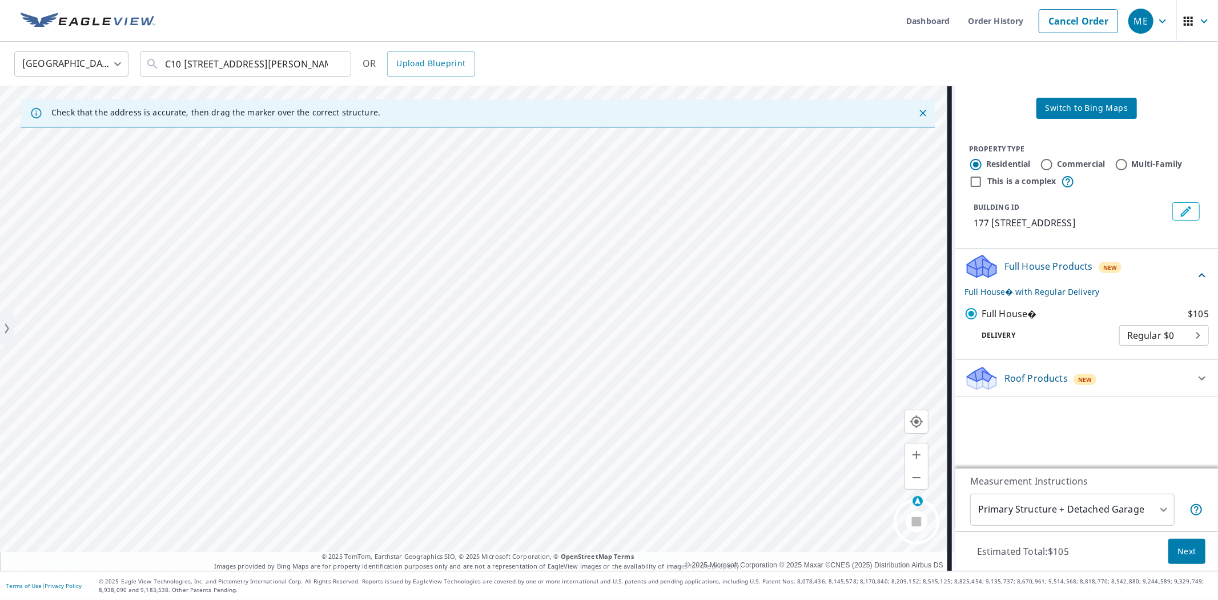
click at [1175, 540] on button "Next" at bounding box center [1186, 552] width 37 height 26
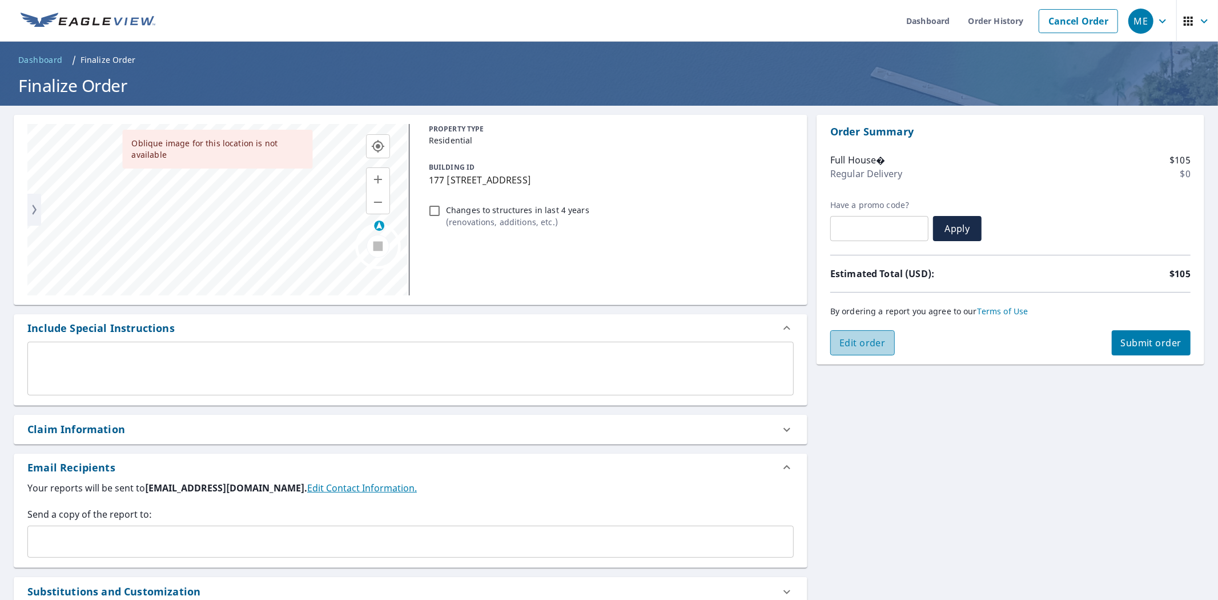
click at [863, 338] on span "Edit order" at bounding box center [863, 342] width 46 height 13
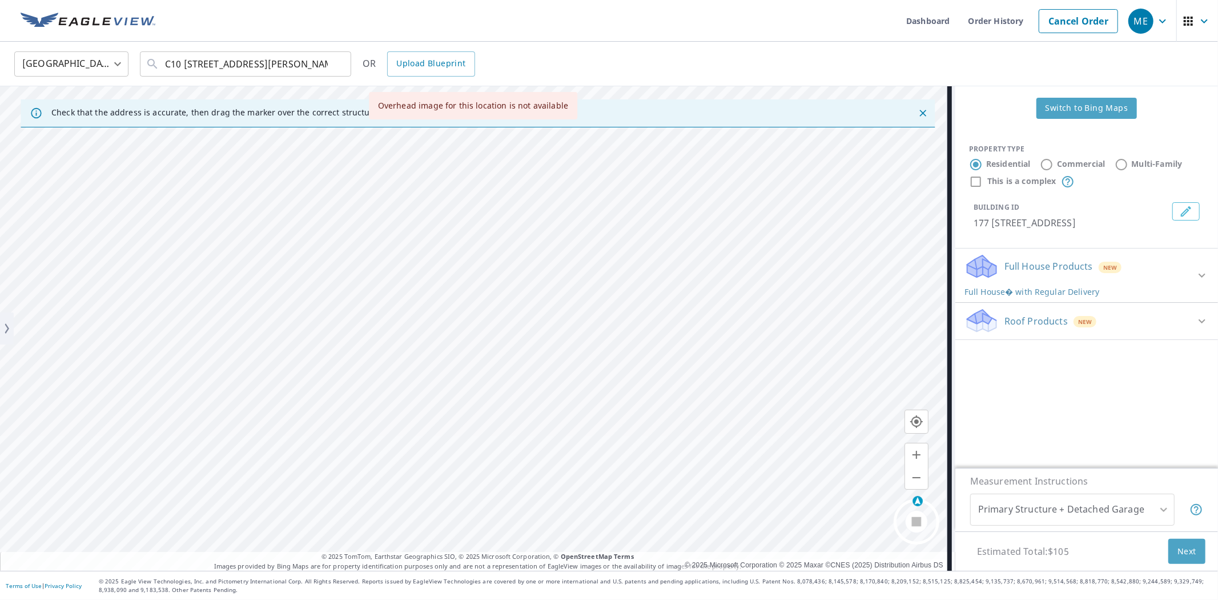
click at [1075, 111] on span "Switch to Bing Maps" at bounding box center [1087, 108] width 83 height 14
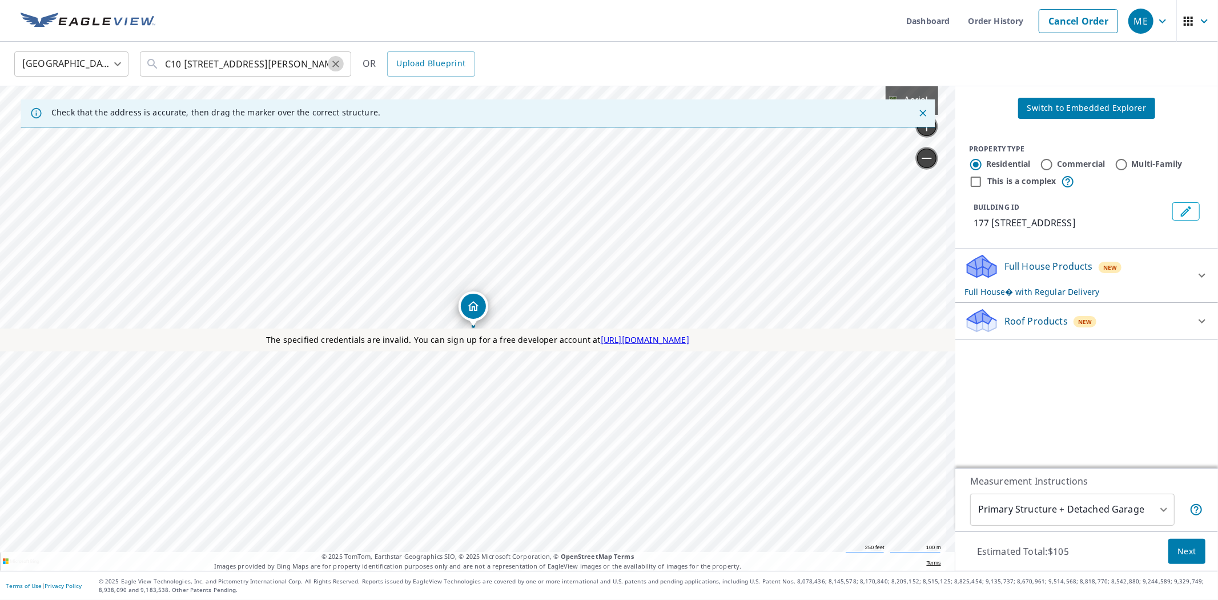
click at [339, 67] on icon "Clear" at bounding box center [335, 63] width 11 height 11
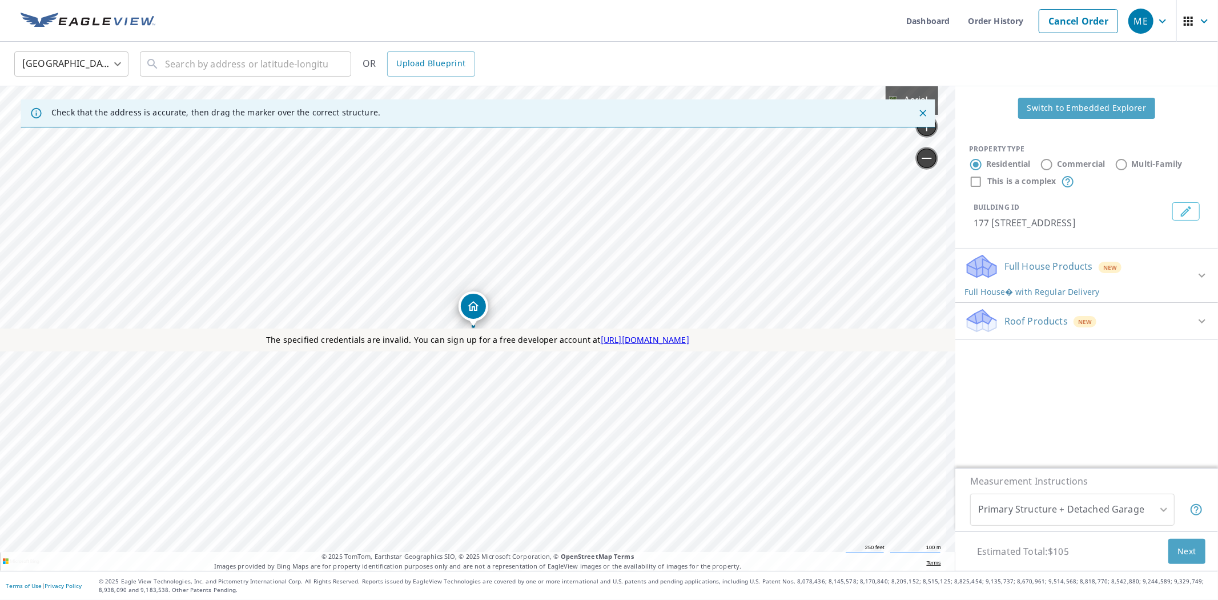
click at [1077, 101] on span "Switch to Embedded Explorer" at bounding box center [1086, 108] width 119 height 14
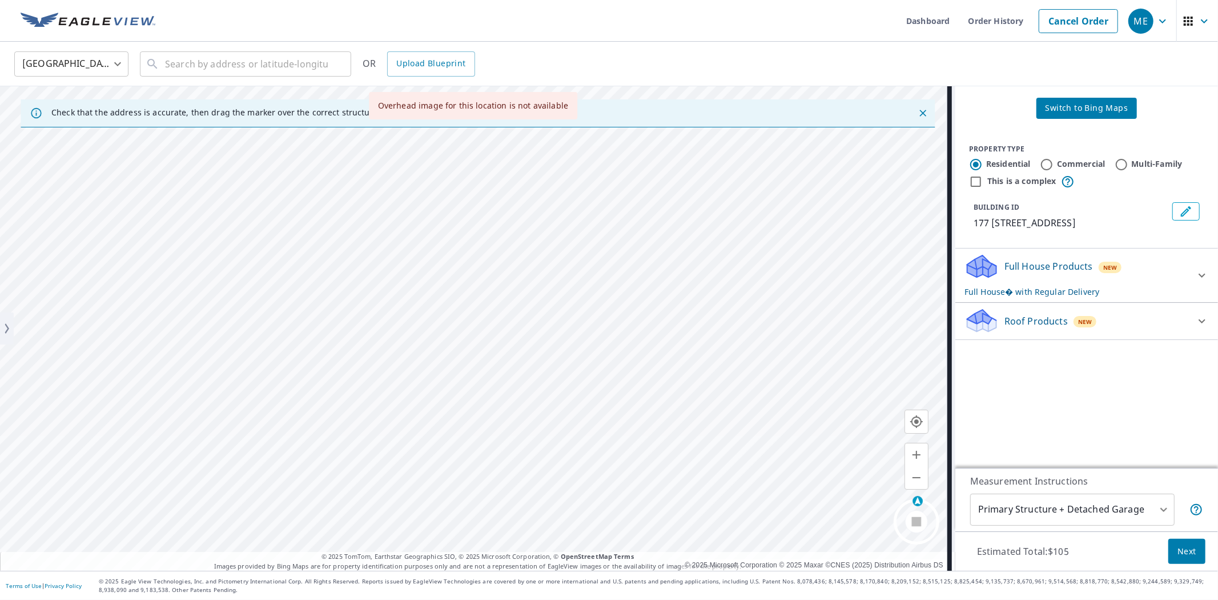
click at [1072, 115] on span "Switch to Bing Maps" at bounding box center [1087, 108] width 83 height 14
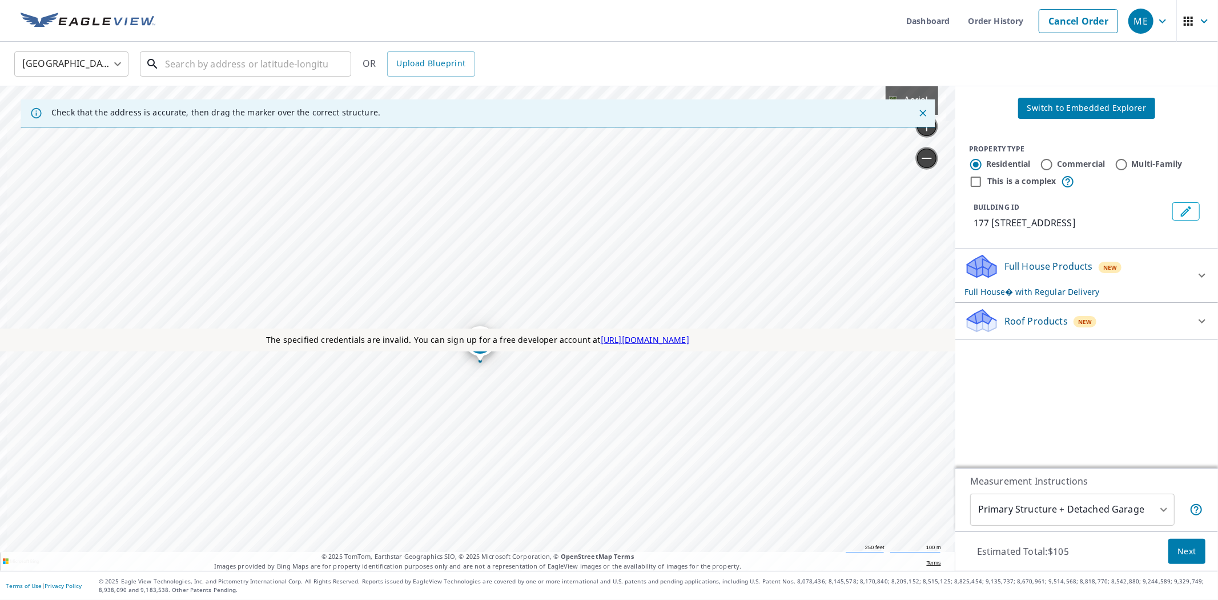
click at [252, 54] on input "text" at bounding box center [246, 64] width 163 height 32
click at [1095, 19] on link "Cancel Order" at bounding box center [1078, 21] width 79 height 24
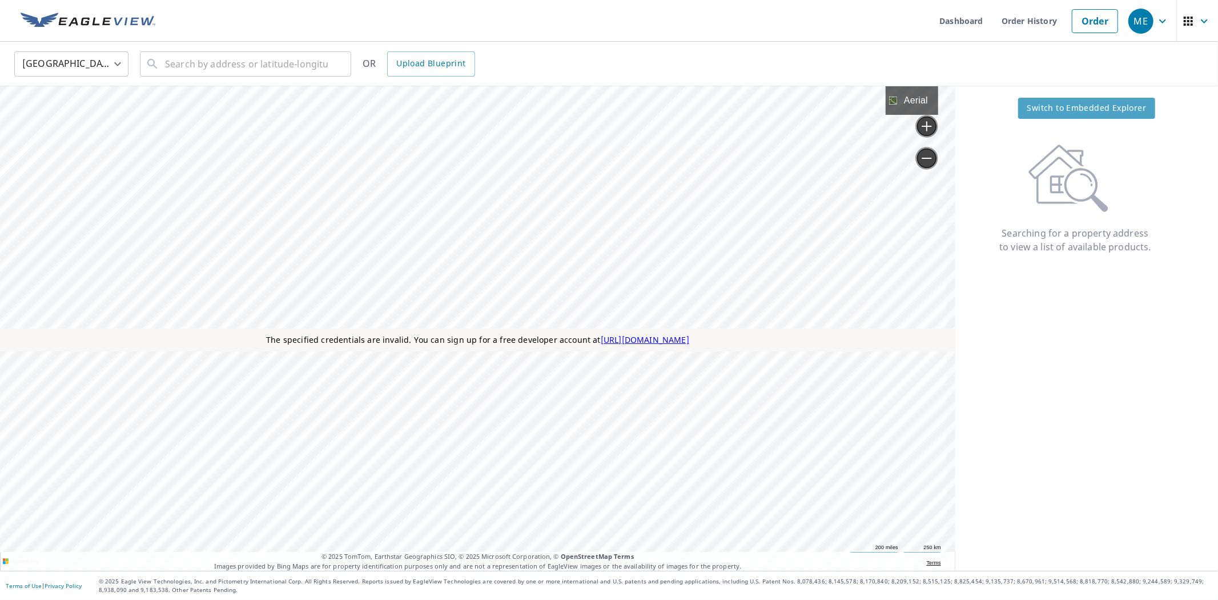
click at [1067, 106] on span "Switch to Embedded Explorer" at bounding box center [1086, 108] width 119 height 14
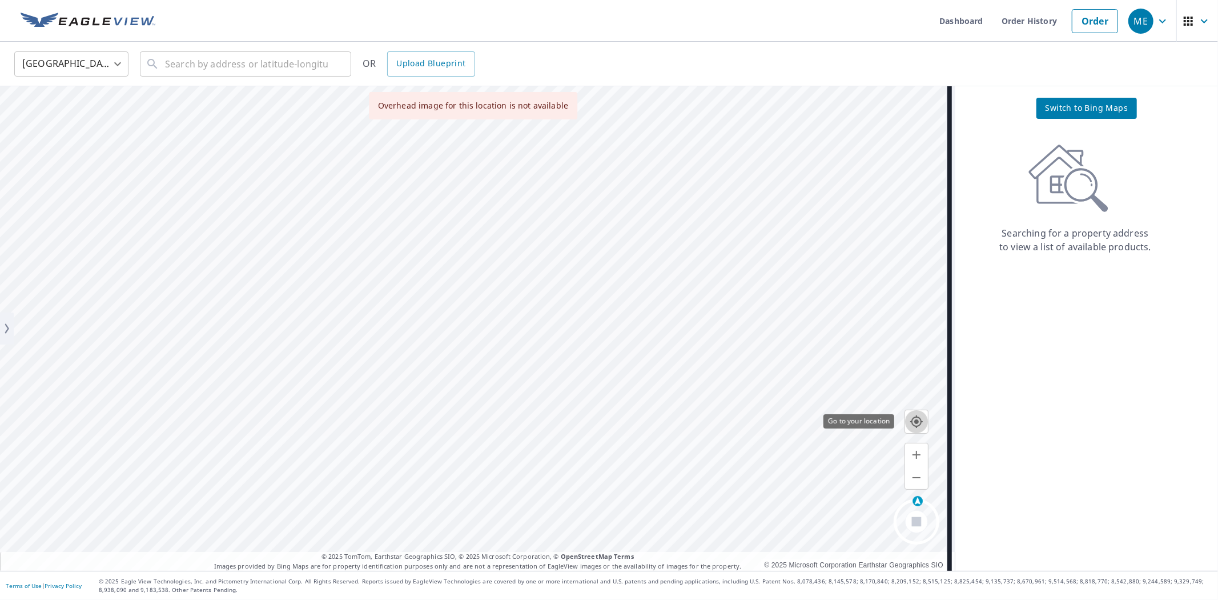
click at [918, 420] on icon "button" at bounding box center [916, 421] width 13 height 13
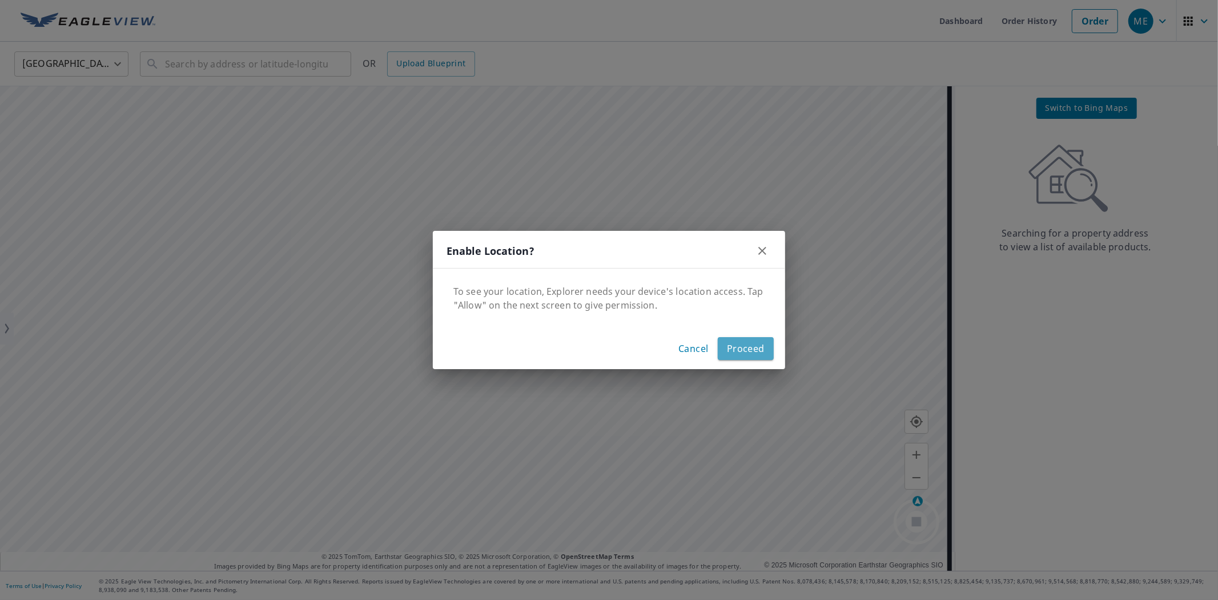
click at [742, 344] on span "Proceed" at bounding box center [746, 348] width 38 height 16
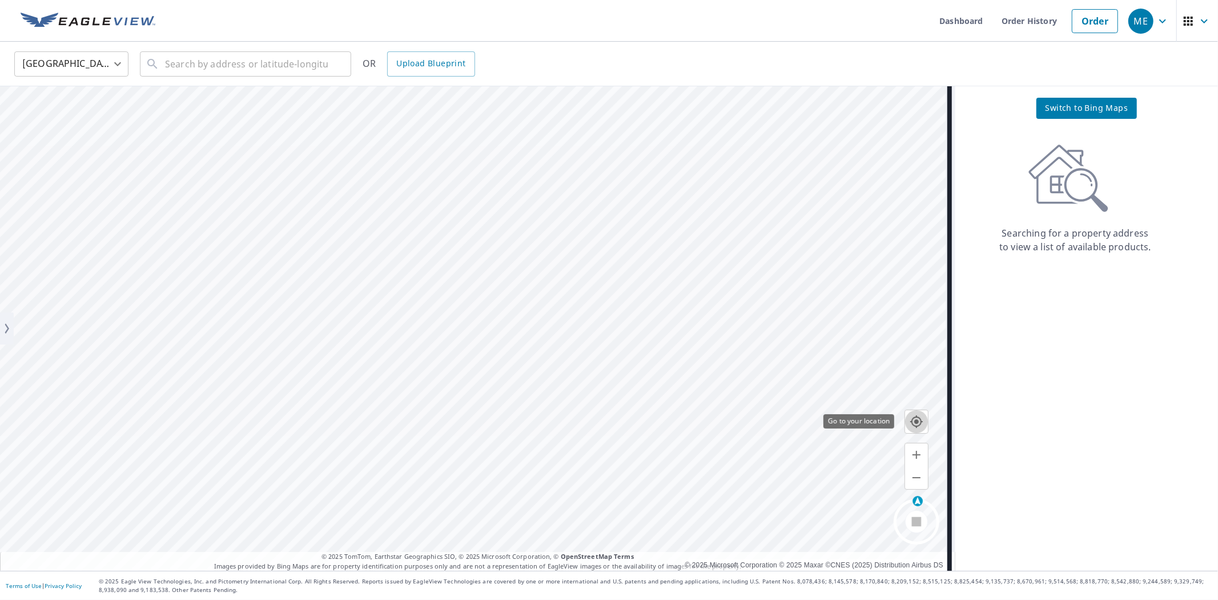
click at [915, 427] on icon "button" at bounding box center [917, 422] width 14 height 14
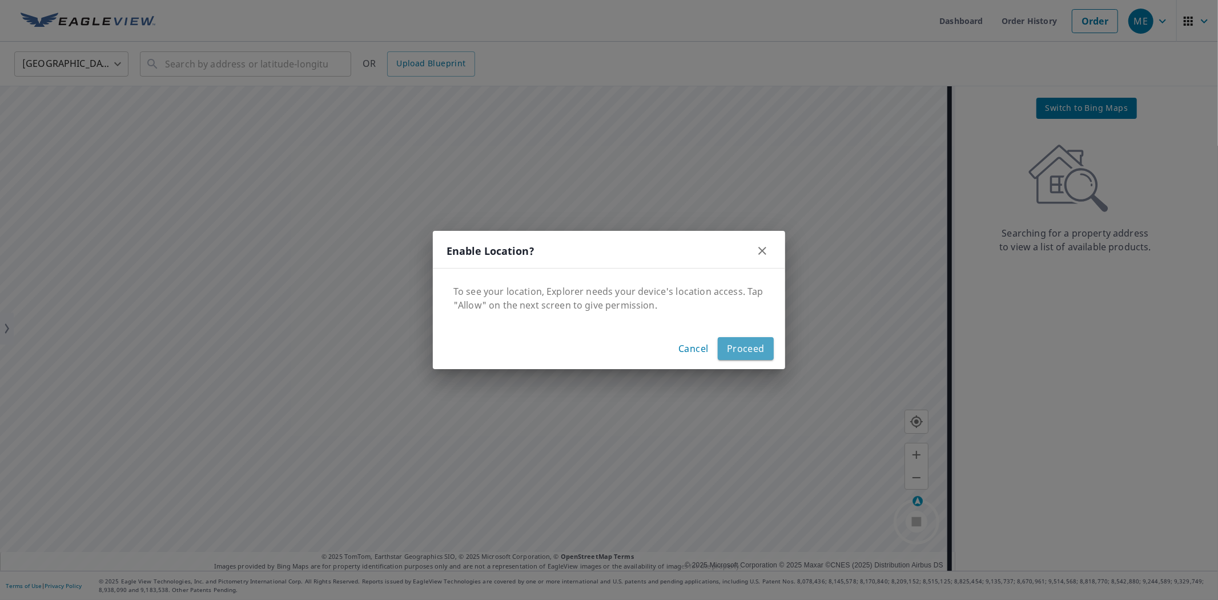
click at [749, 348] on span "Proceed" at bounding box center [746, 348] width 38 height 16
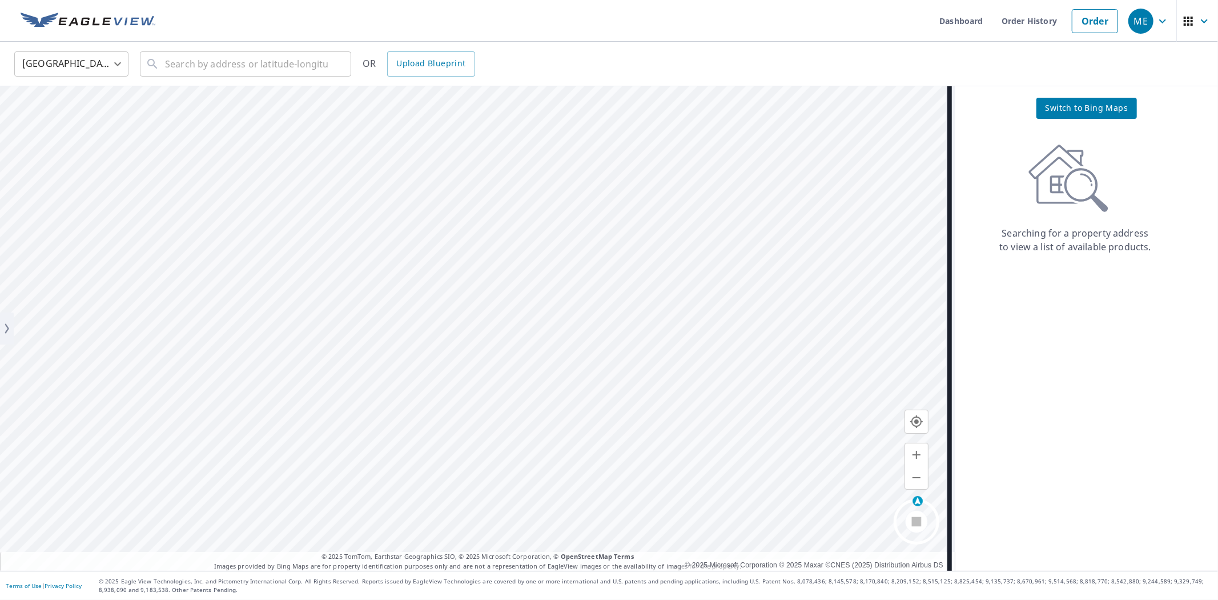
click at [1106, 110] on span "Switch to Bing Maps" at bounding box center [1087, 108] width 83 height 14
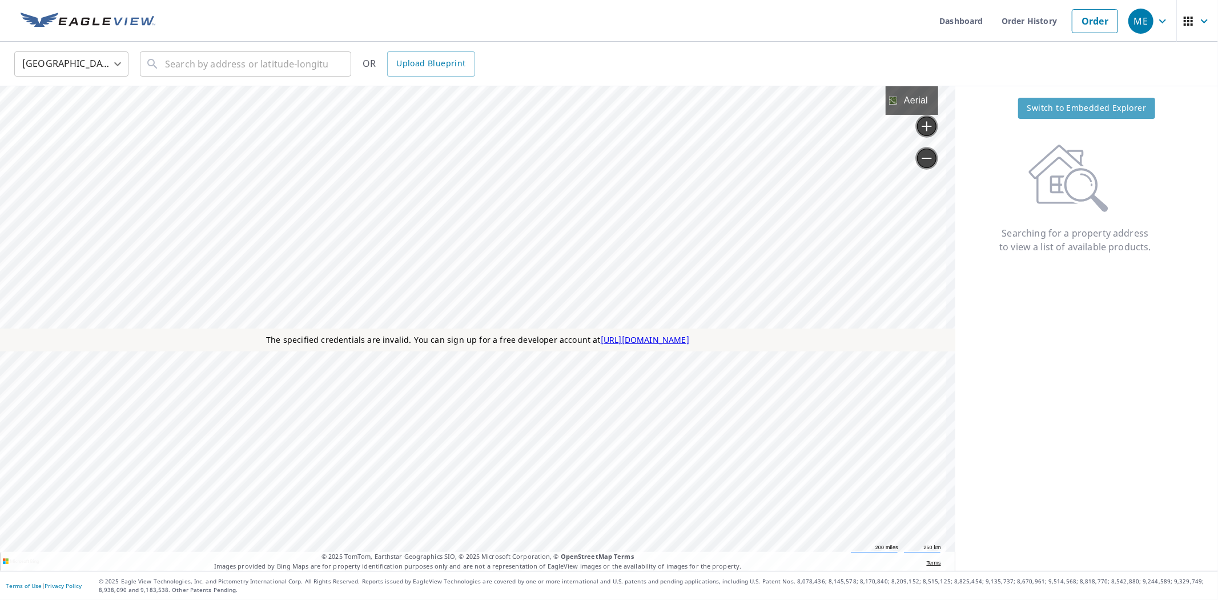
click at [1063, 107] on span "Switch to Embedded Explorer" at bounding box center [1086, 108] width 119 height 14
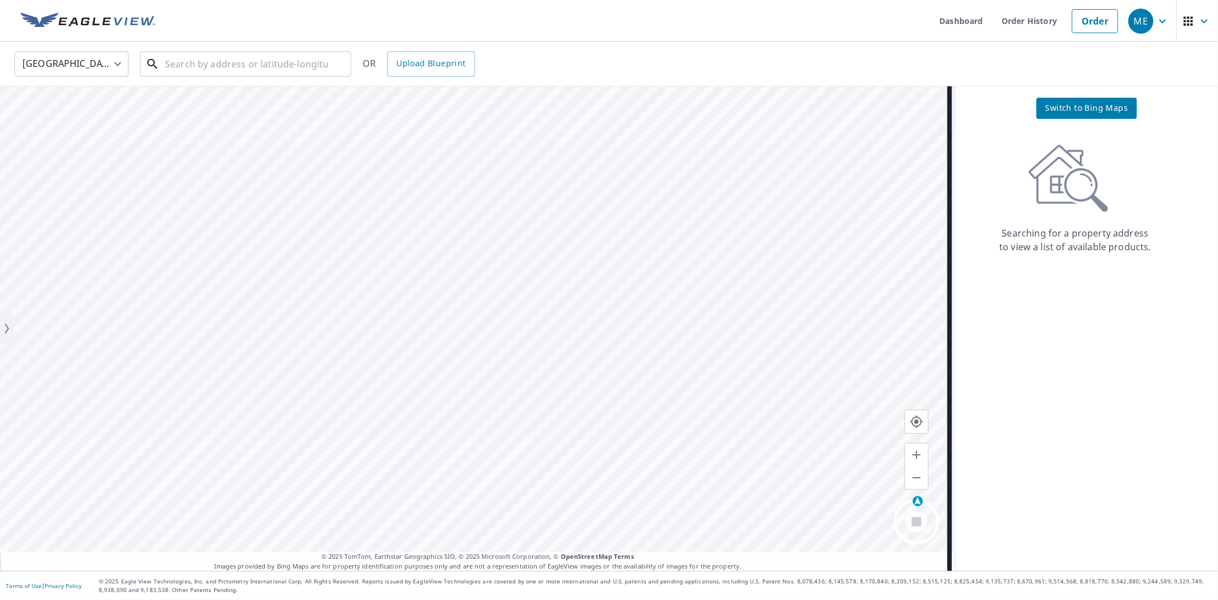
click at [264, 58] on input "text" at bounding box center [246, 64] width 163 height 32
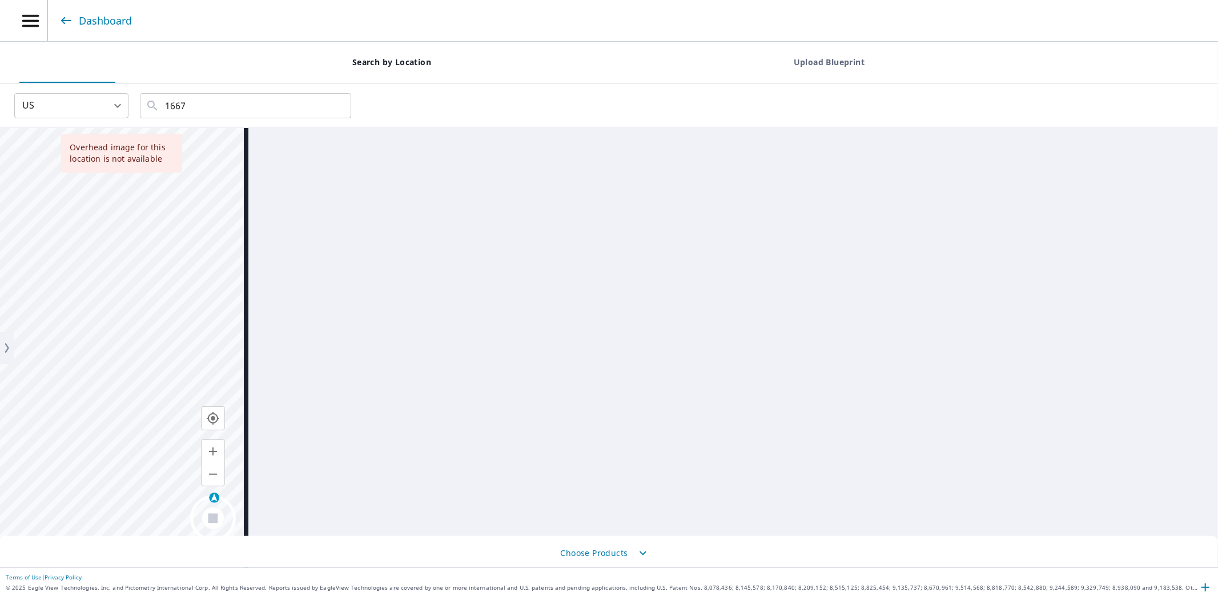
click at [111, 541] on span "Choose Products" at bounding box center [609, 552] width 1218 height 23
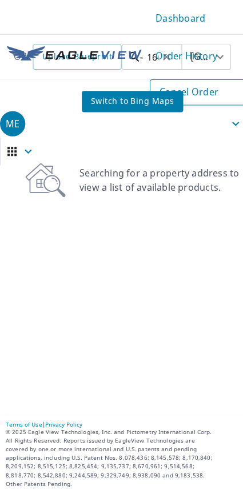
click at [157, 63] on input "1667" at bounding box center [151, 57] width 11 height 32
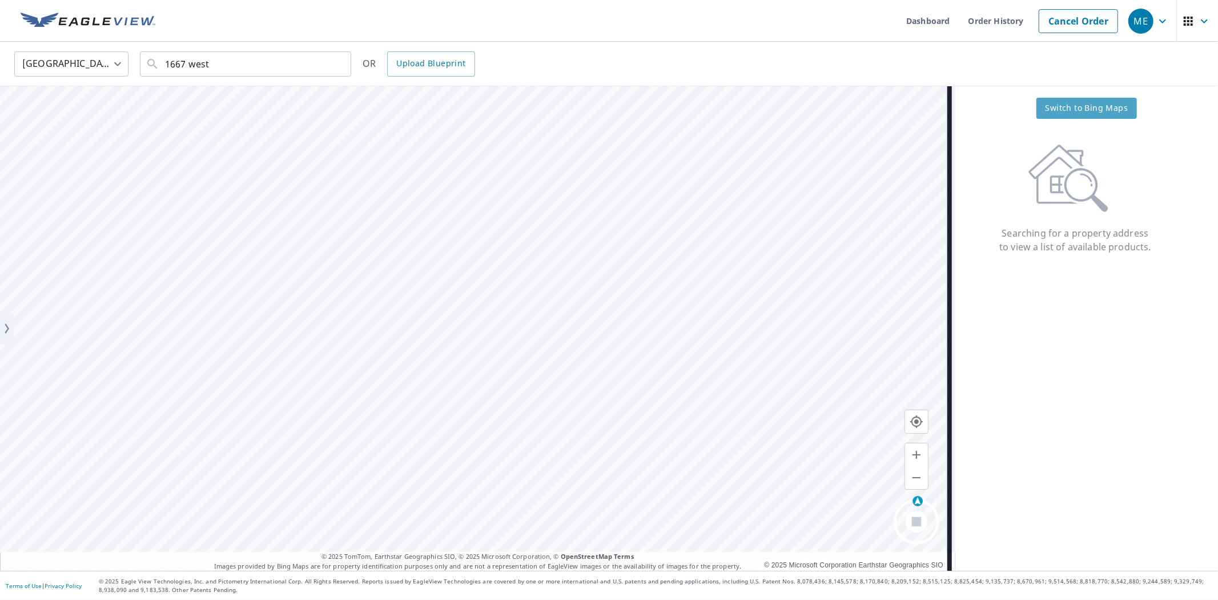
click at [1069, 105] on span "Switch to Bing Maps" at bounding box center [1087, 108] width 83 height 14
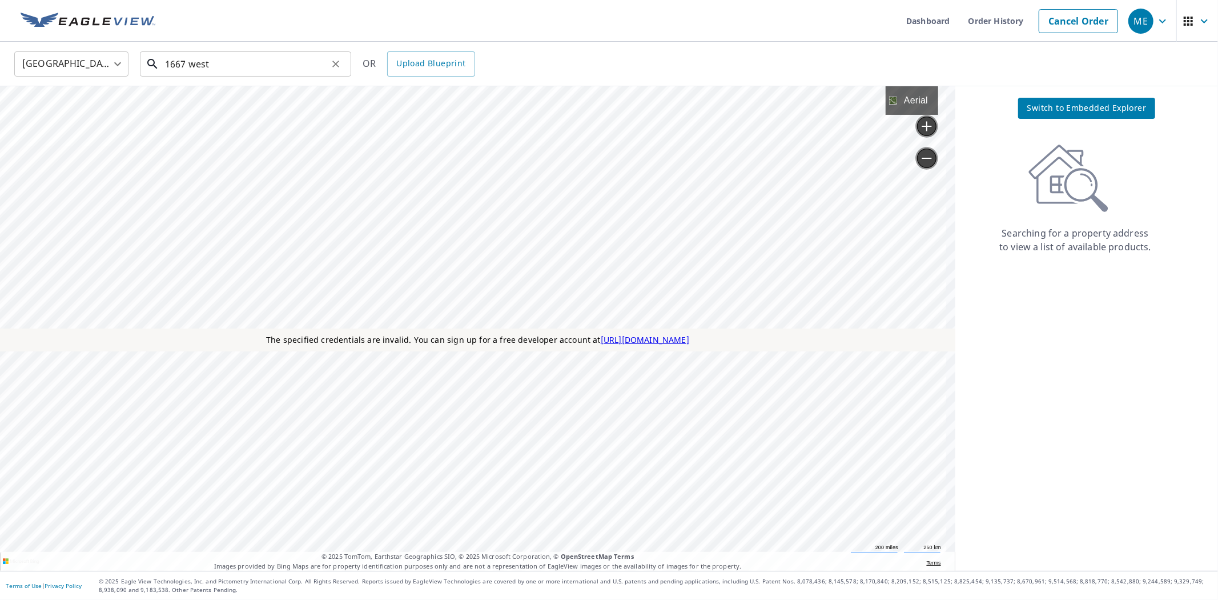
click at [243, 65] on input "1667 west" at bounding box center [246, 64] width 163 height 32
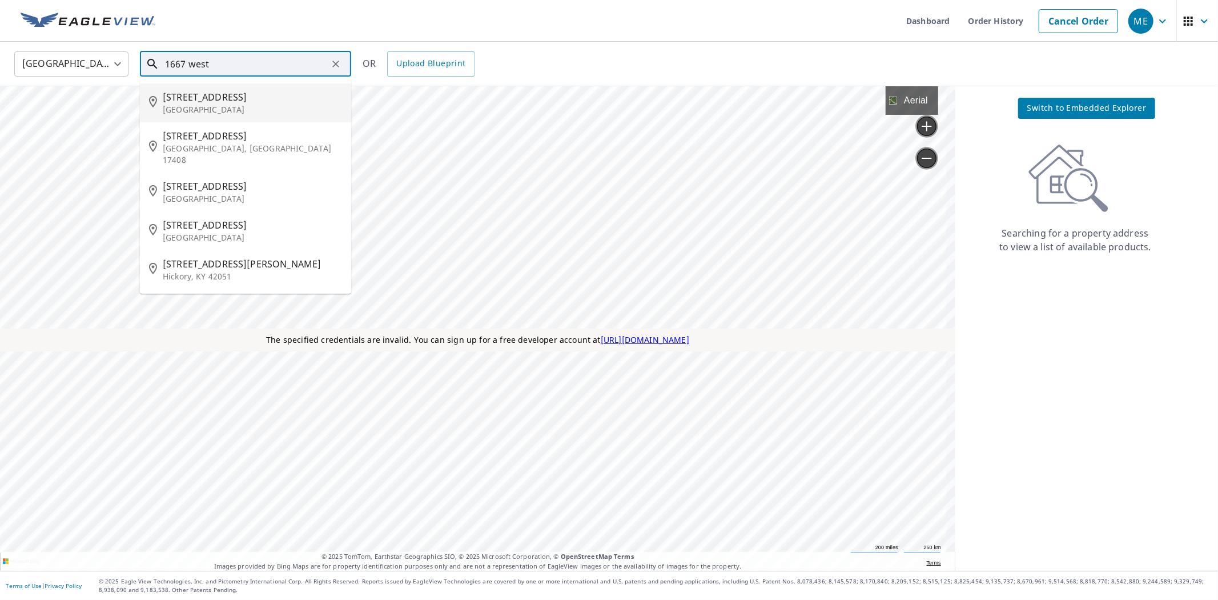
click at [231, 107] on p "[GEOGRAPHIC_DATA]" at bounding box center [252, 109] width 179 height 11
type input "[STREET_ADDRESS]"
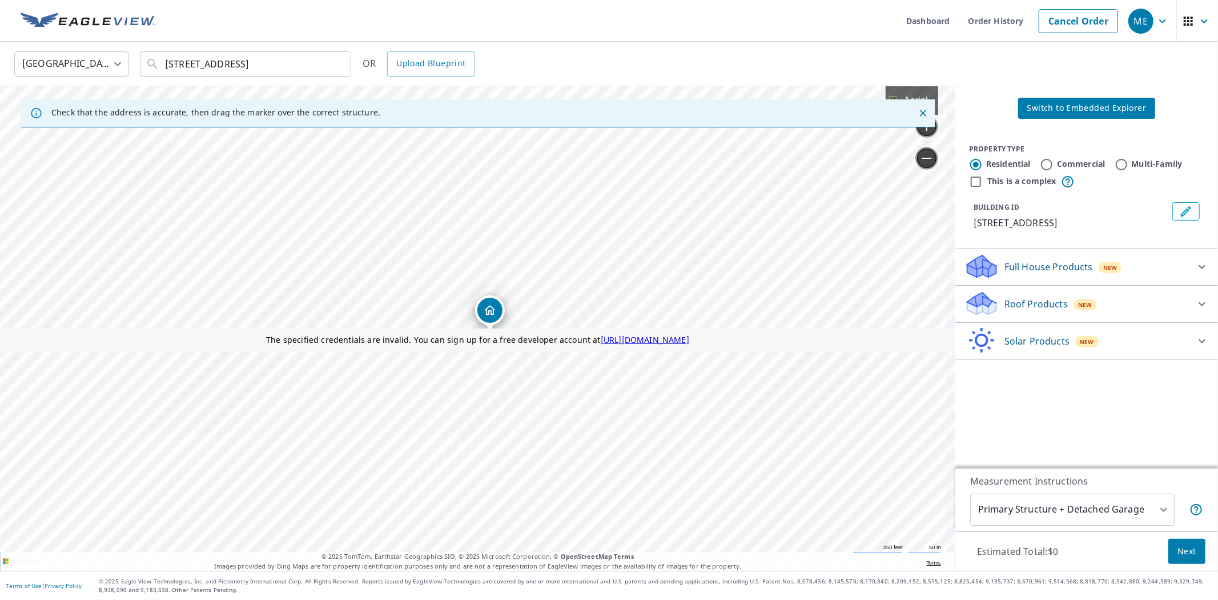
drag, startPoint x: 480, startPoint y: 312, endPoint x: 497, endPoint y: 316, distance: 17.7
click at [1082, 112] on span "Switch to Embedded Explorer" at bounding box center [1086, 108] width 119 height 14
